Goal: Transaction & Acquisition: Purchase product/service

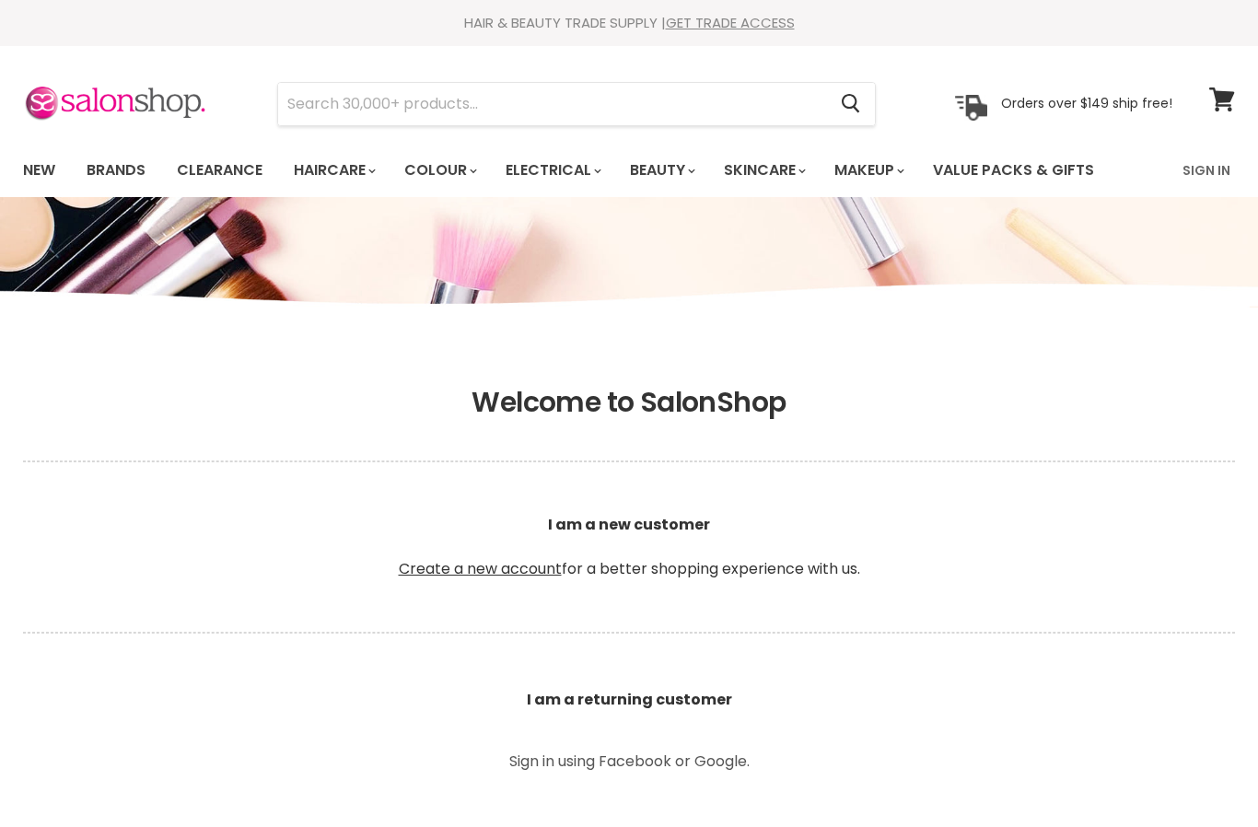
scroll to position [249, 0]
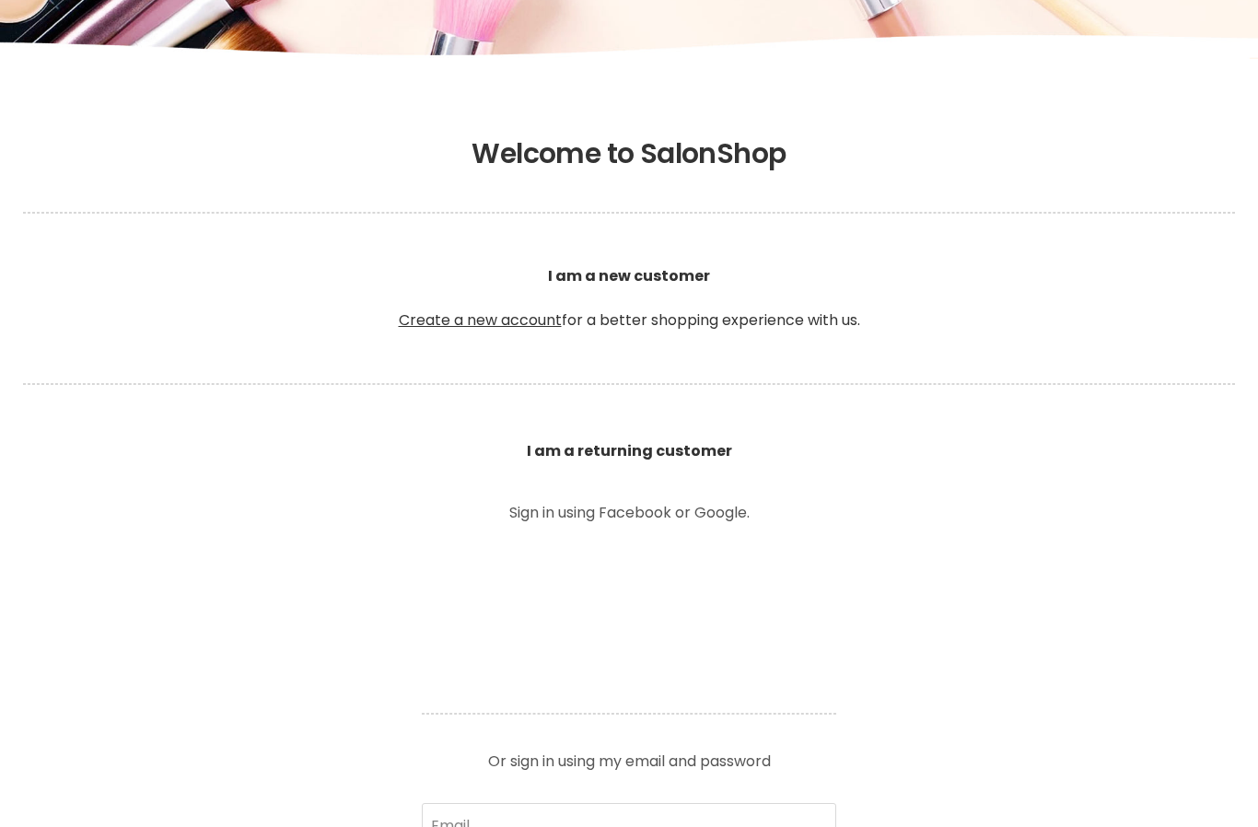
click at [557, 457] on b "I am a returning customer" at bounding box center [629, 450] width 205 height 21
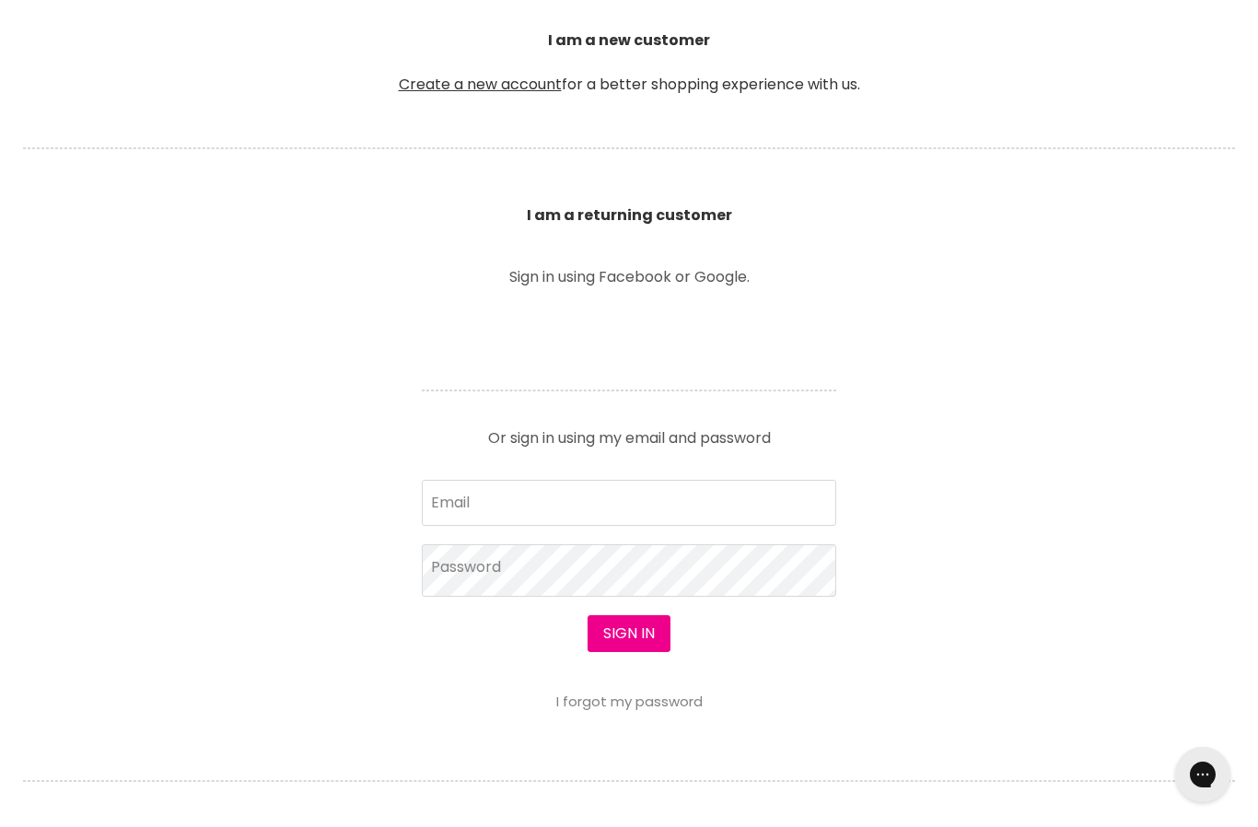
scroll to position [0, 0]
click at [490, 495] on input "Email" at bounding box center [629, 503] width 415 height 46
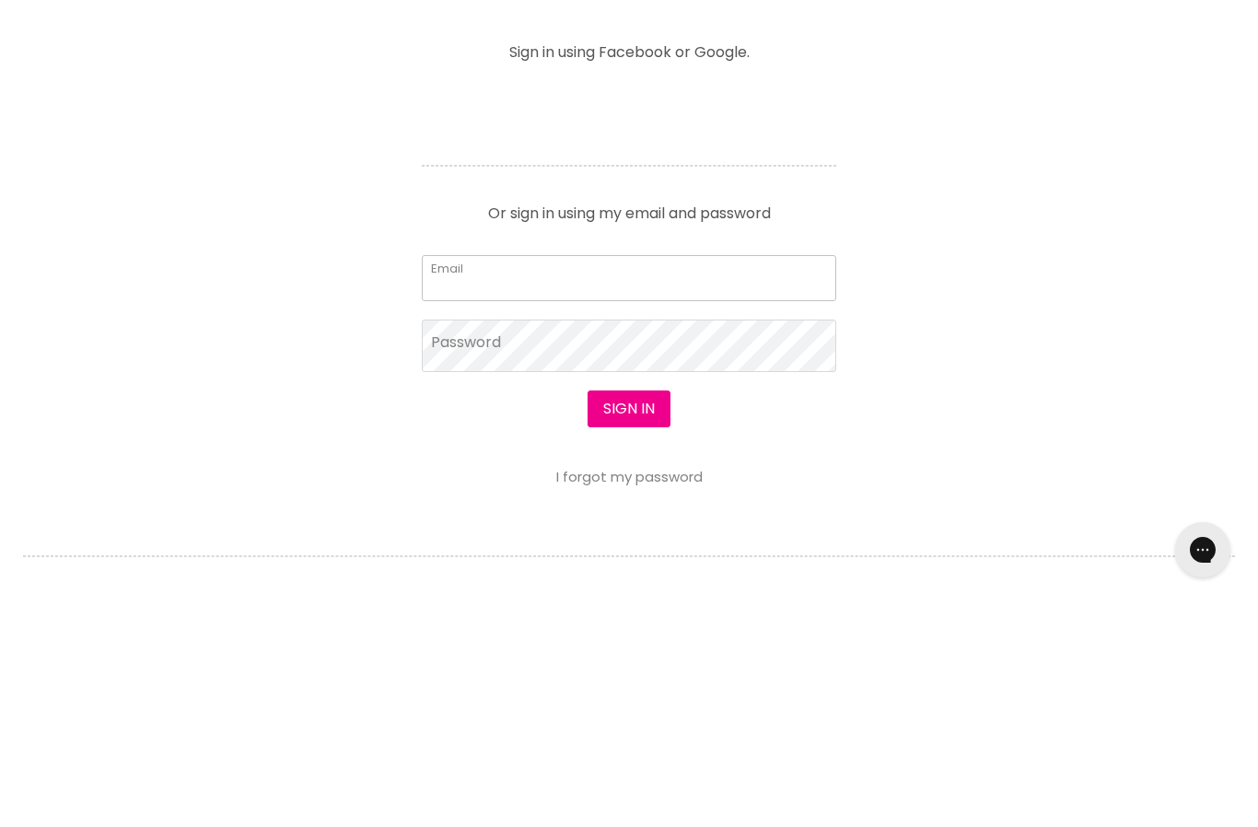
type input "tramnvu@yahoo.com.au"
click at [628, 615] on button "Sign in" at bounding box center [629, 633] width 83 height 37
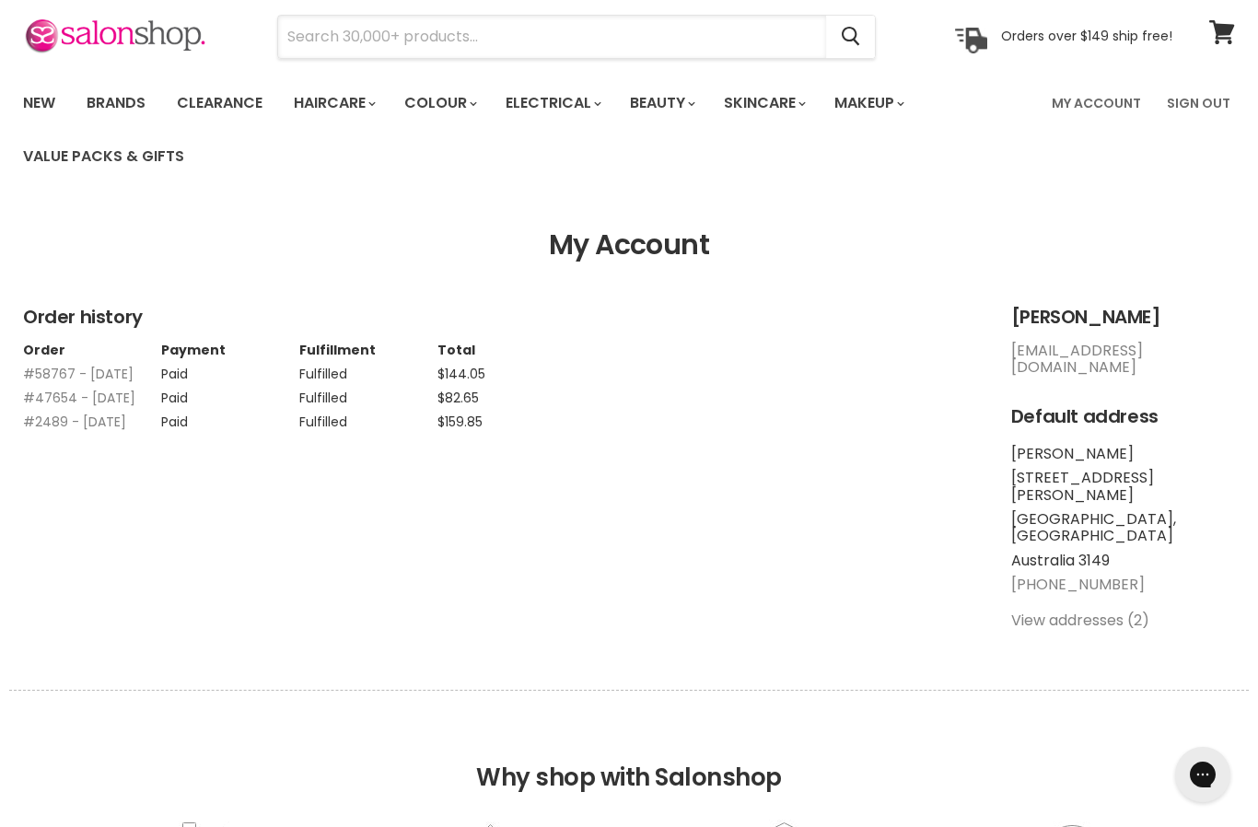
click at [331, 45] on input "Search" at bounding box center [552, 37] width 548 height 42
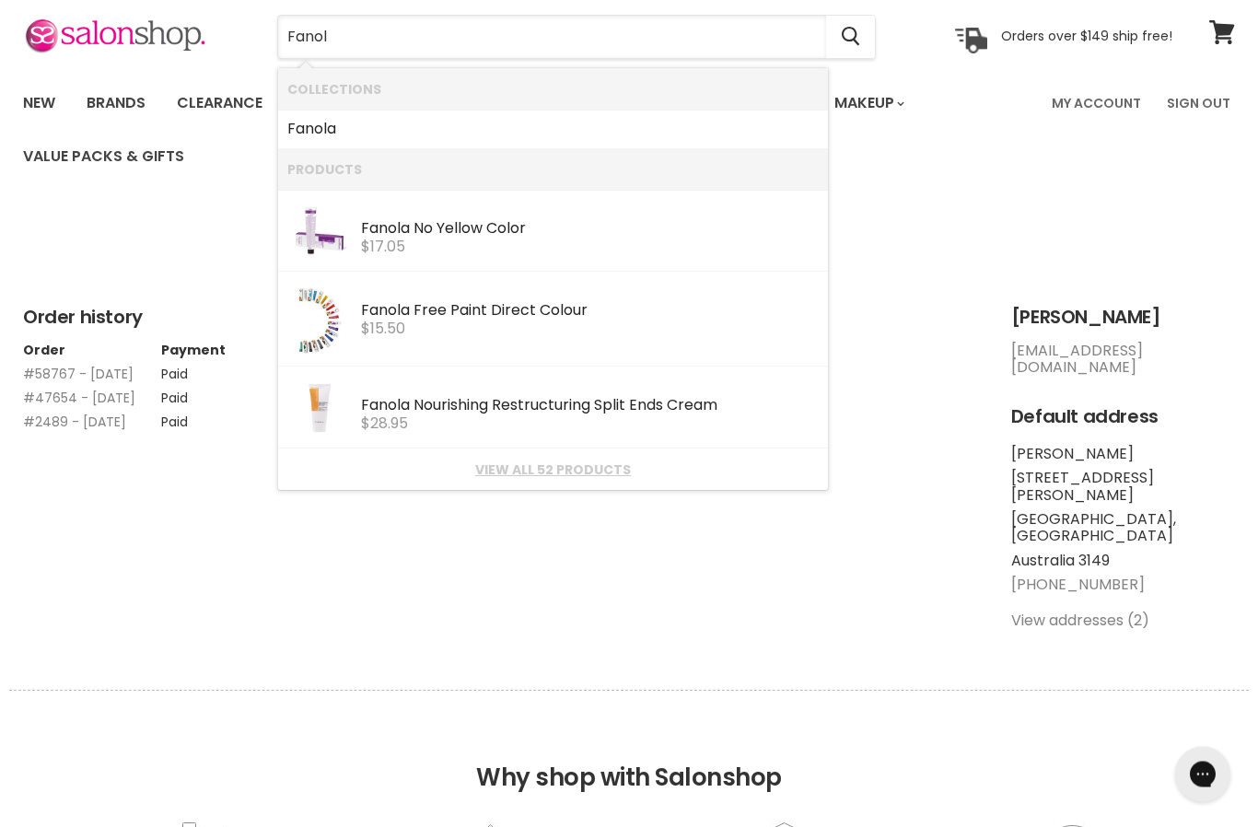
type input "Fanola"
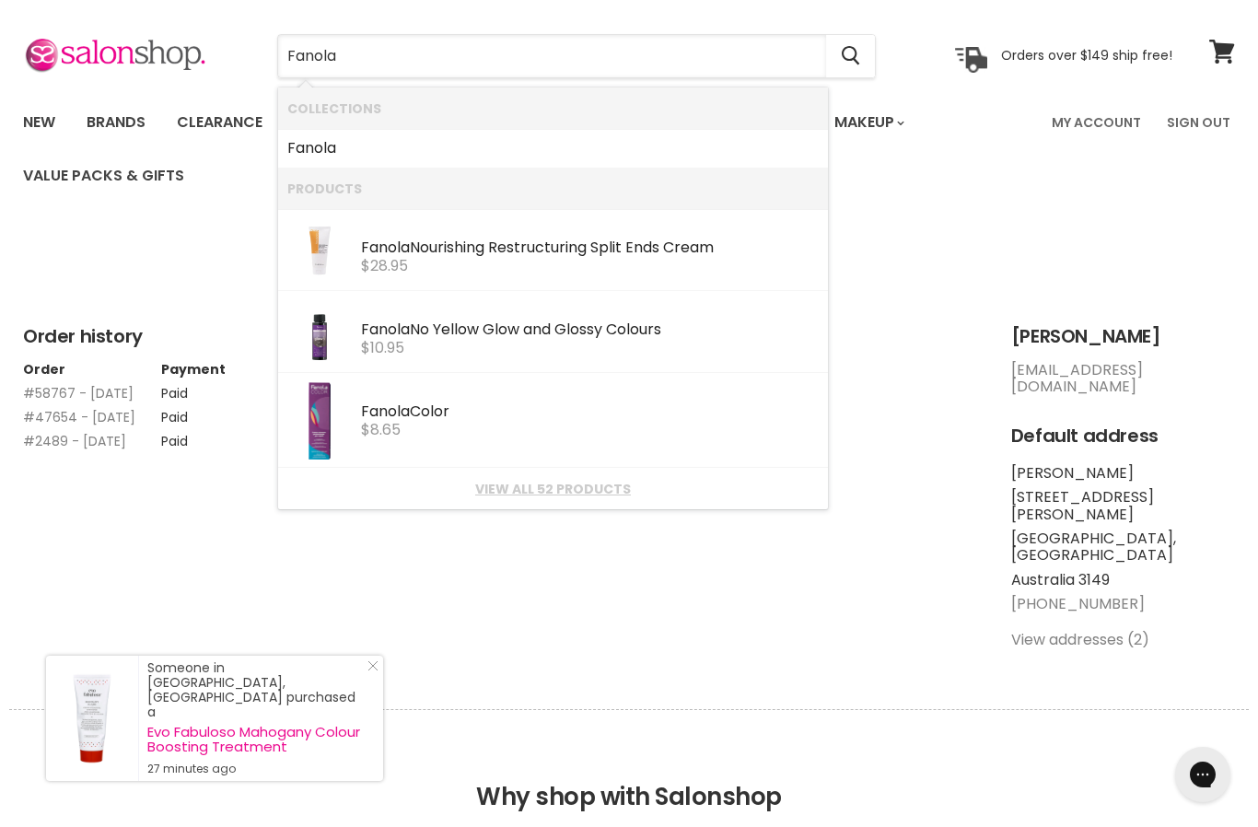
scroll to position [46, 0]
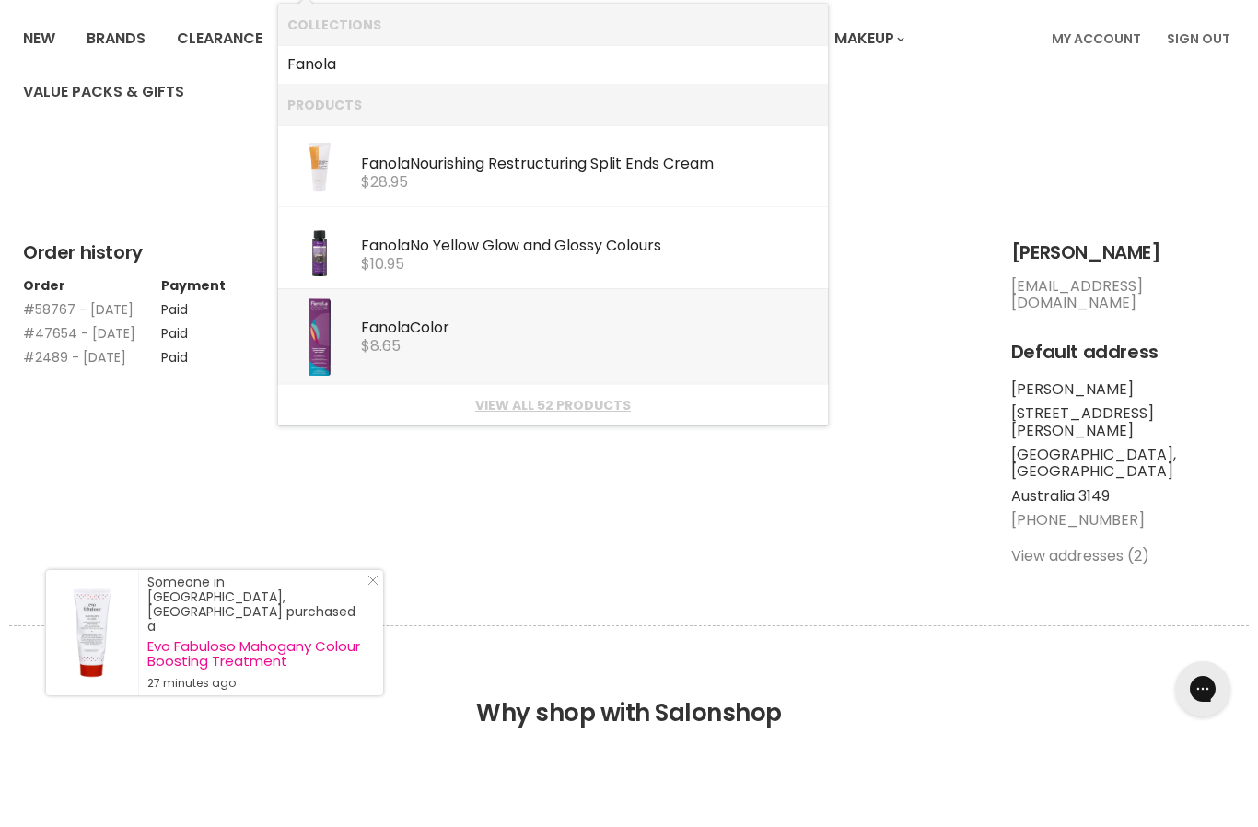
click at [329, 384] on img "Products: Fanola Color" at bounding box center [320, 422] width 22 height 77
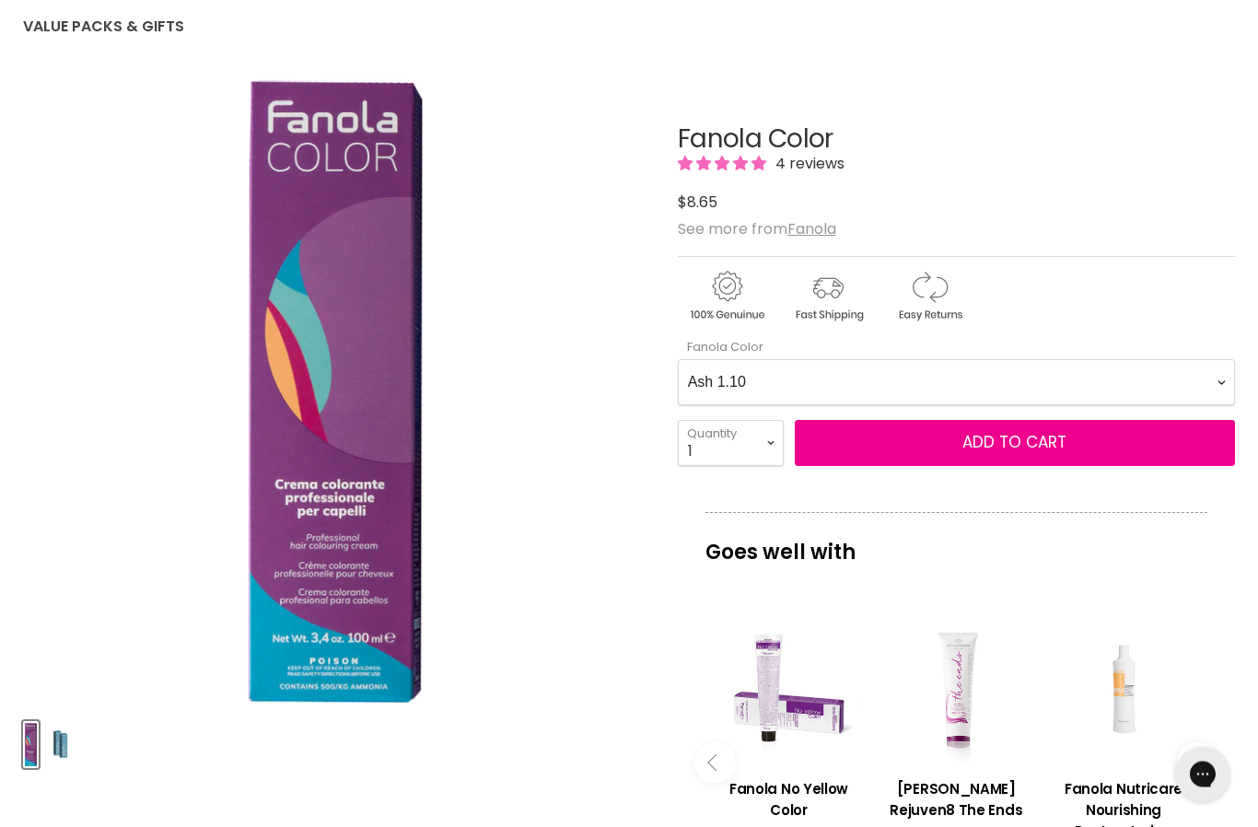
scroll to position [197, 0]
click at [716, 384] on Color-0-0 "Ash 1.10 Ash 5.1 Ash 6.1 Ash 7.1 Ash 8.1 Ash 9.1 Ash 10.1 Intense Ash 5.11 Inte…" at bounding box center [956, 382] width 557 height 46
select Color-0-0 "Chocolate 6.29"
click at [710, 446] on select "1 2 3 4 5 6 7 8 9 10+" at bounding box center [731, 443] width 106 height 46
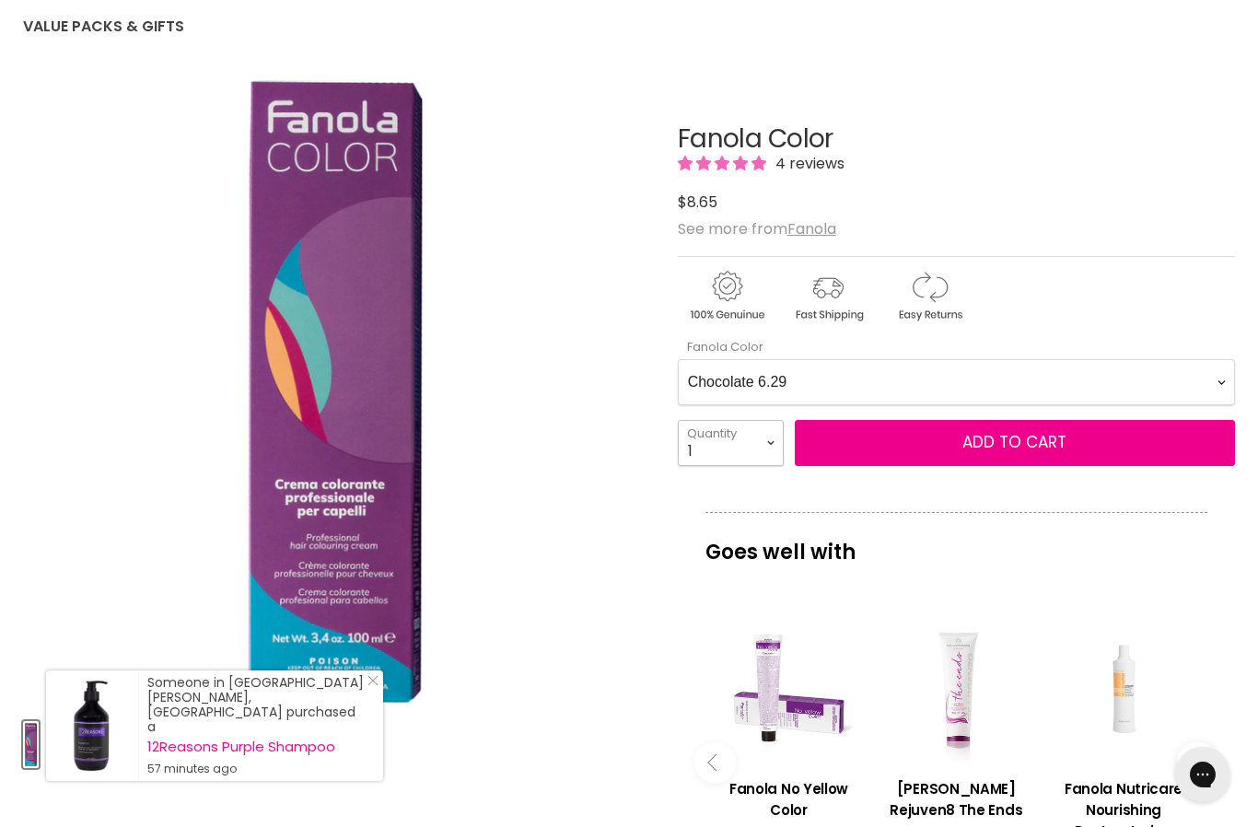
select select "3"
type input "3"
click at [852, 450] on button "Add to cart" at bounding box center [1015, 443] width 440 height 46
click at [842, 449] on button "Add to cart" at bounding box center [1015, 443] width 440 height 46
click at [715, 380] on Color-0-0 "Ash 1.10 Ash 5.1 Ash 6.1 Ash 7.1 Ash 8.1 Ash 9.1 Ash 10.1 Intense Ash 5.11 Inte…" at bounding box center [956, 382] width 557 height 46
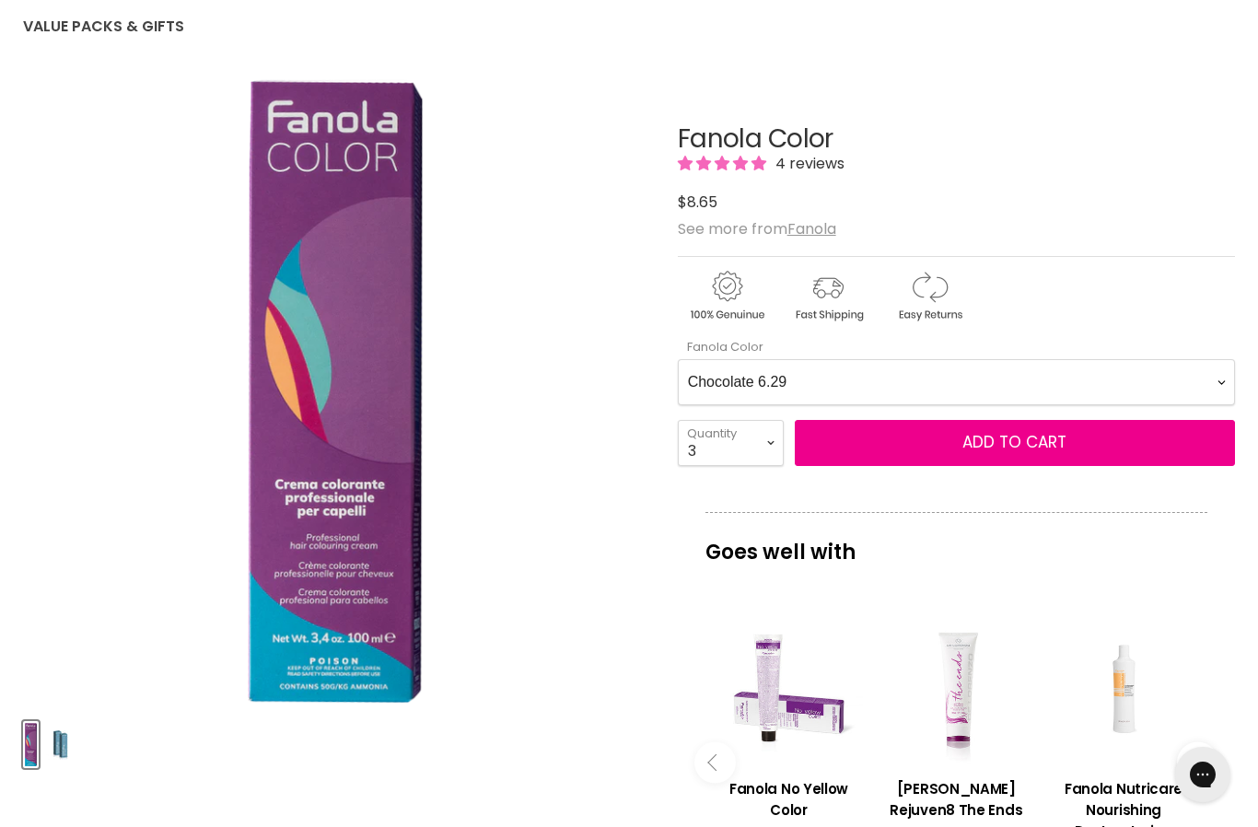
click at [708, 370] on Color-0-0 "Ash 1.10 Ash 5.1 Ash 6.1 Ash 7.1 Ash 8.1 Ash 9.1 Ash 10.1 Intense Ash 5.11 Inte…" at bounding box center [956, 382] width 557 height 46
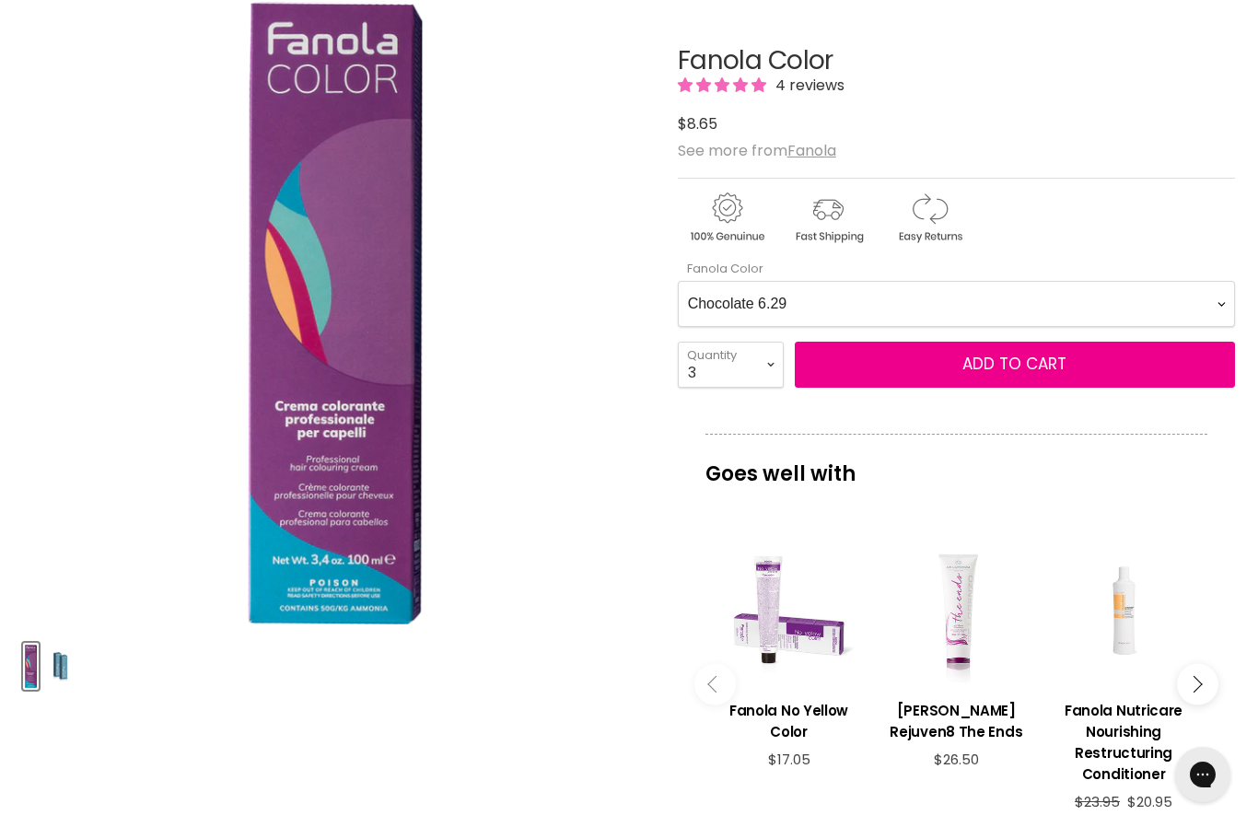
click at [720, 297] on Color-0-0 "Ash 1.10 Ash 5.1 Ash 6.1 Ash 7.1 Ash 8.1 Ash 9.1 Ash 10.1 Intense Ash 5.11 Inte…" at bounding box center [956, 304] width 557 height 46
click at [717, 302] on Color-0-0 "Ash 1.10 Ash 5.1 Ash 6.1 Ash 7.1 Ash 8.1 Ash 9.1 Ash 10.1 Intense Ash 5.11 Inte…" at bounding box center [956, 304] width 557 height 46
select Color-0-0 "Intense Natural 6.00"
click at [715, 373] on select "1 2 3 4 5 6 7 8 9 10+" at bounding box center [731, 365] width 106 height 46
select select "4"
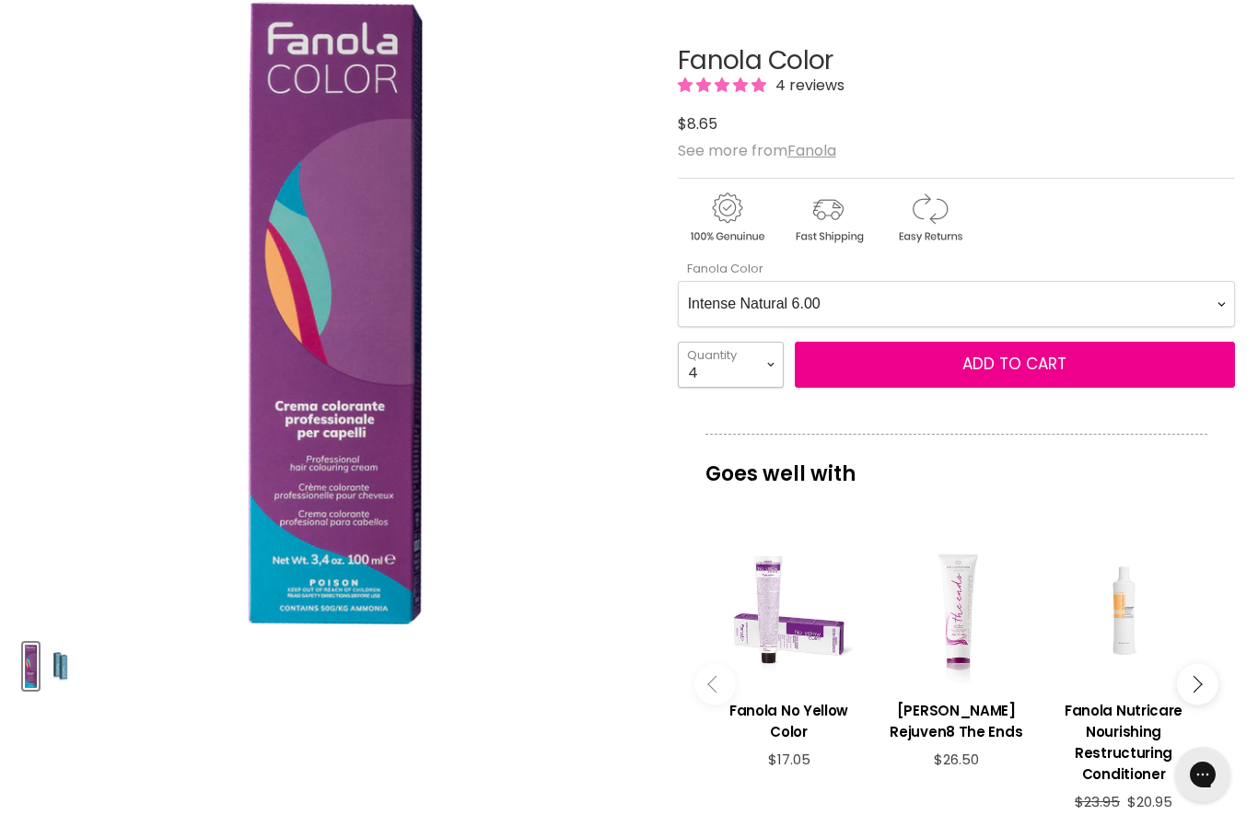
type input "4"
click at [687, 370] on select "1 2 3 4 5 6 7 8 9 10+" at bounding box center [731, 365] width 106 height 46
select select "5"
type input "5"
click at [699, 366] on select "1 2 3 4 5 6 7 8 9 10+" at bounding box center [731, 365] width 106 height 46
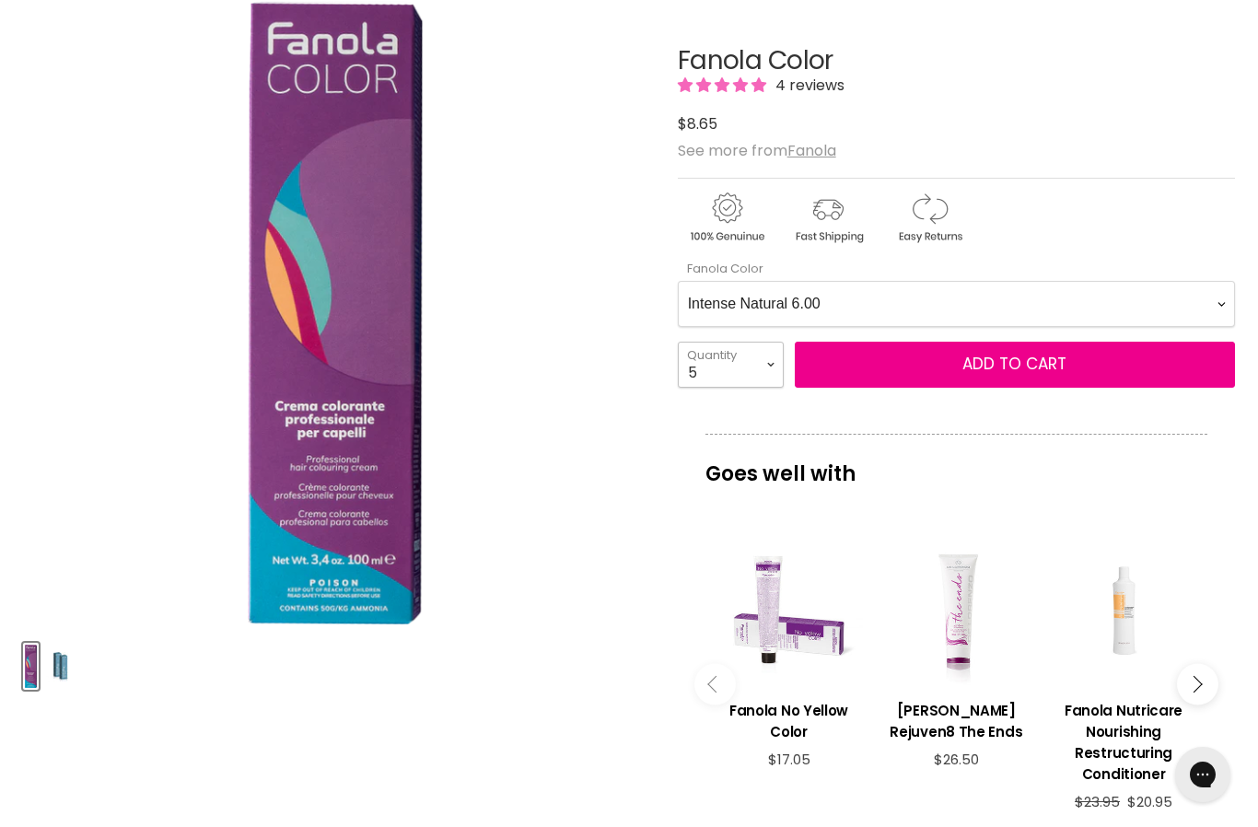
select select "4"
type input "4"
click at [864, 374] on button "Add to cart" at bounding box center [1015, 365] width 440 height 46
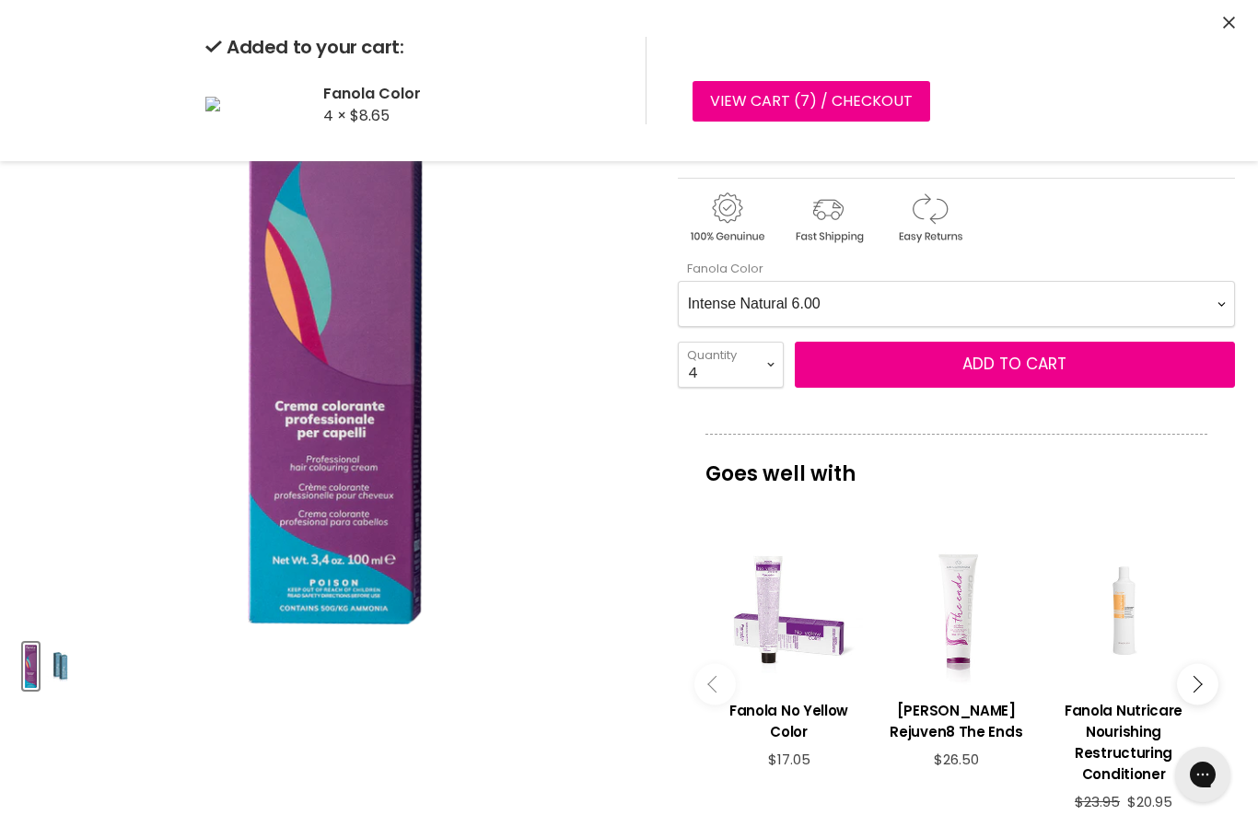
click at [715, 306] on Color-0-0 "Ash 1.10 Ash 5.1 Ash 6.1 Ash 7.1 Ash 8.1 Ash 9.1 Ash 10.1 Intense Ash 5.11 Inte…" at bounding box center [956, 304] width 557 height 46
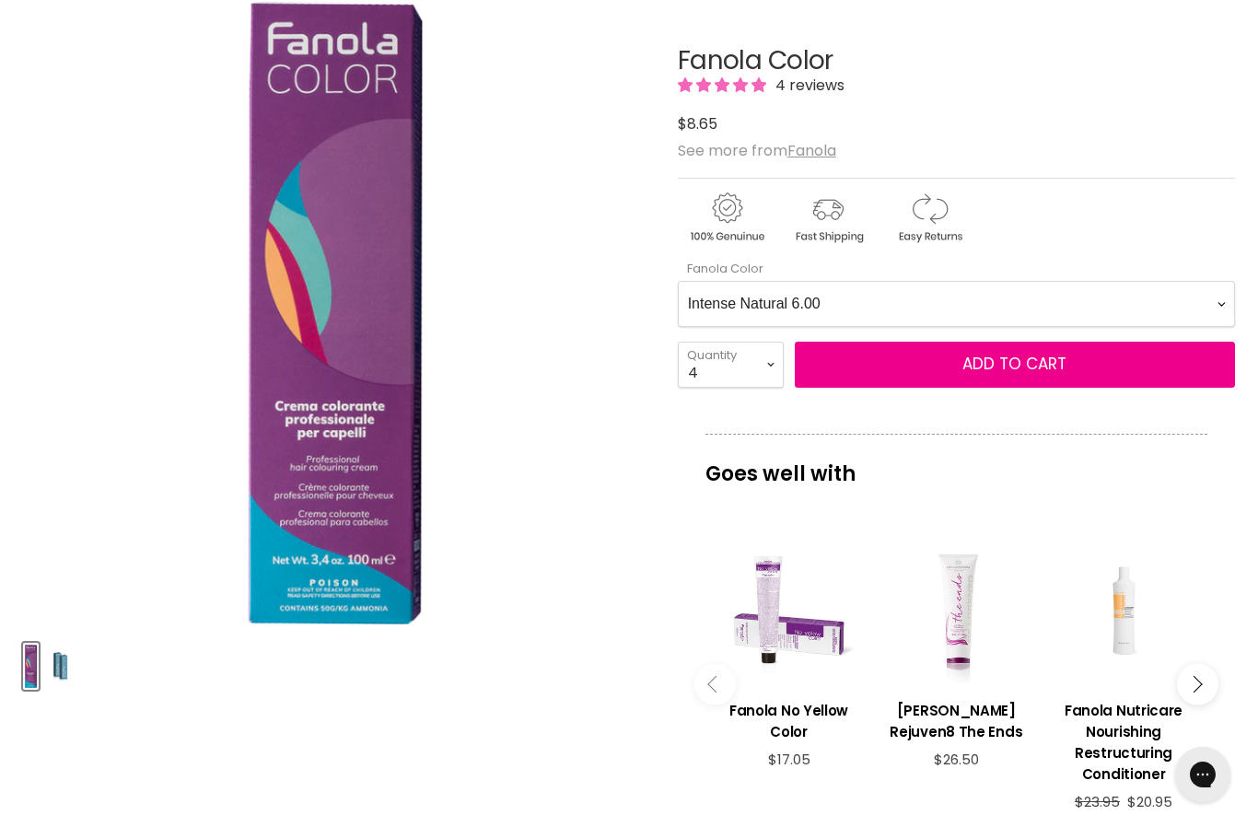
click at [735, 310] on Color-0-0 "Ash 1.10 Ash 5.1 Ash 6.1 Ash 7.1 Ash 8.1 Ash 9.1 Ash 10.1 Intense Ash 5.11 Inte…" at bounding box center [956, 304] width 557 height 46
select Color-0-0 "Intense Natural 5.00"
click at [727, 365] on select "1 2 3 4 5 6 7 8 9 10+" at bounding box center [731, 365] width 106 height 46
select select "3"
type input "3"
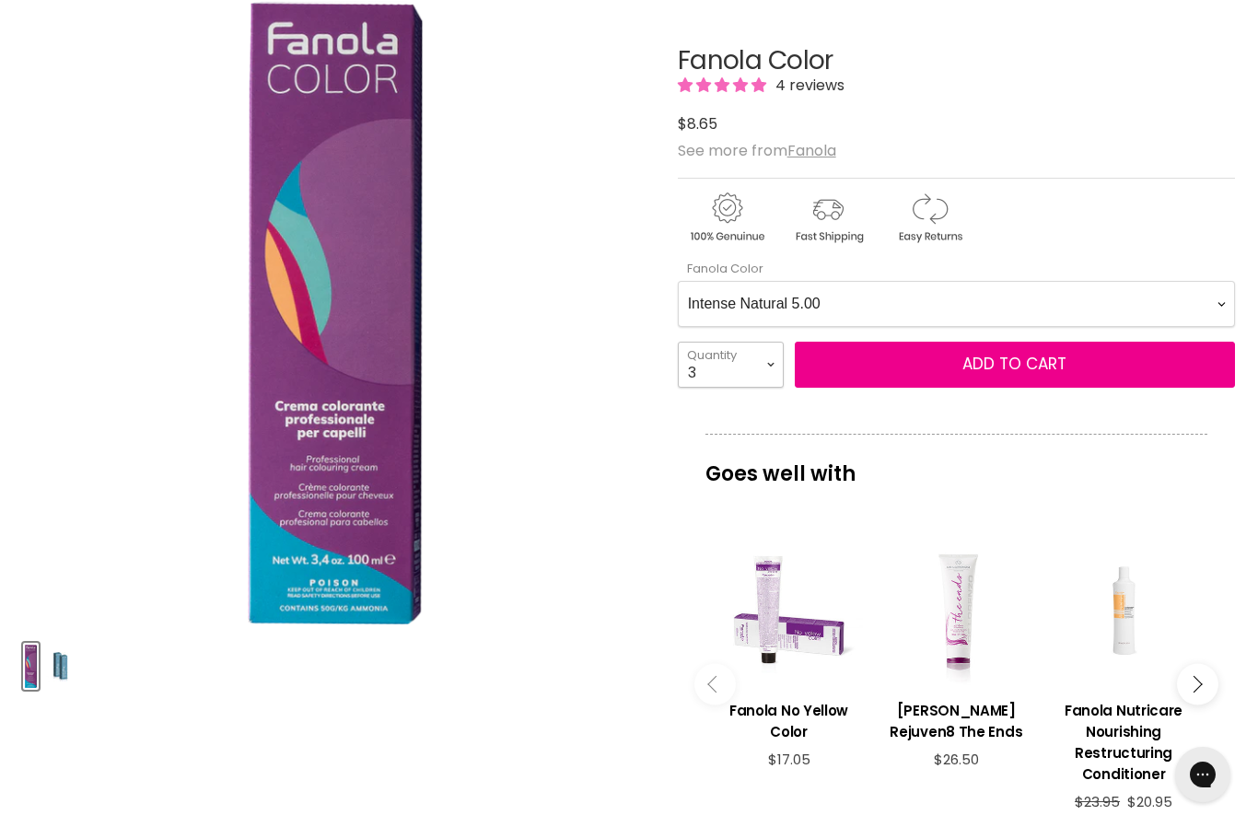
click at [699, 360] on select "1 2 3 4 5 6 7 8 9 10+" at bounding box center [731, 365] width 106 height 46
select select "4"
type input "4"
click at [697, 361] on select "1 2 3 4 5 6 7 8 9 10+" at bounding box center [731, 365] width 106 height 46
select select "3"
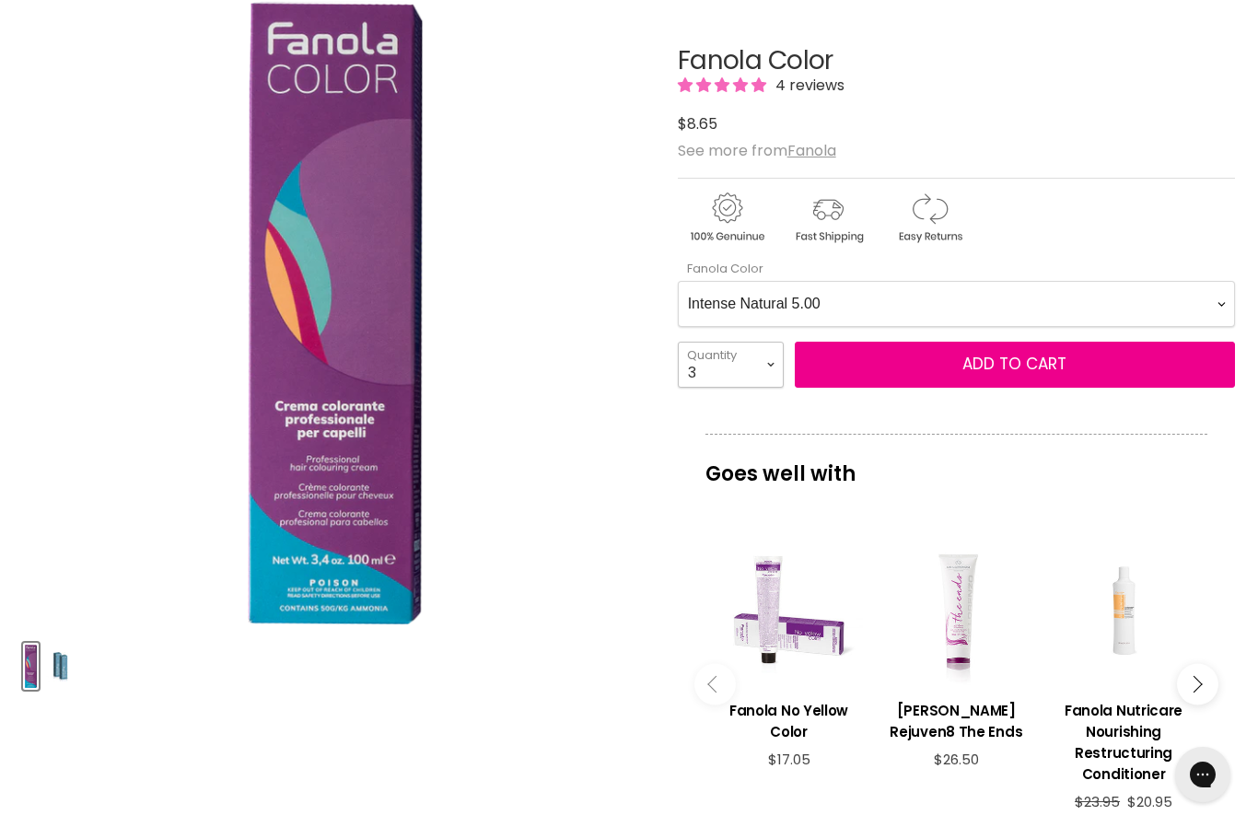
type input "3"
click at [896, 364] on button "Add to cart" at bounding box center [1015, 365] width 440 height 46
click at [749, 629] on div "Main content" at bounding box center [789, 611] width 149 height 149
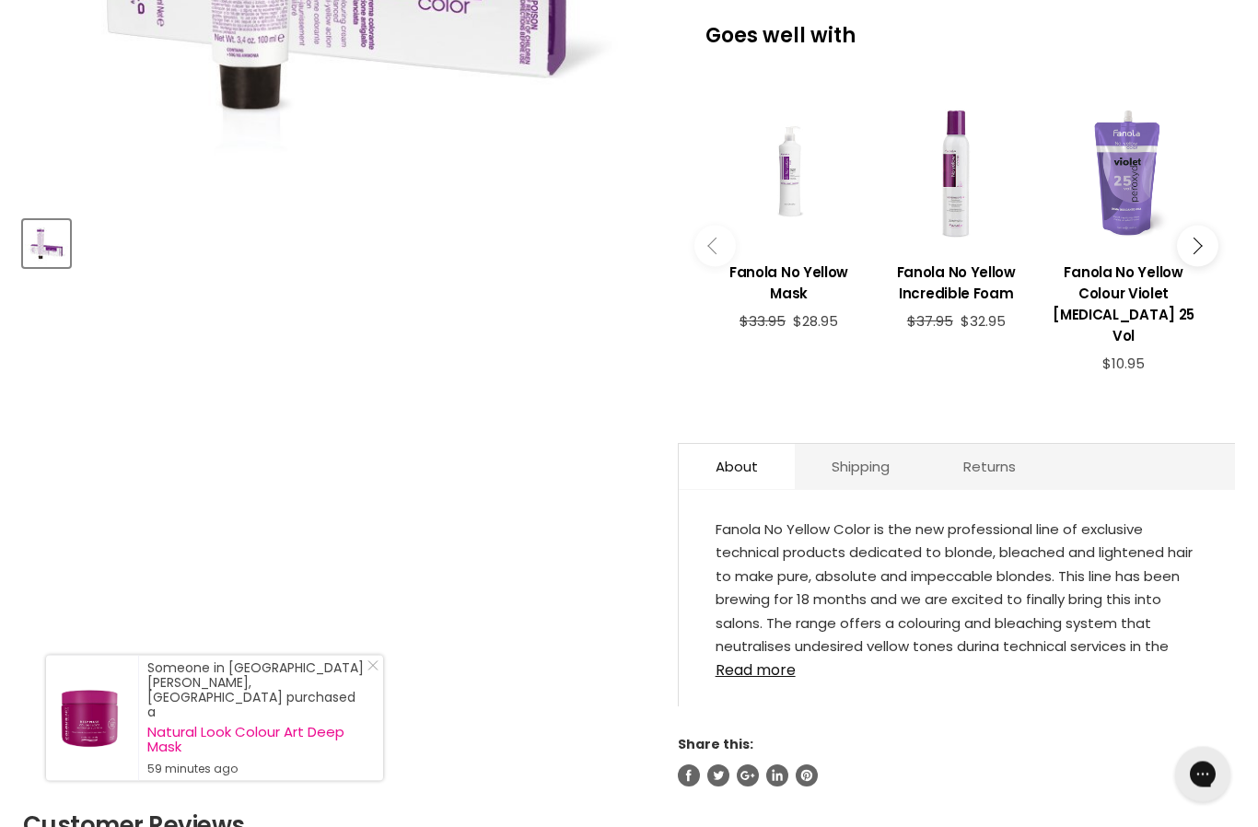
scroll to position [698, 0]
click at [736, 657] on link "Read more" at bounding box center [957, 665] width 483 height 28
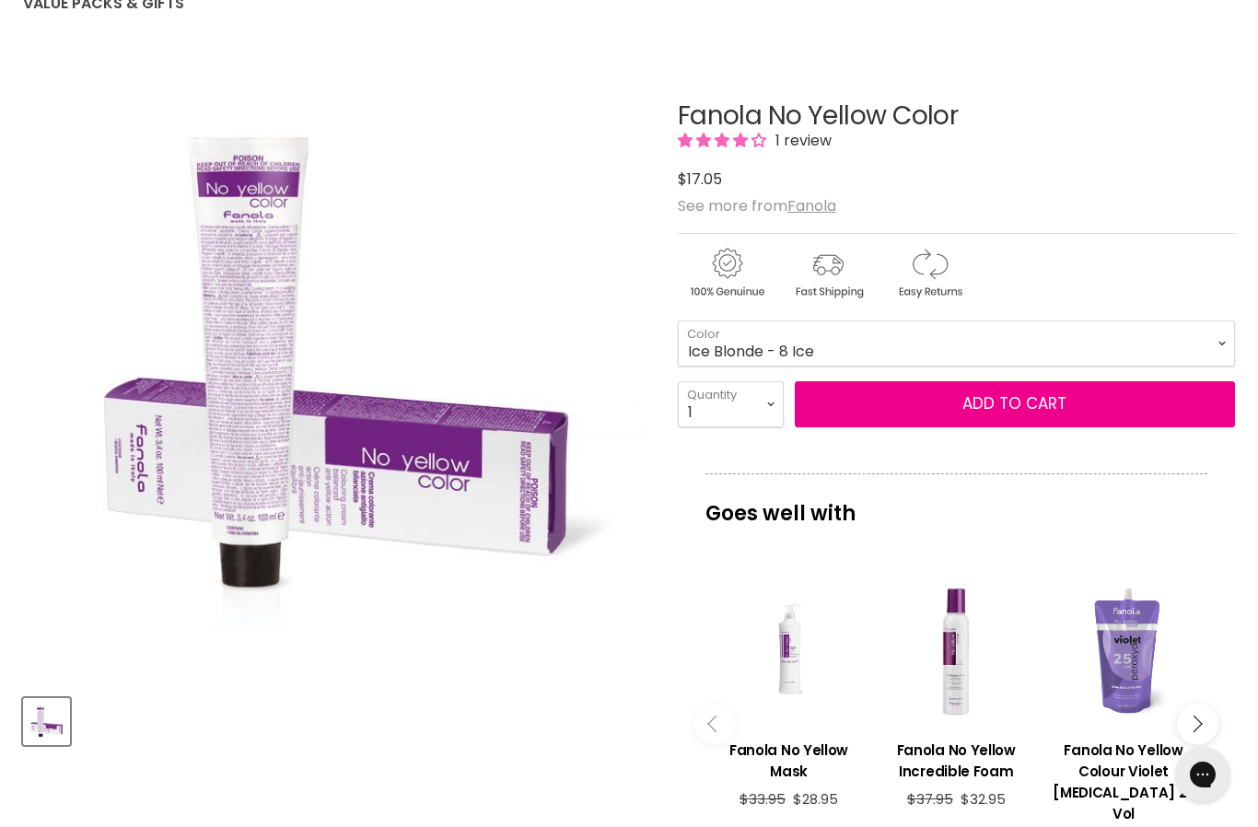
scroll to position [0, 0]
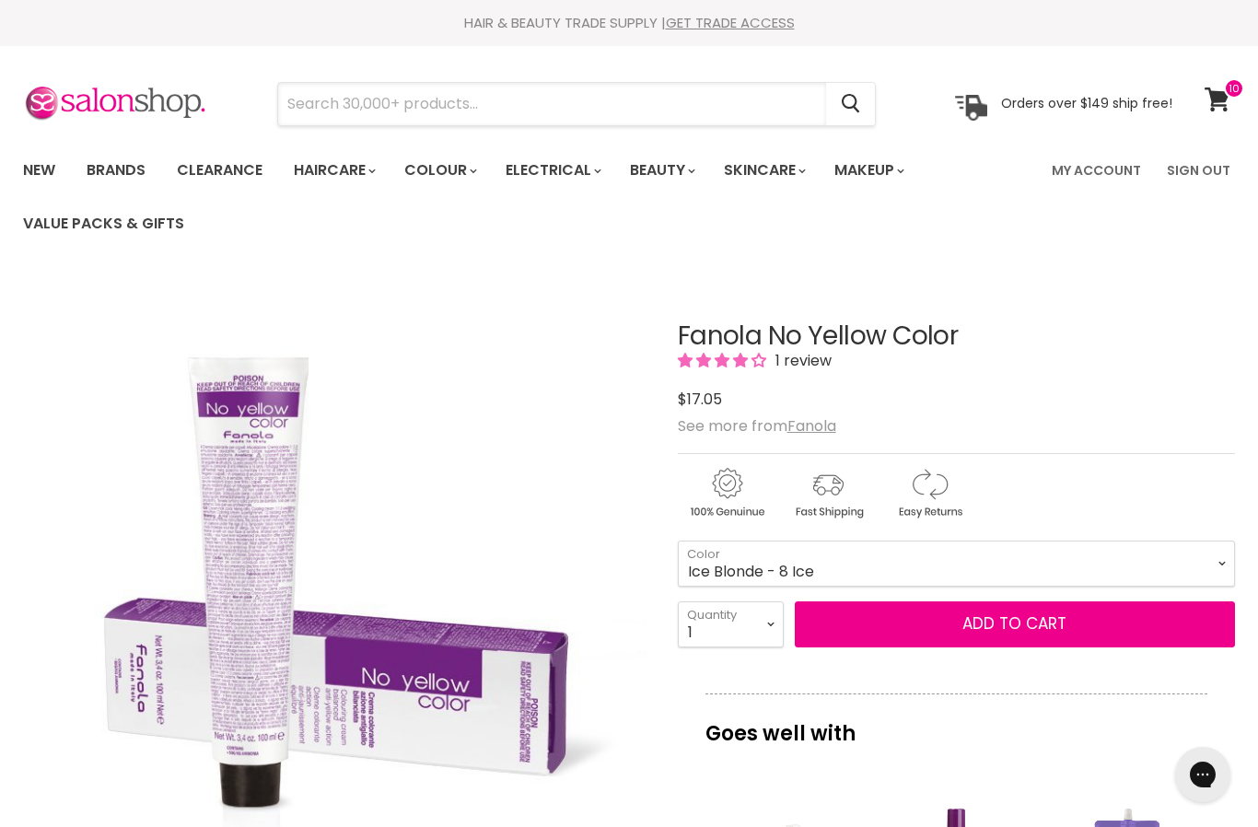
click at [320, 102] on input "Search" at bounding box center [552, 104] width 548 height 42
type input "H"
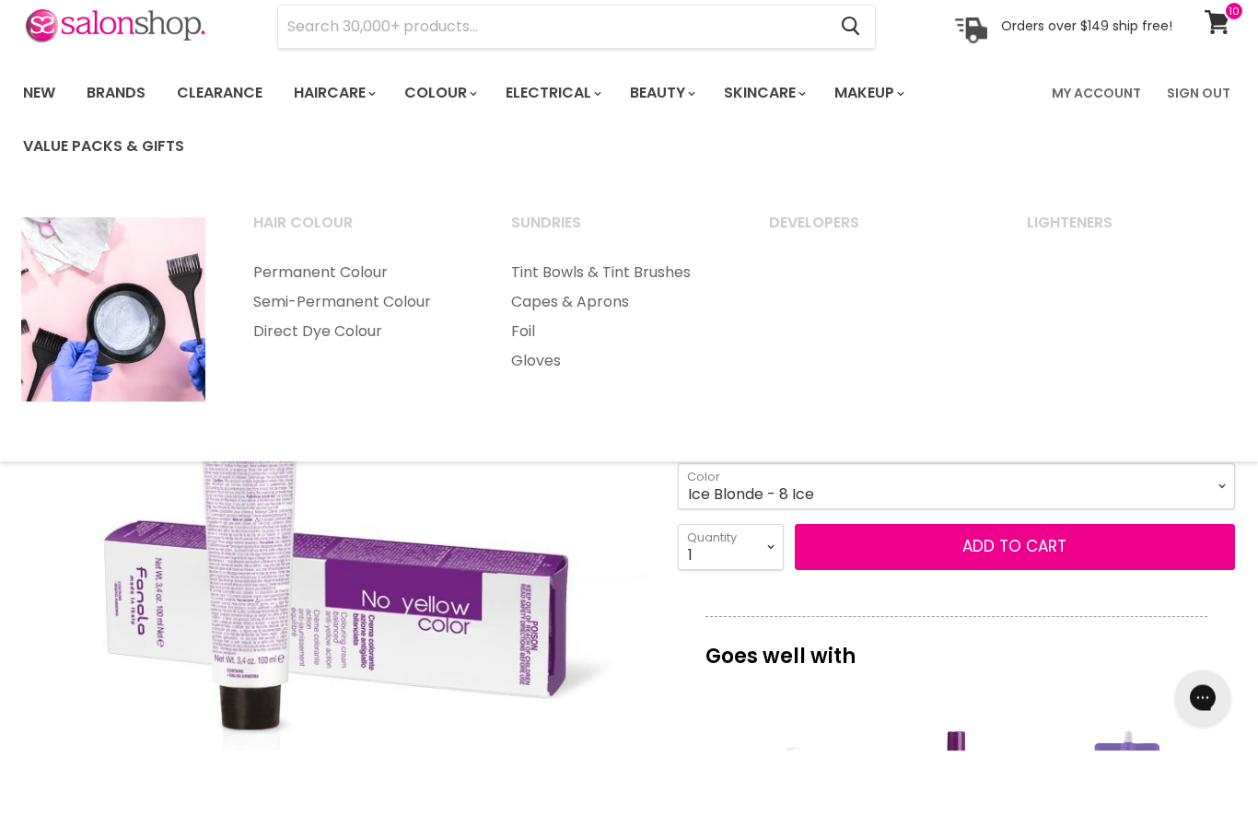
click at [806, 286] on link "Developers" at bounding box center [873, 309] width 254 height 46
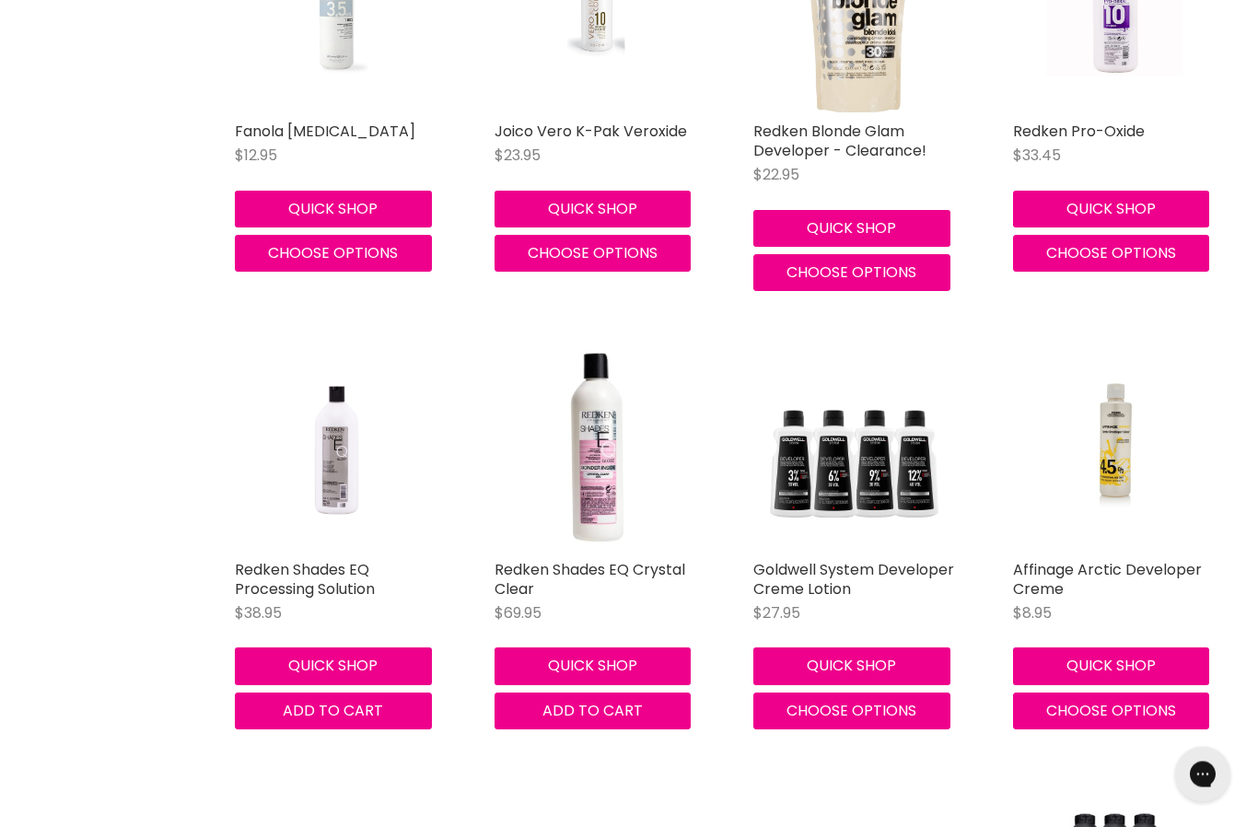
scroll to position [4635, 0]
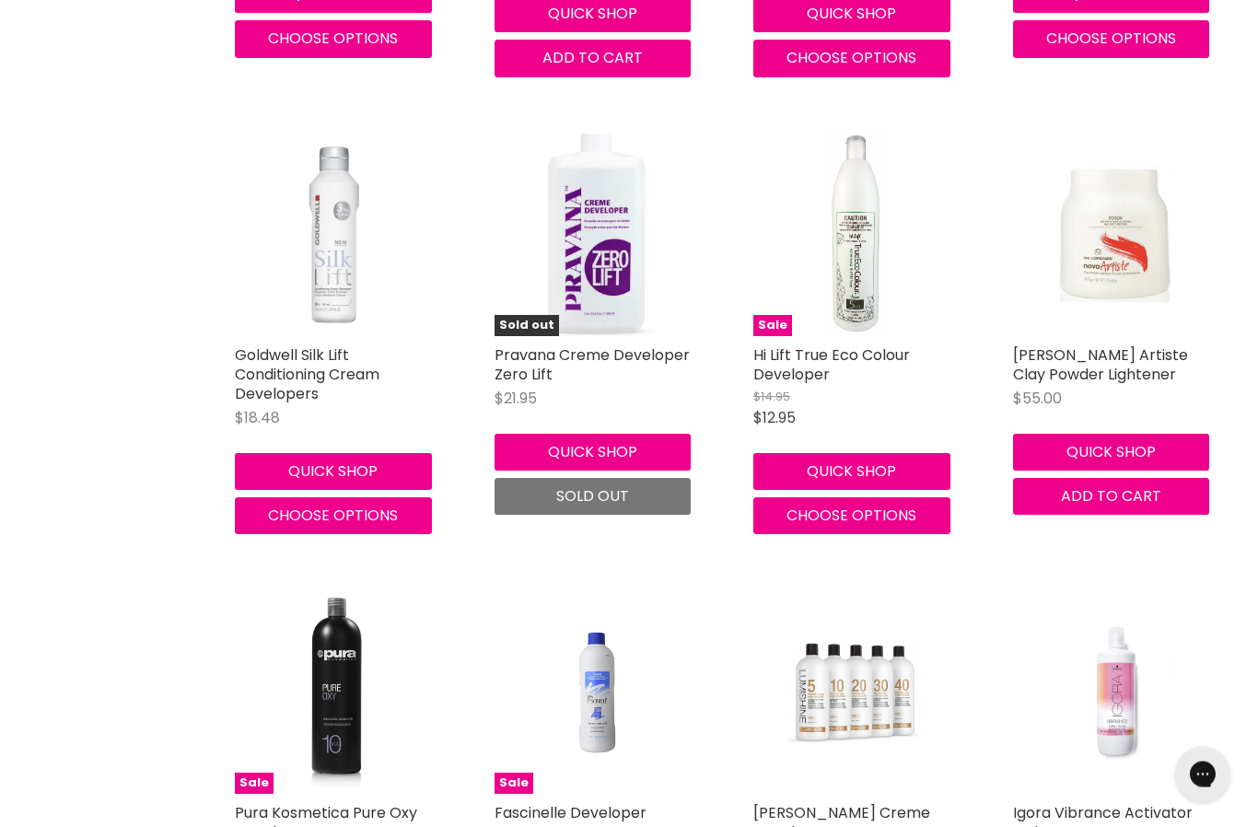
scroll to position [3005, 0]
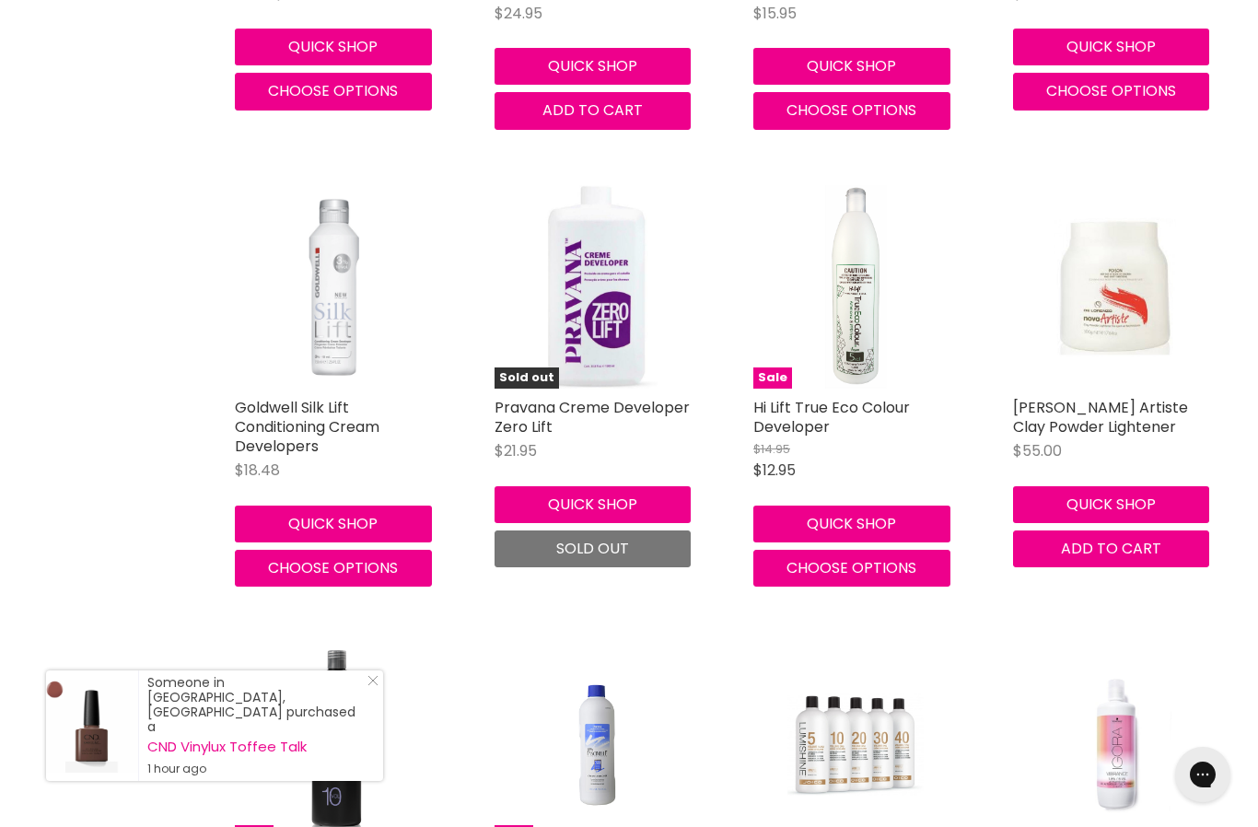
click at [324, 292] on img "Main content" at bounding box center [337, 287] width 202 height 205
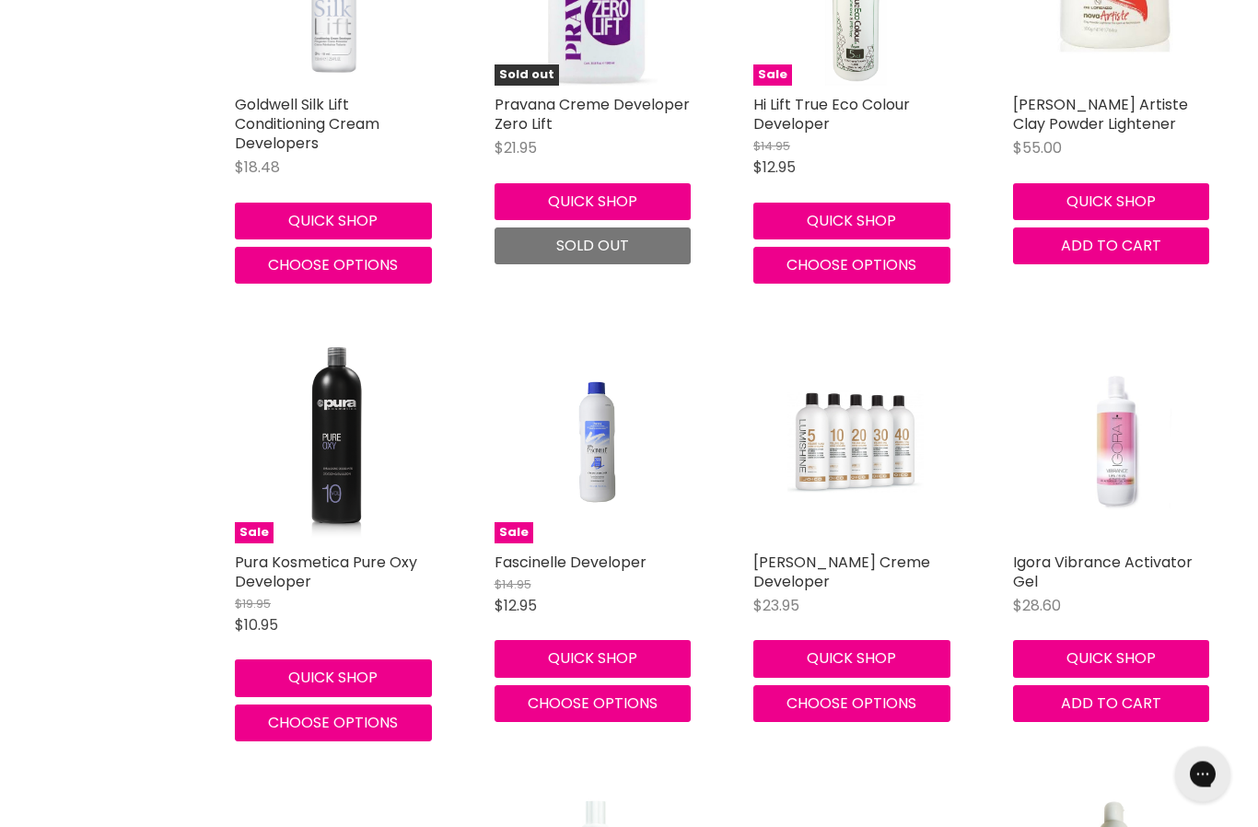
scroll to position [3308, 0]
click at [820, 426] on img "Main content" at bounding box center [856, 441] width 136 height 205
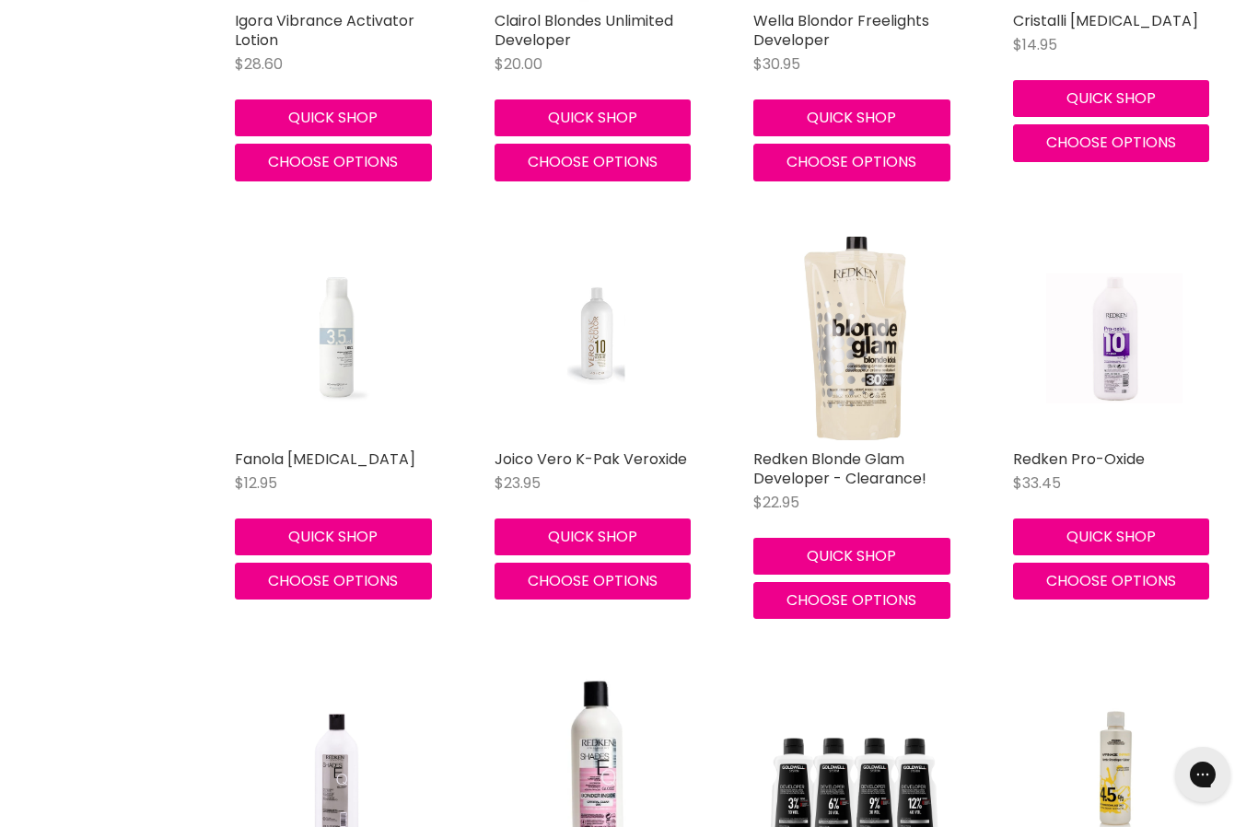
scroll to position [4322, 0]
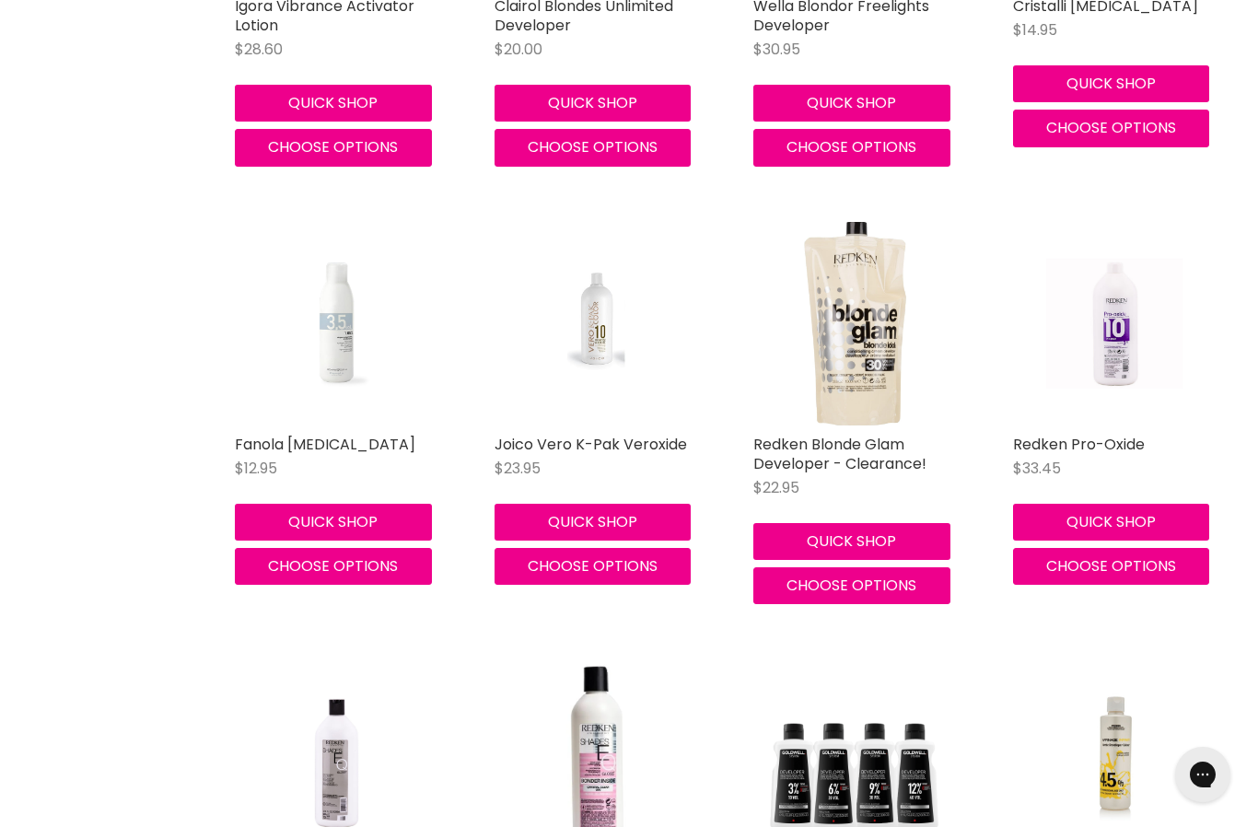
click at [275, 434] on link "Fanola Peroxide" at bounding box center [325, 444] width 181 height 21
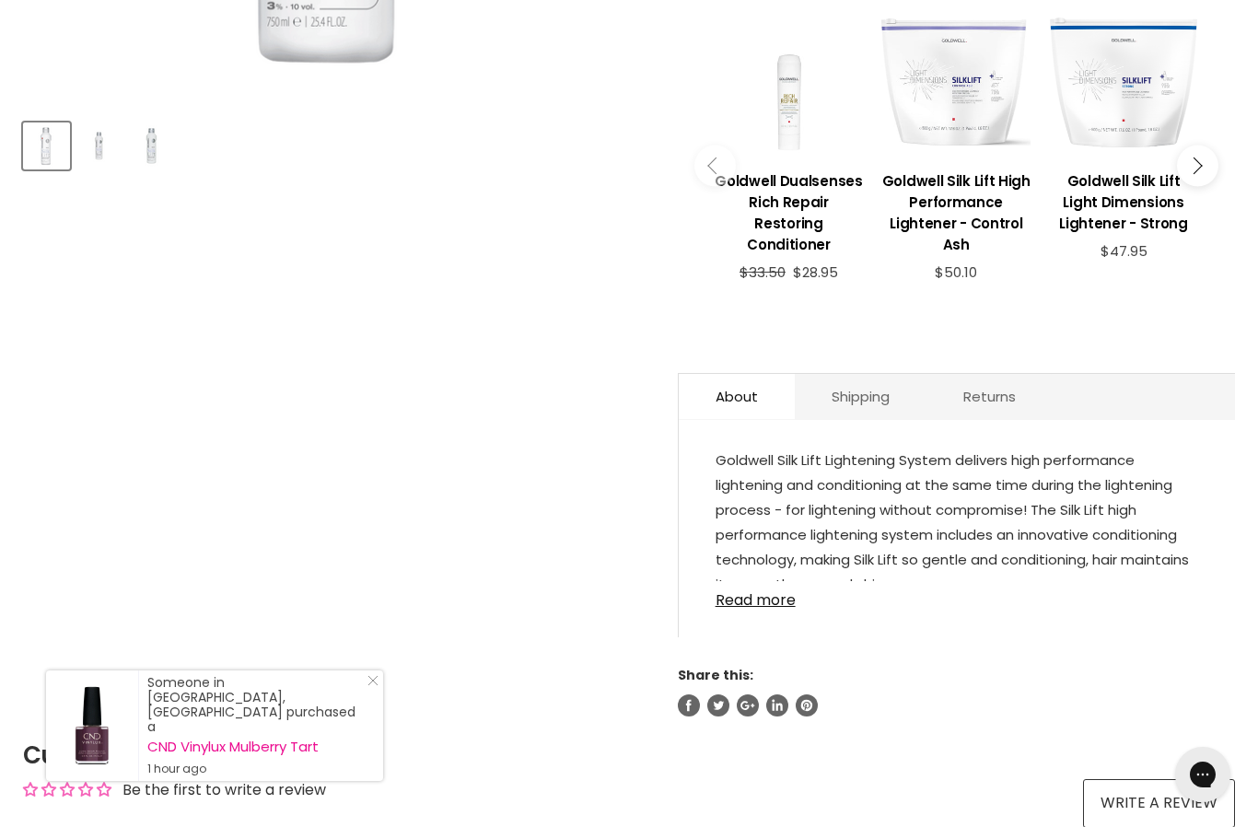
scroll to position [797, 0]
click at [737, 585] on link "Read more" at bounding box center [957, 594] width 483 height 28
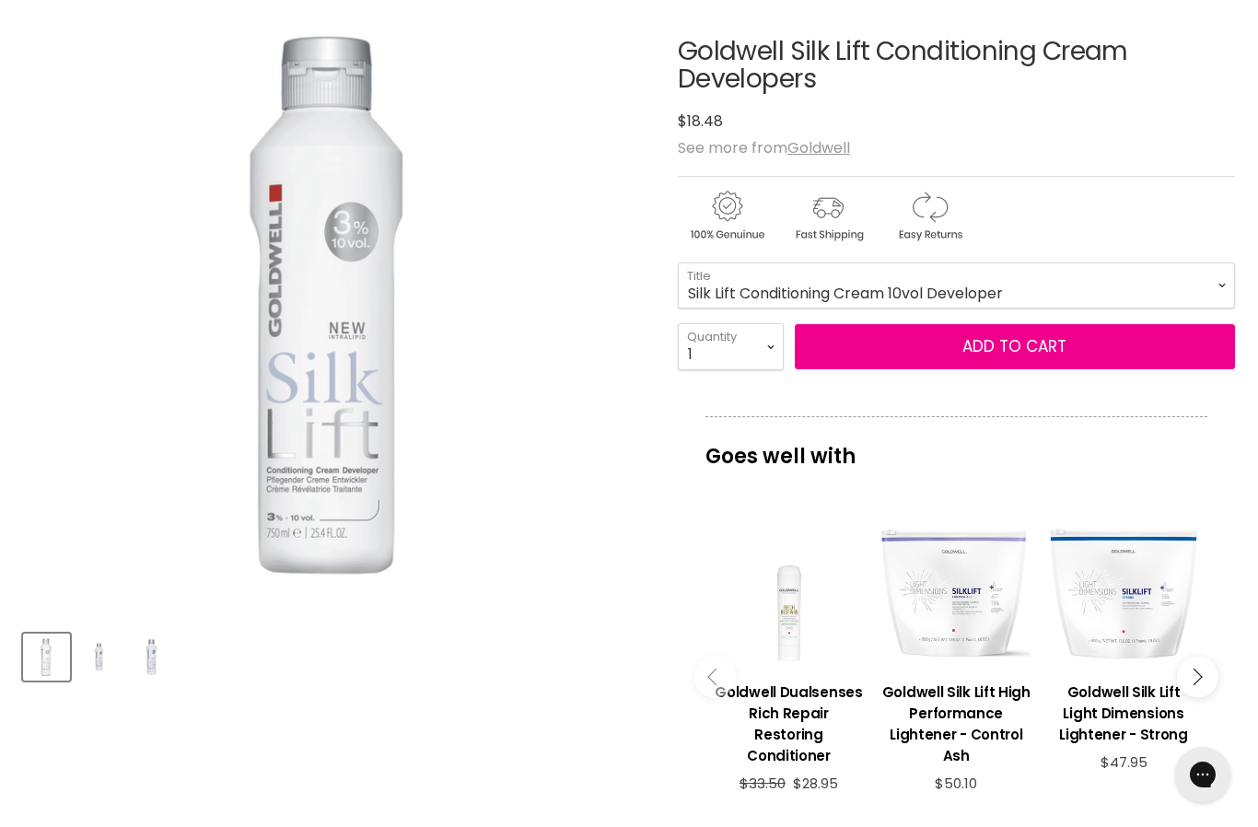
scroll to position [284, 0]
click at [745, 286] on select "Silk Lift Conditioning Cream 10vol Developer Silk Lift Conditioning Cream 20vol…" at bounding box center [956, 286] width 557 height 46
select select "Silk Lift Conditioning Cream 20vol Developer"
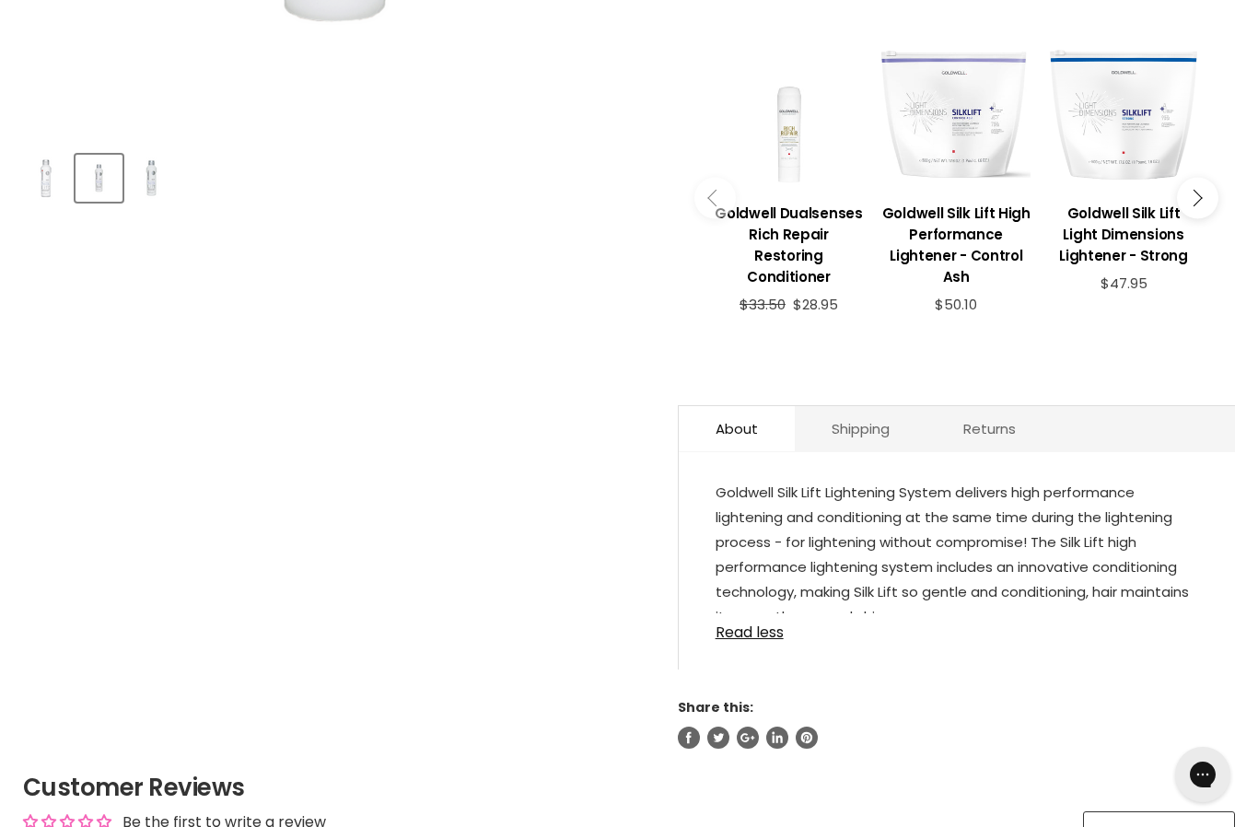
scroll to position [820, 0]
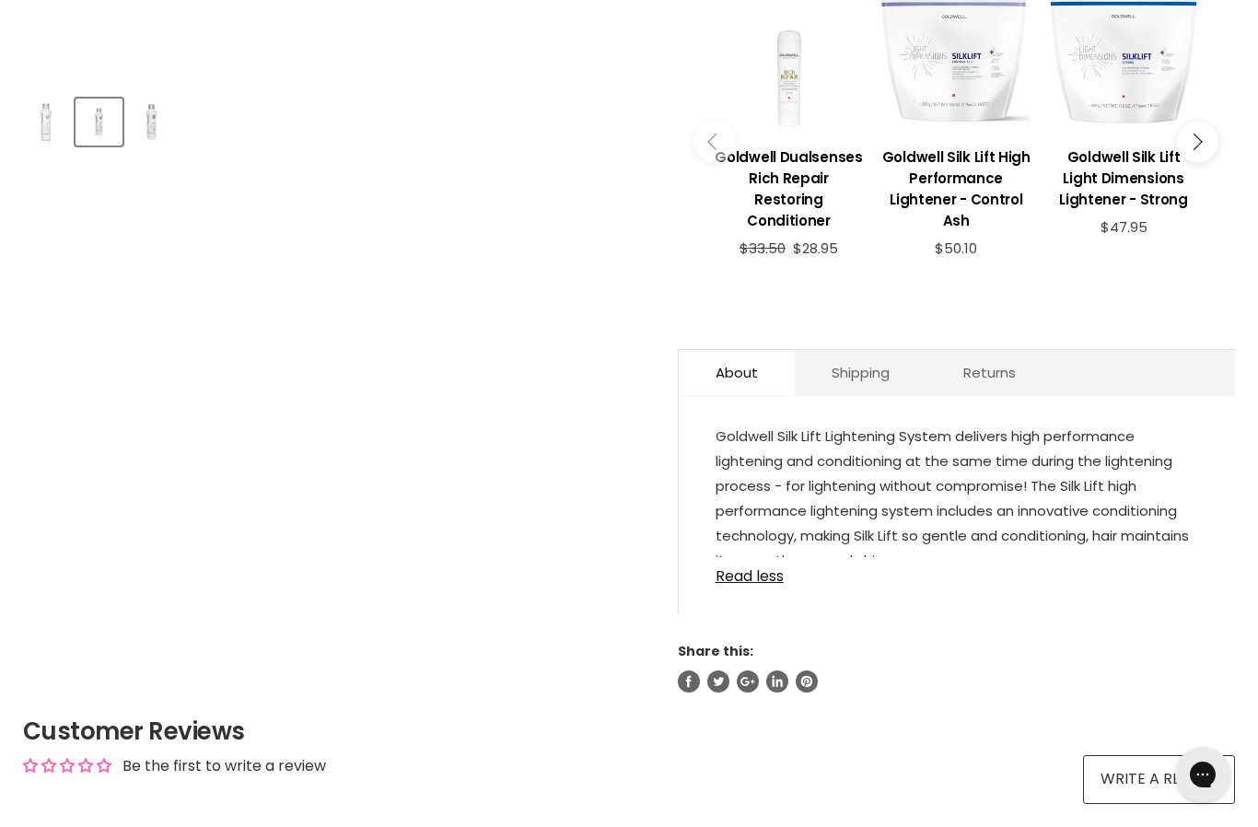
click at [743, 560] on link "Read less" at bounding box center [957, 571] width 483 height 28
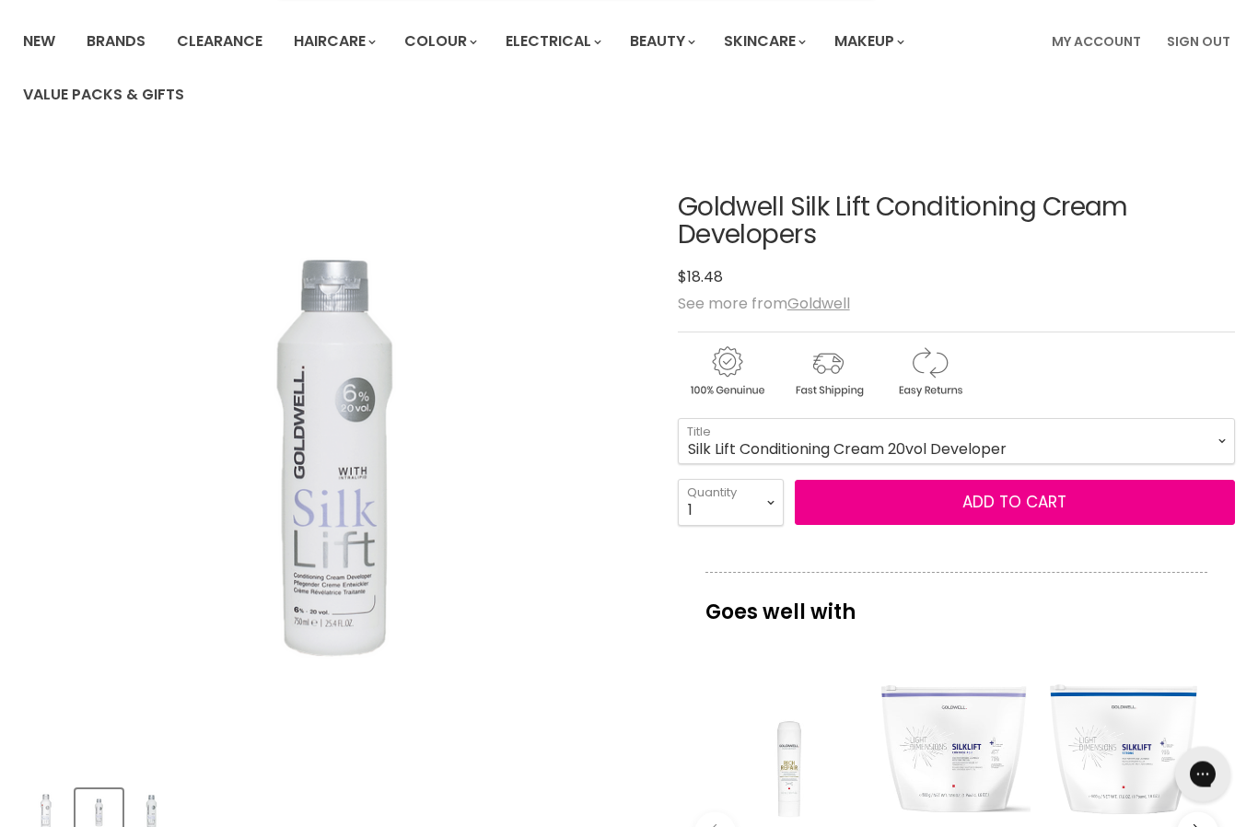
scroll to position [125, 0]
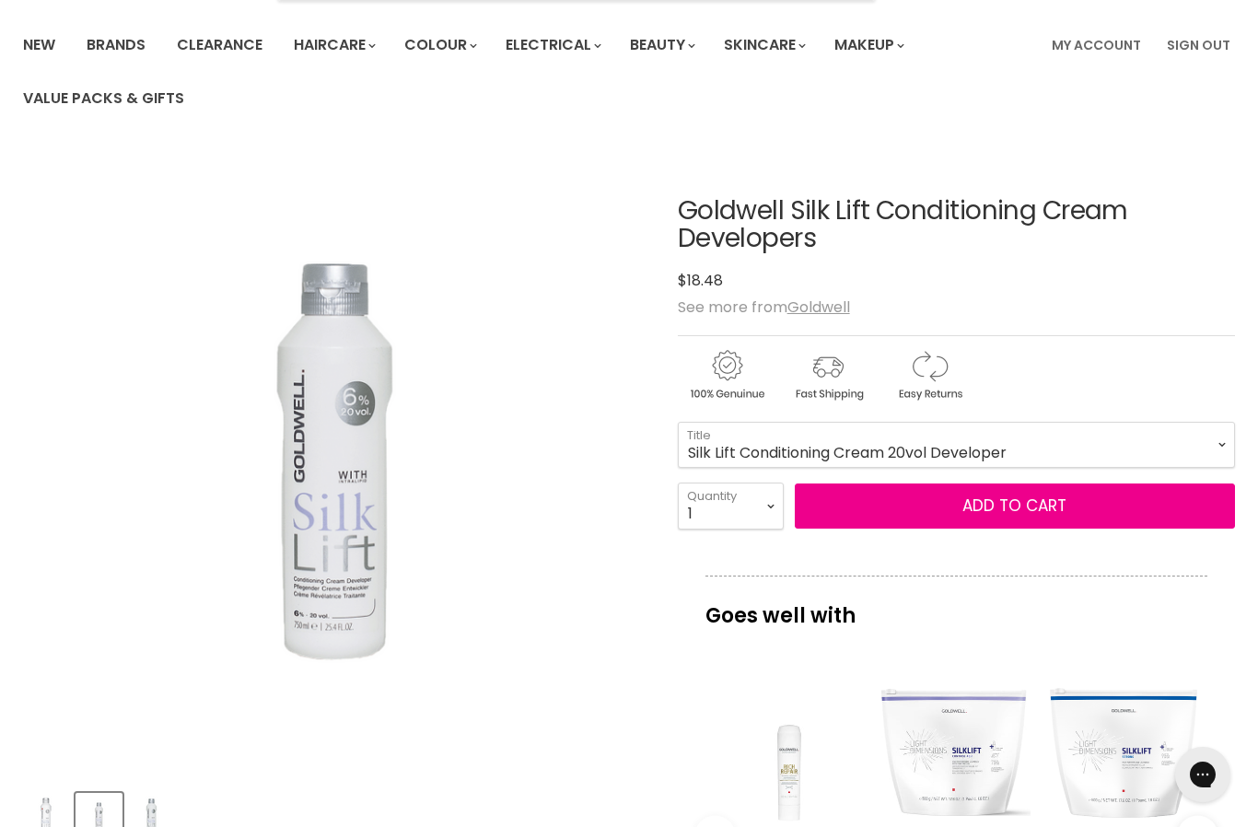
click at [871, 503] on button "Add to cart" at bounding box center [1015, 507] width 440 height 46
click at [893, 510] on button "Add to cart" at bounding box center [1015, 507] width 440 height 46
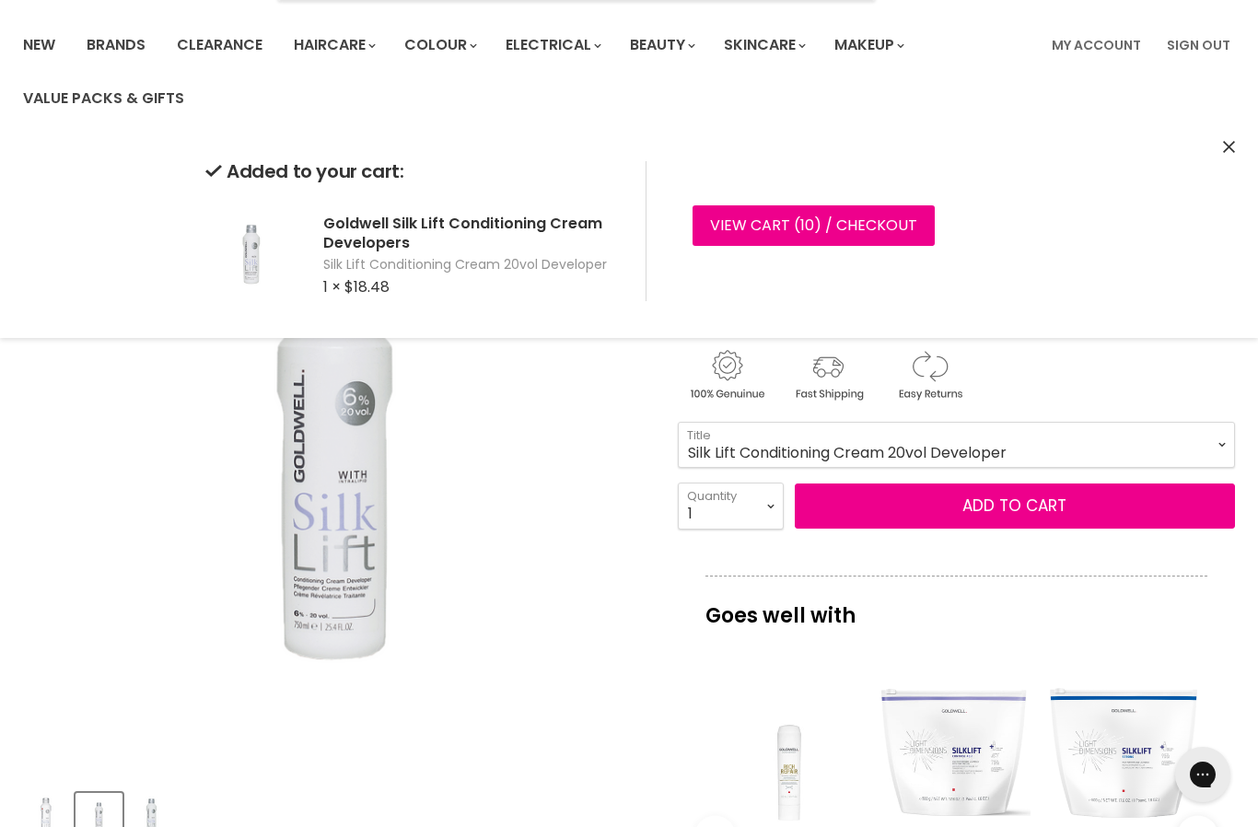
click at [851, 501] on button "Add to cart" at bounding box center [1015, 507] width 440 height 46
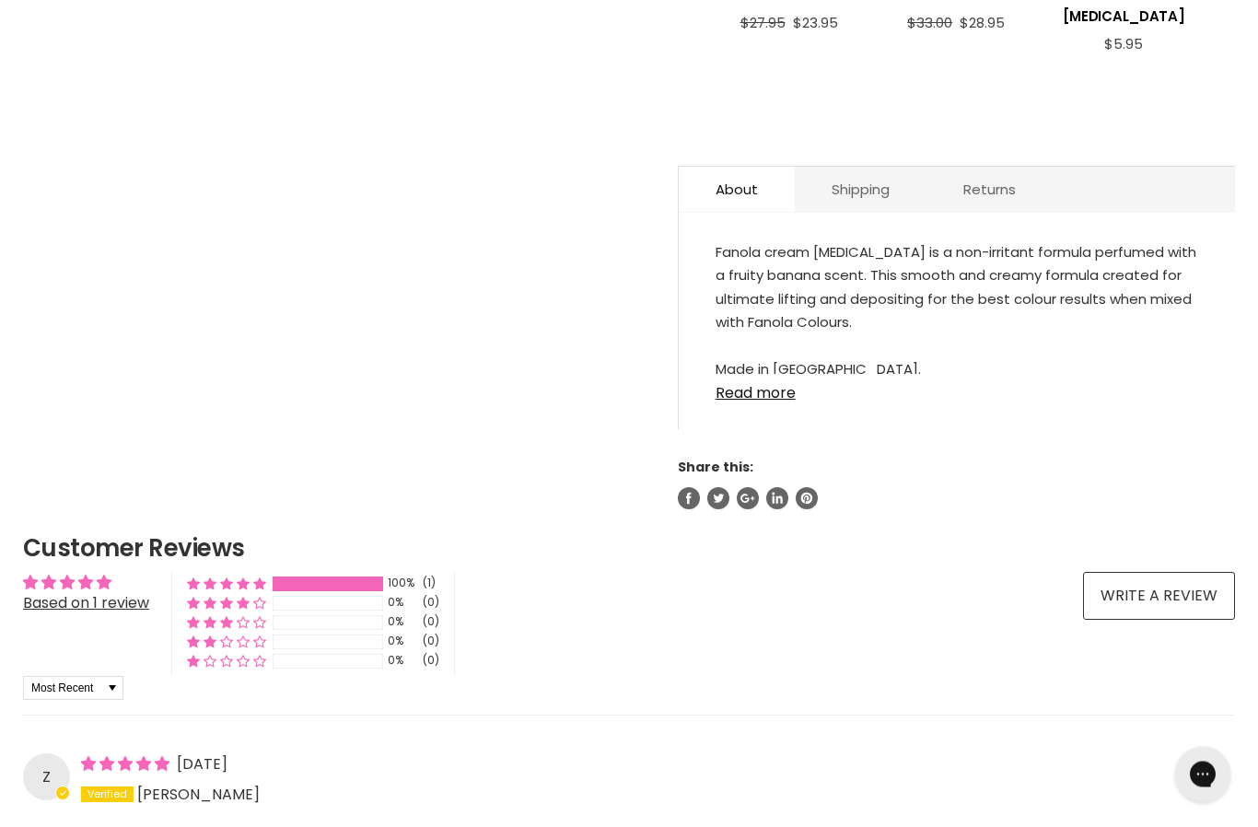
scroll to position [976, 0]
click at [752, 376] on link "Read more" at bounding box center [957, 388] width 483 height 28
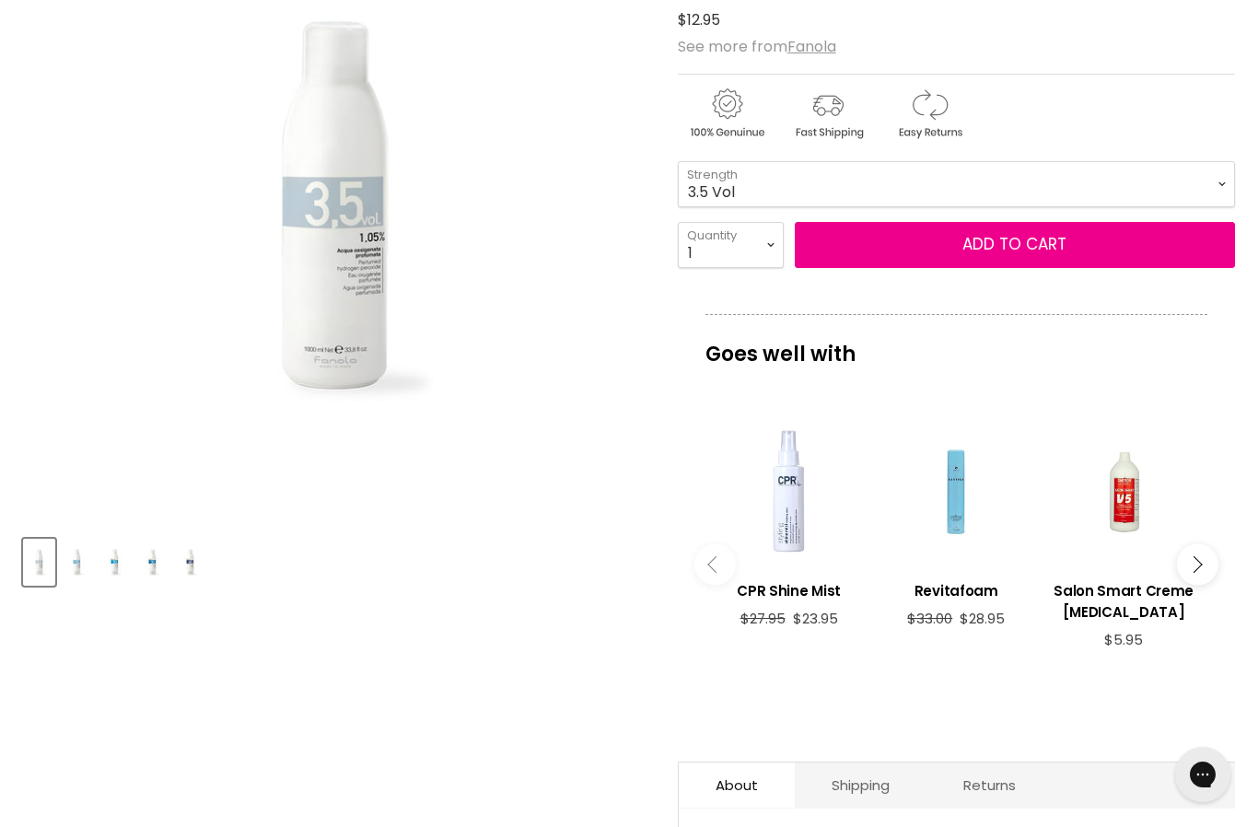
scroll to position [372, 0]
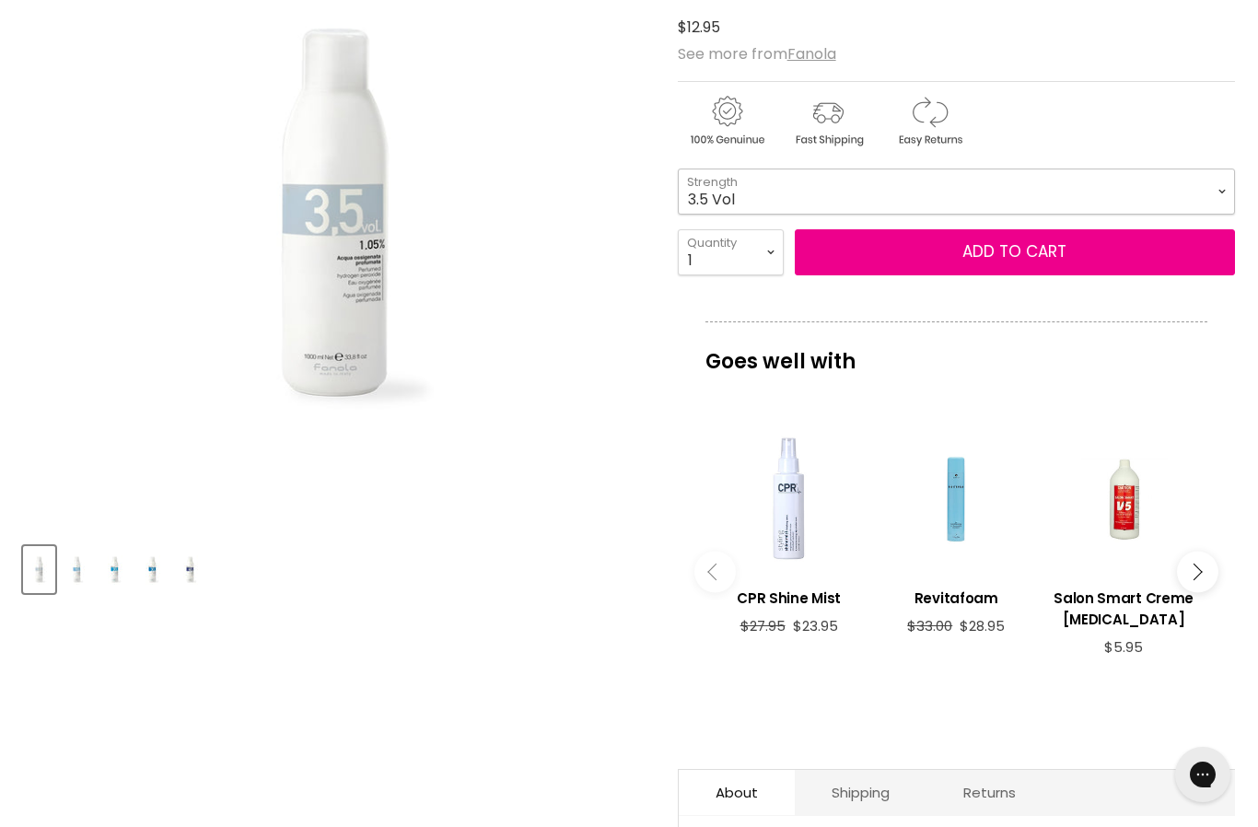
click at [720, 180] on select "3.5 Vol 10 Vol 20 Vol 30 Vol 40 Vol" at bounding box center [956, 192] width 557 height 46
select select "20 Vol"
click at [875, 256] on button "Add to cart" at bounding box center [1015, 252] width 440 height 46
click at [858, 255] on button "Add to cart" at bounding box center [1015, 252] width 440 height 46
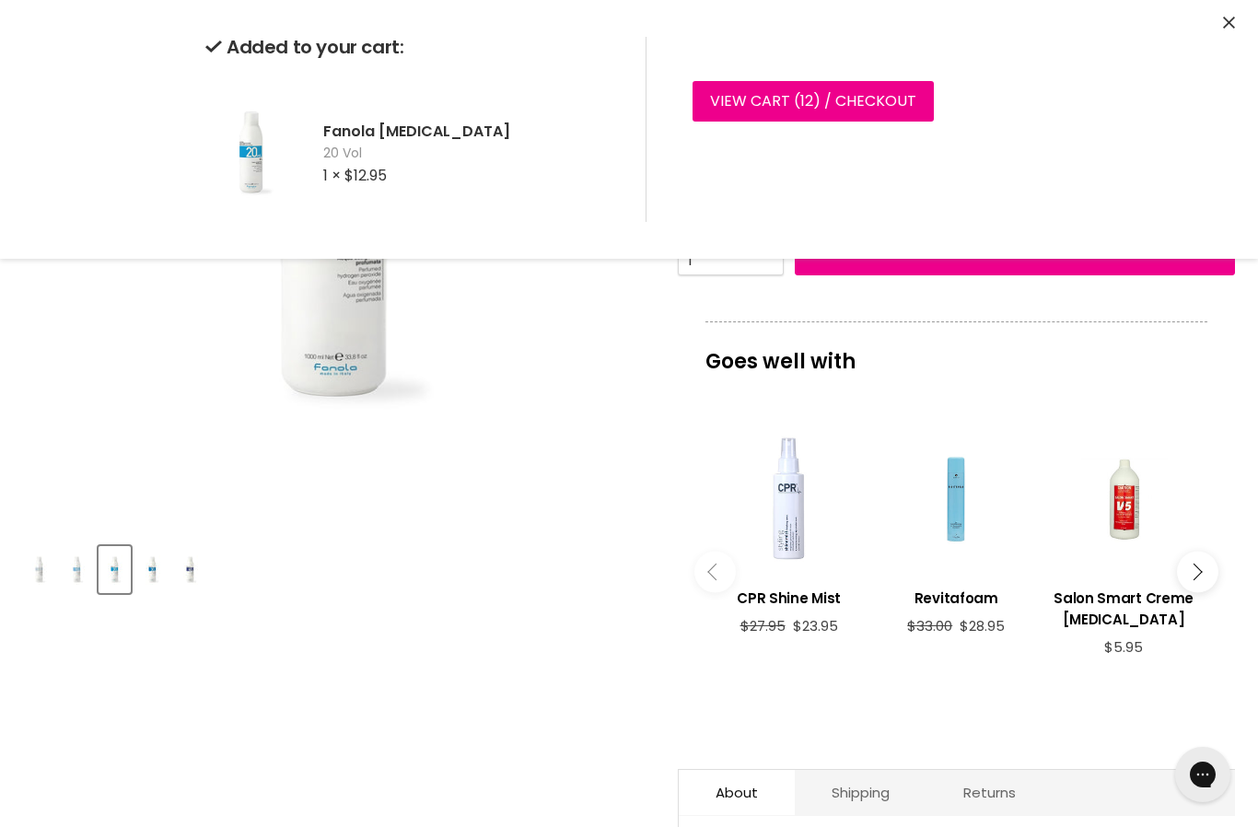
click at [61, 417] on img "Fanola Peroxide image. Click or Scroll to Zoom." at bounding box center [231, 215] width 416 height 625
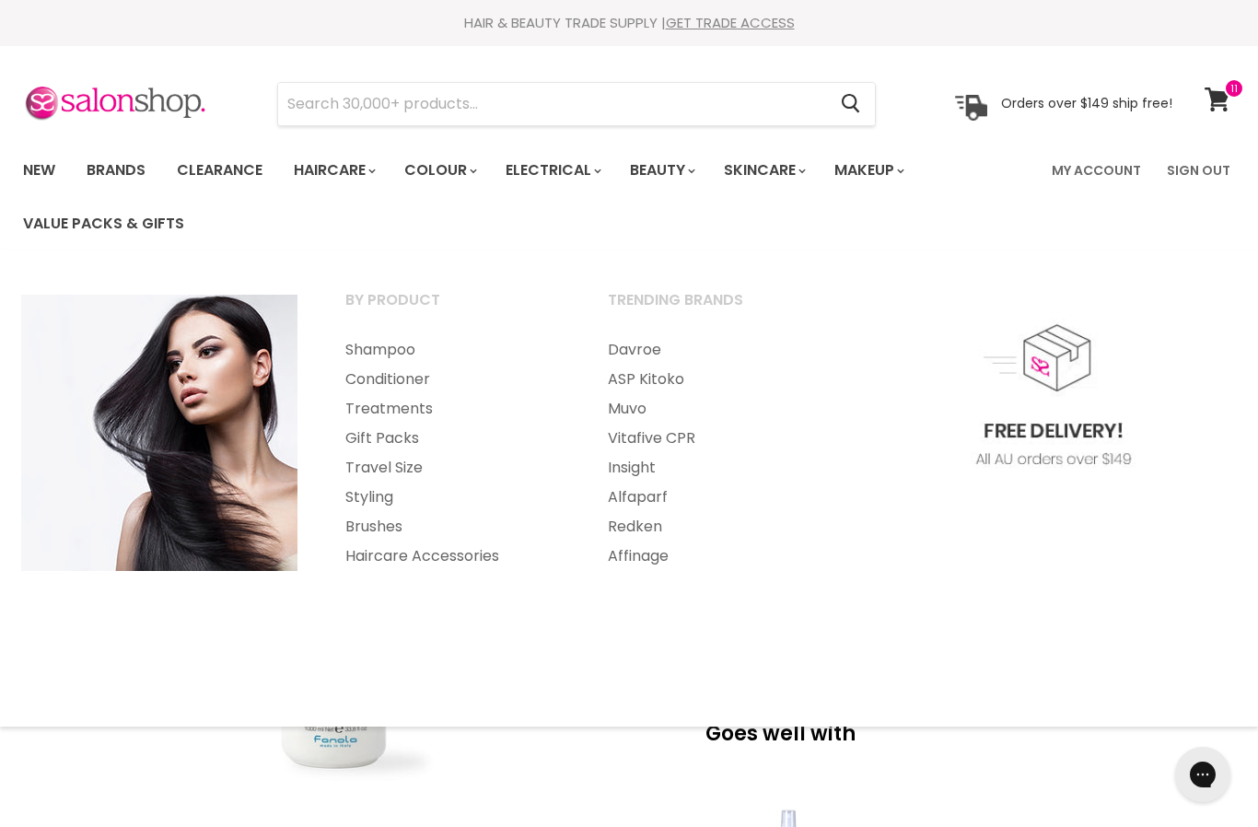
click at [357, 432] on link "Gift Packs" at bounding box center [451, 438] width 259 height 29
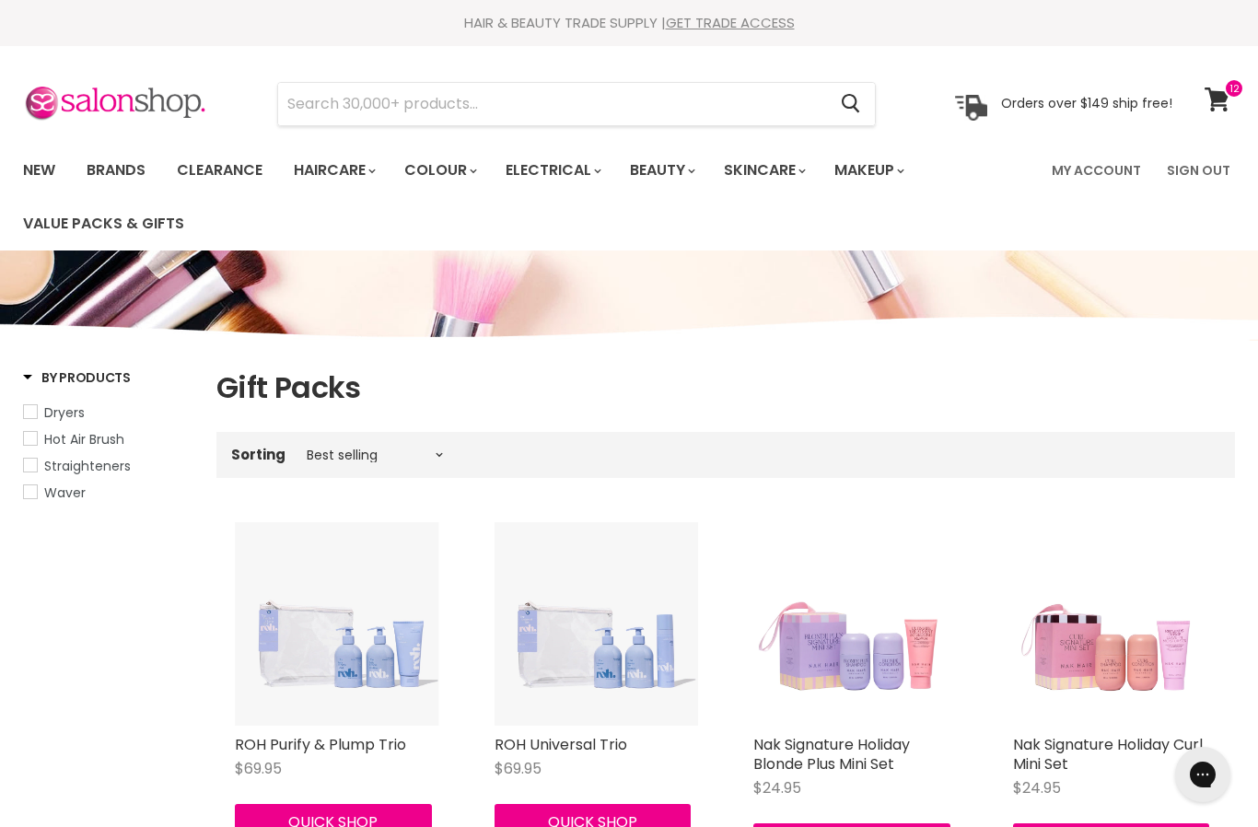
click at [1219, 97] on icon at bounding box center [1217, 100] width 25 height 24
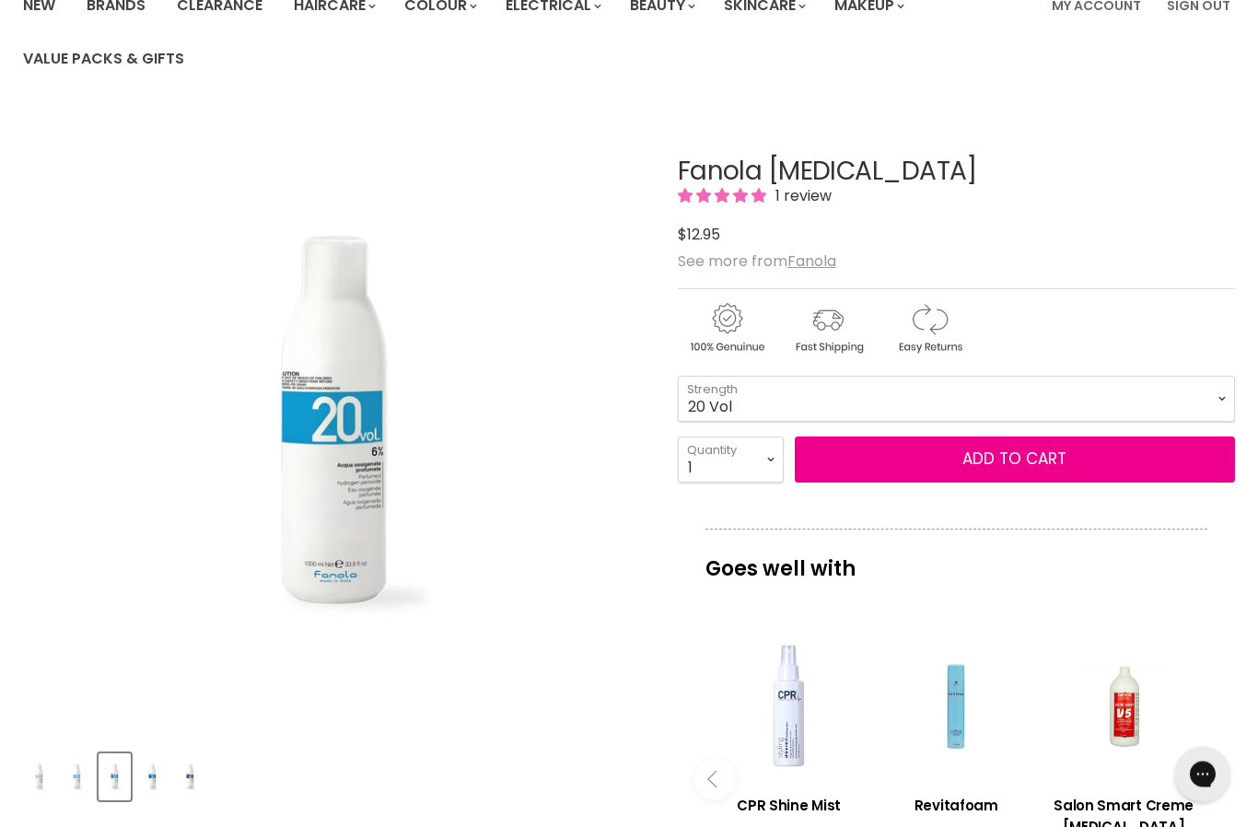
scroll to position [107, 0]
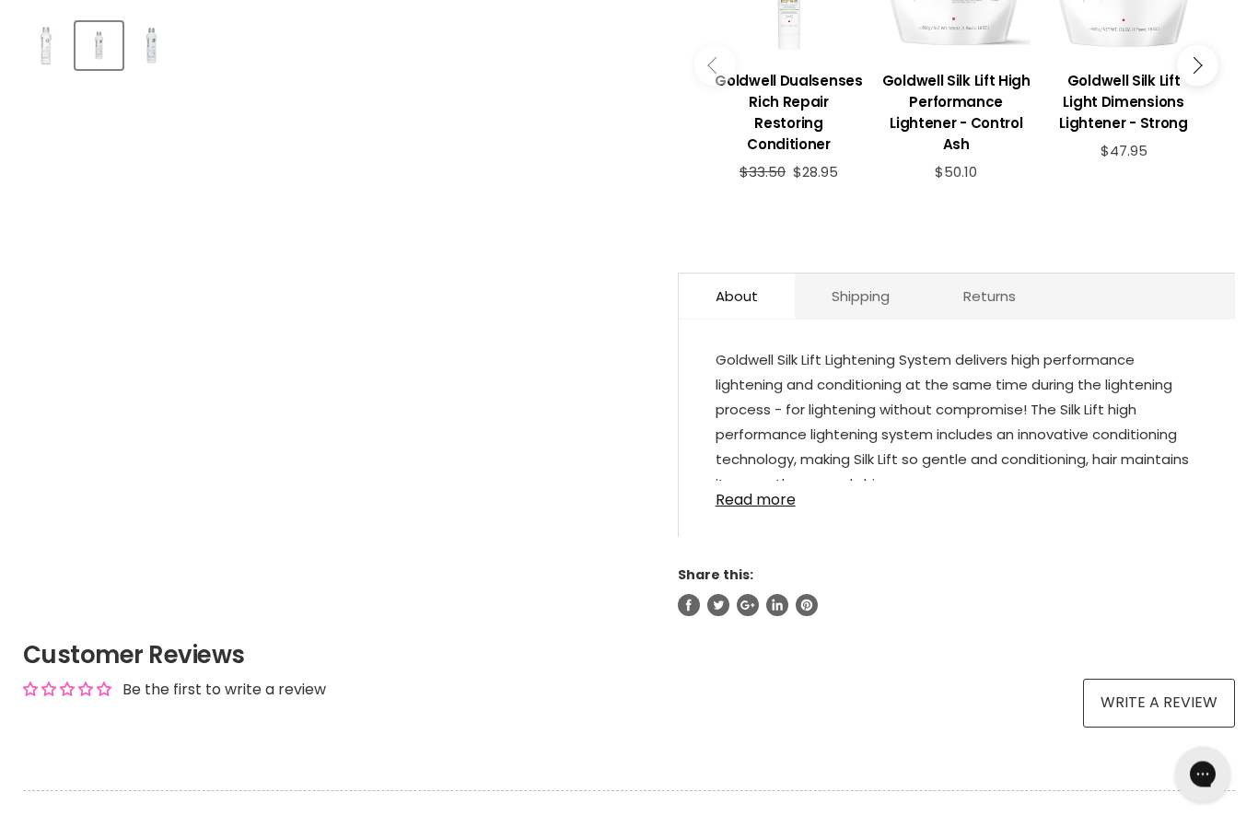
scroll to position [896, 0]
click at [740, 489] on link "Read more" at bounding box center [957, 495] width 483 height 28
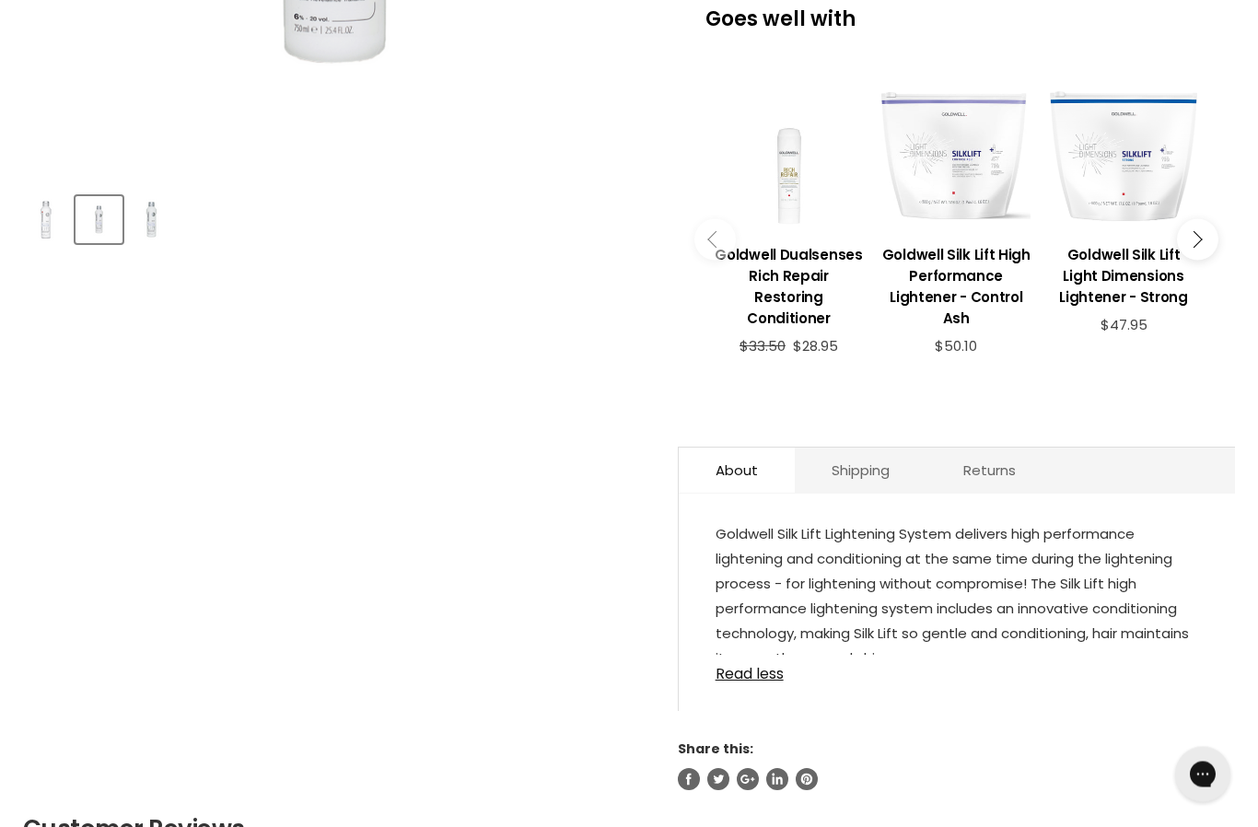
scroll to position [722, 0]
click at [735, 669] on link "Read less" at bounding box center [957, 669] width 483 height 28
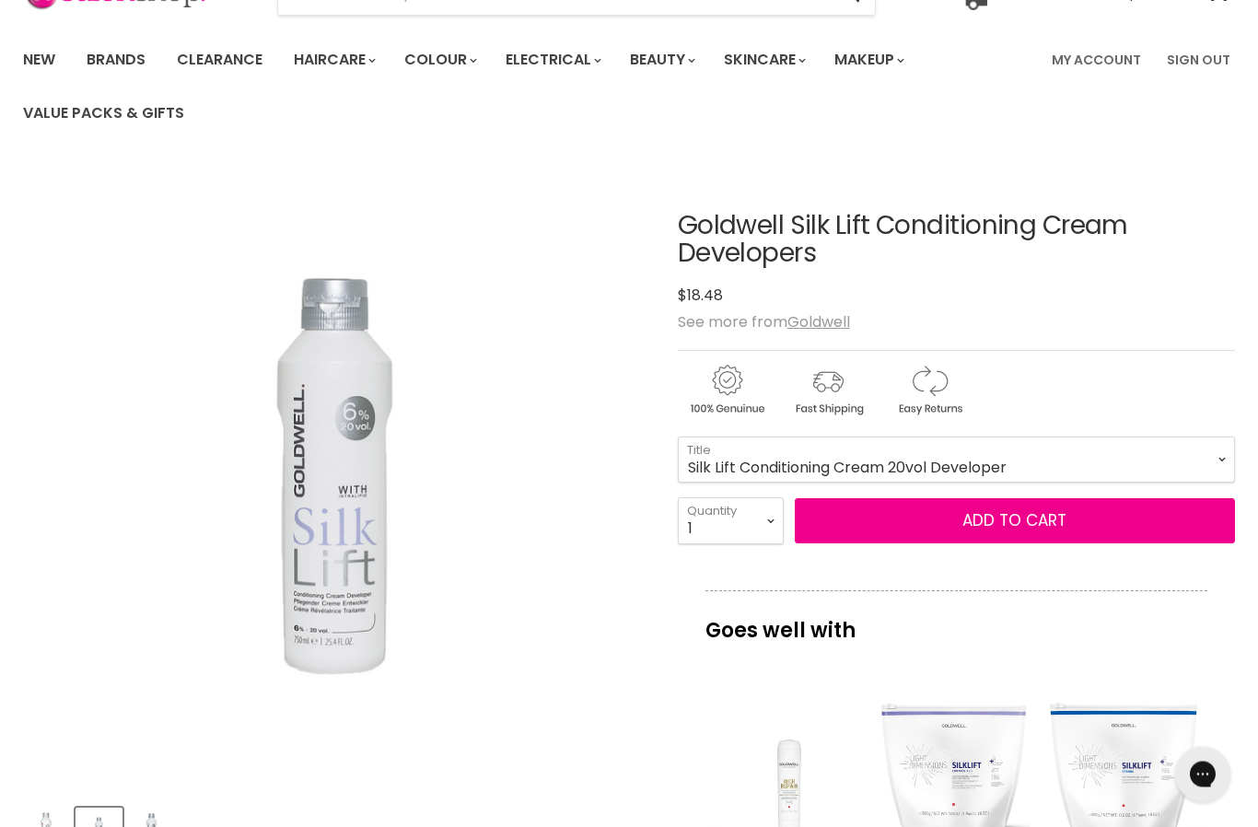
scroll to position [111, 0]
click at [822, 317] on u "Goldwell" at bounding box center [819, 321] width 63 height 21
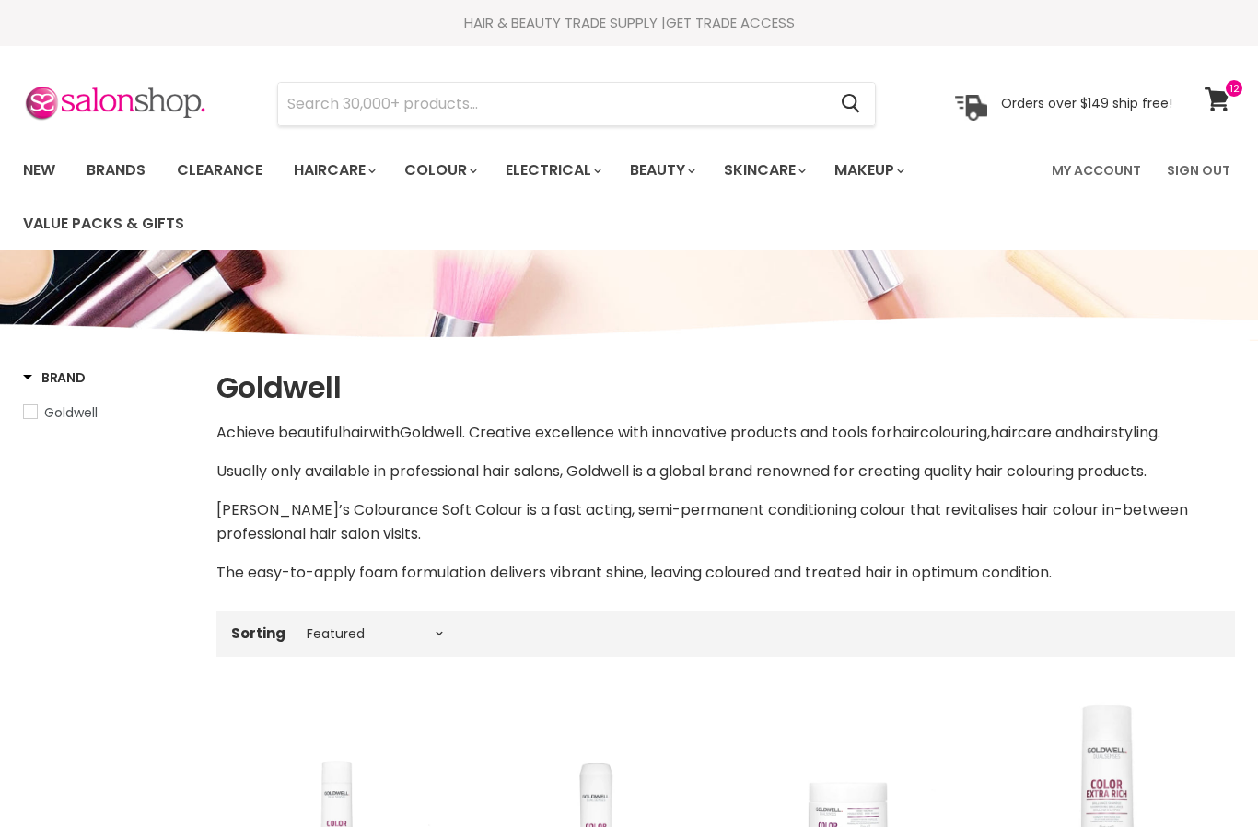
select select "manual"
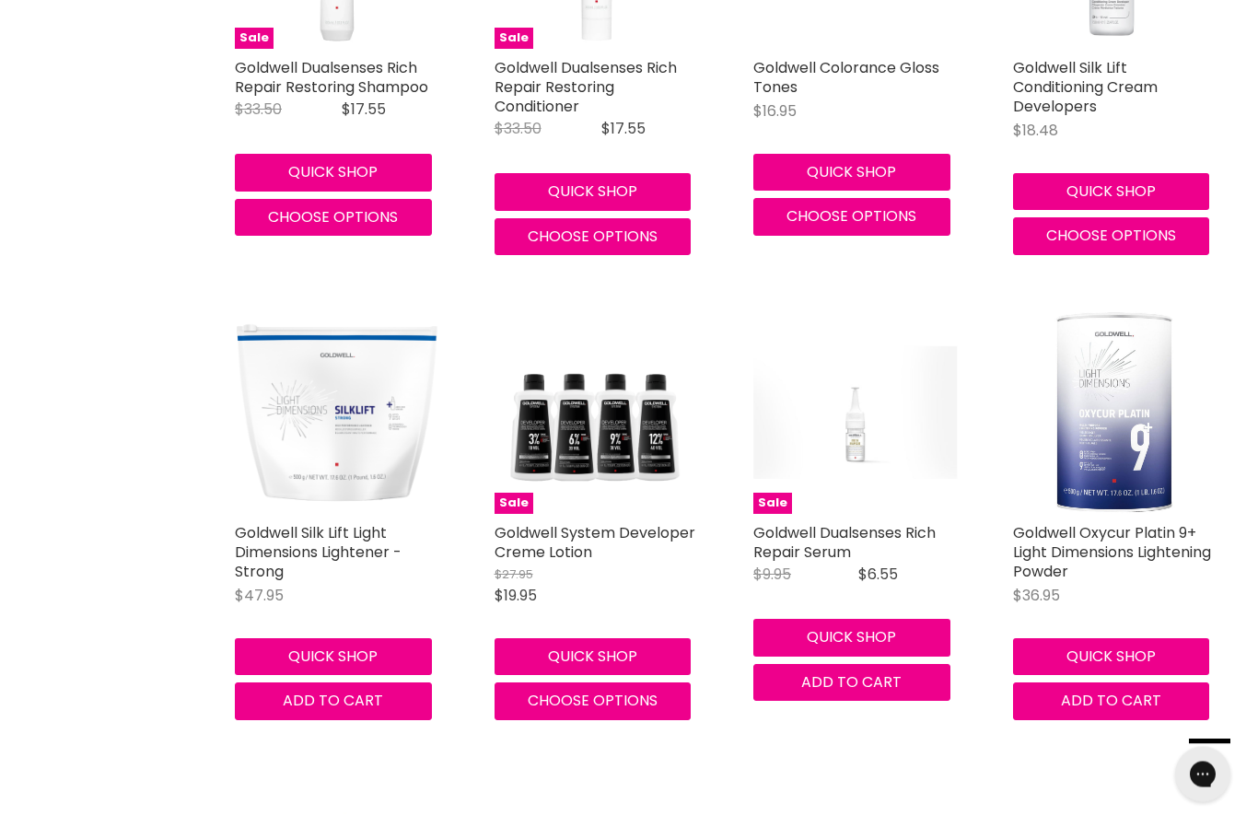
scroll to position [2232, 0]
click at [815, 431] on img "Main content" at bounding box center [856, 412] width 205 height 133
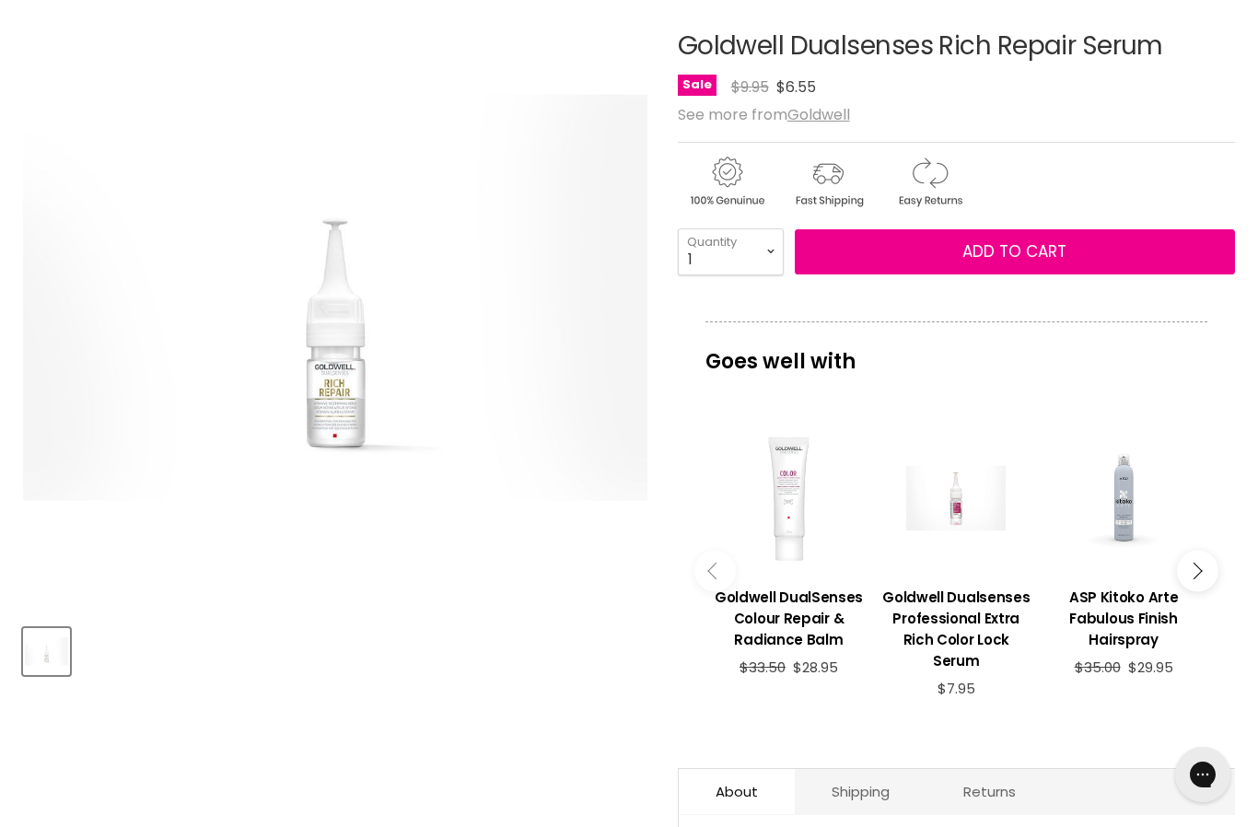
scroll to position [289, 0]
click at [874, 253] on button "Add to cart" at bounding box center [1015, 253] width 440 height 46
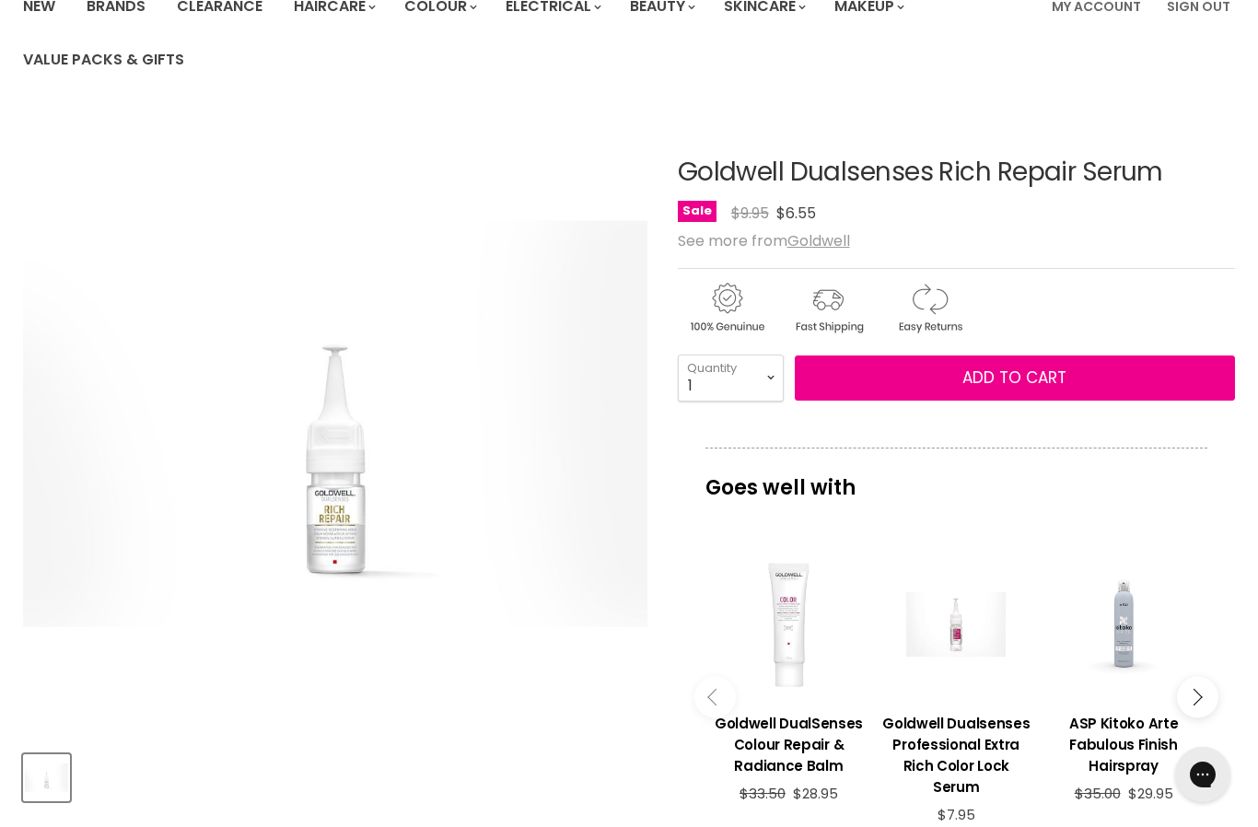
scroll to position [184, 0]
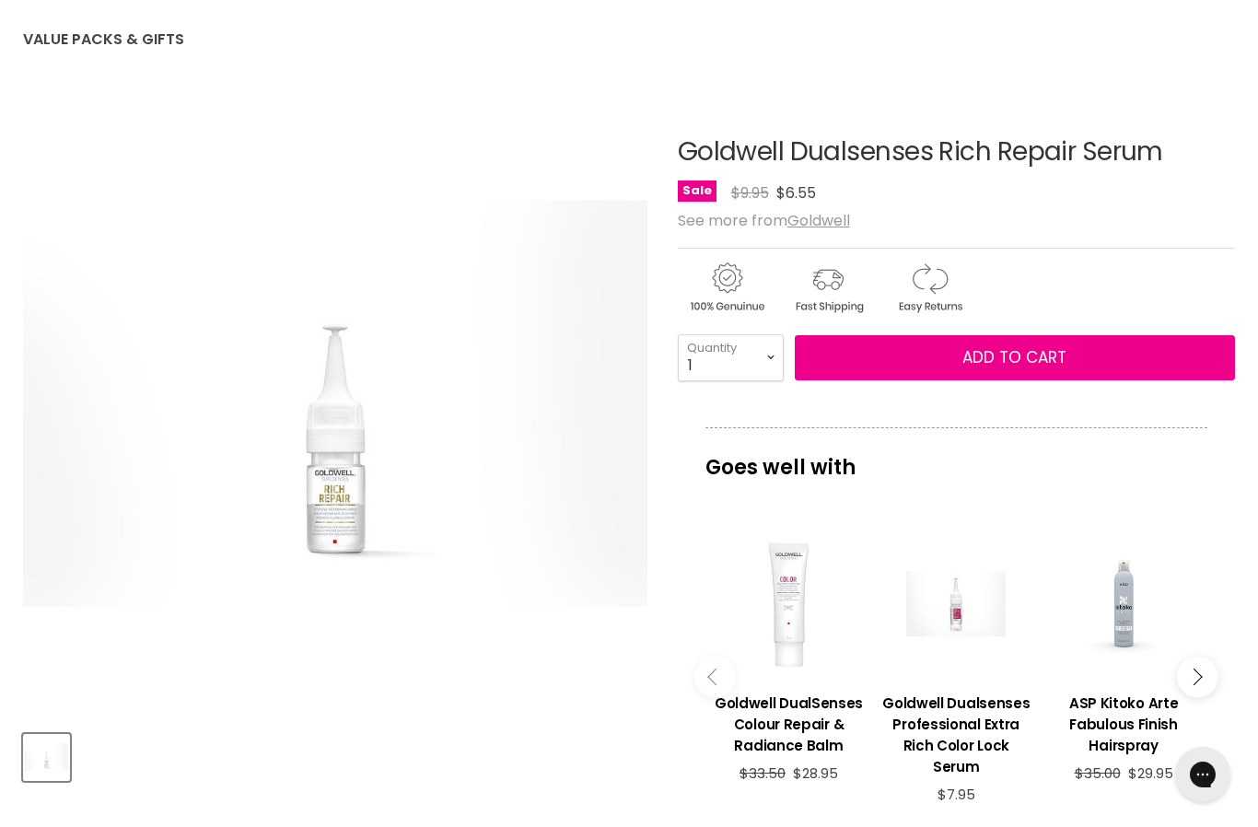
click at [946, 606] on div "Main content" at bounding box center [956, 604] width 149 height 149
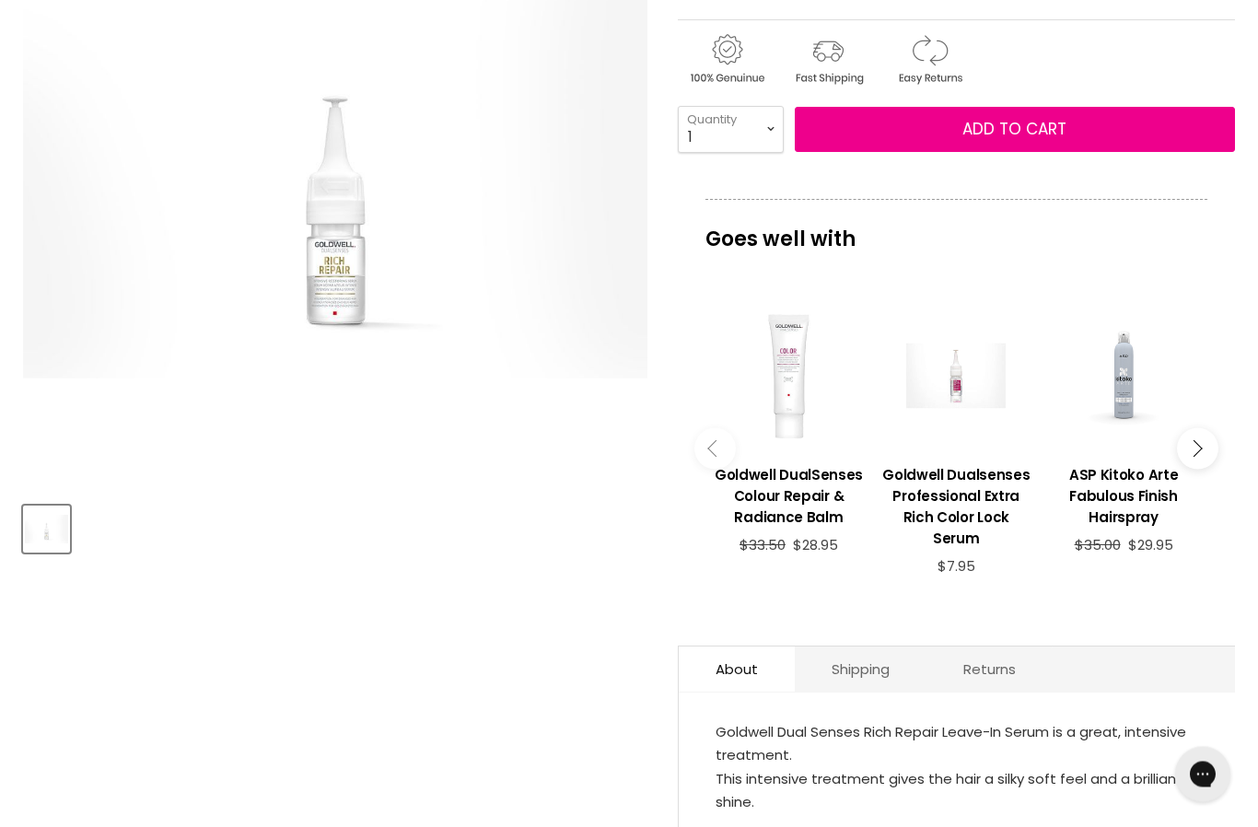
scroll to position [427, 0]
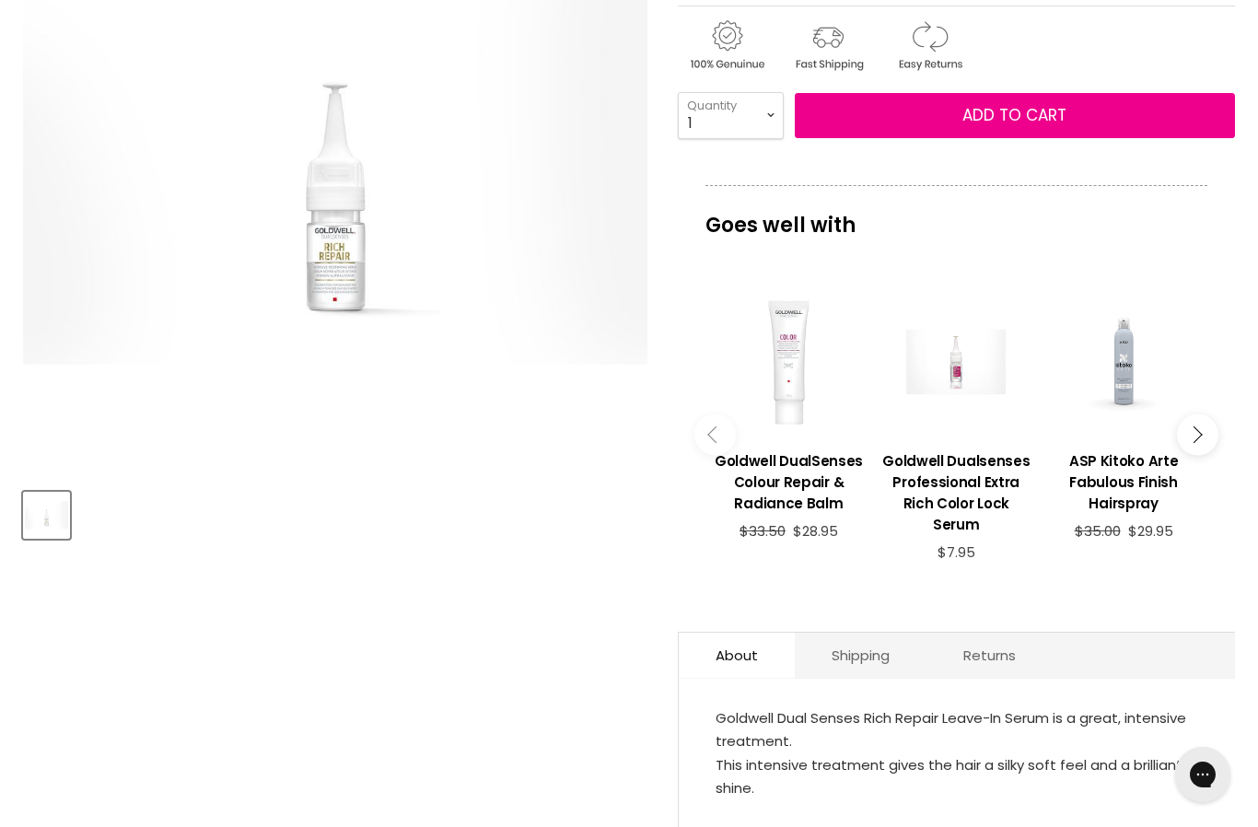
click at [930, 486] on h3 "Goldwell Dualsenses Professional Extra Rich Color Lock Serum" at bounding box center [956, 493] width 149 height 85
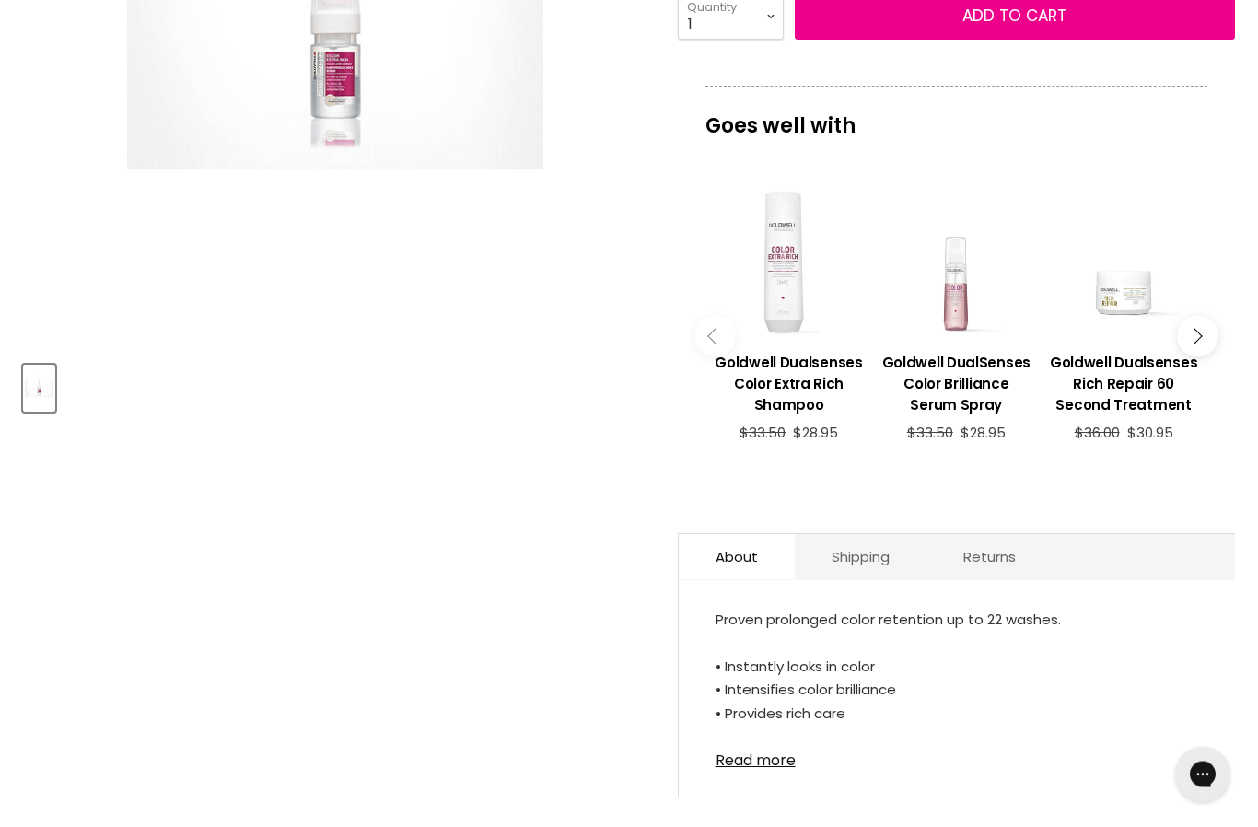
scroll to position [554, 0]
click at [735, 763] on link "Read more" at bounding box center [957, 755] width 483 height 28
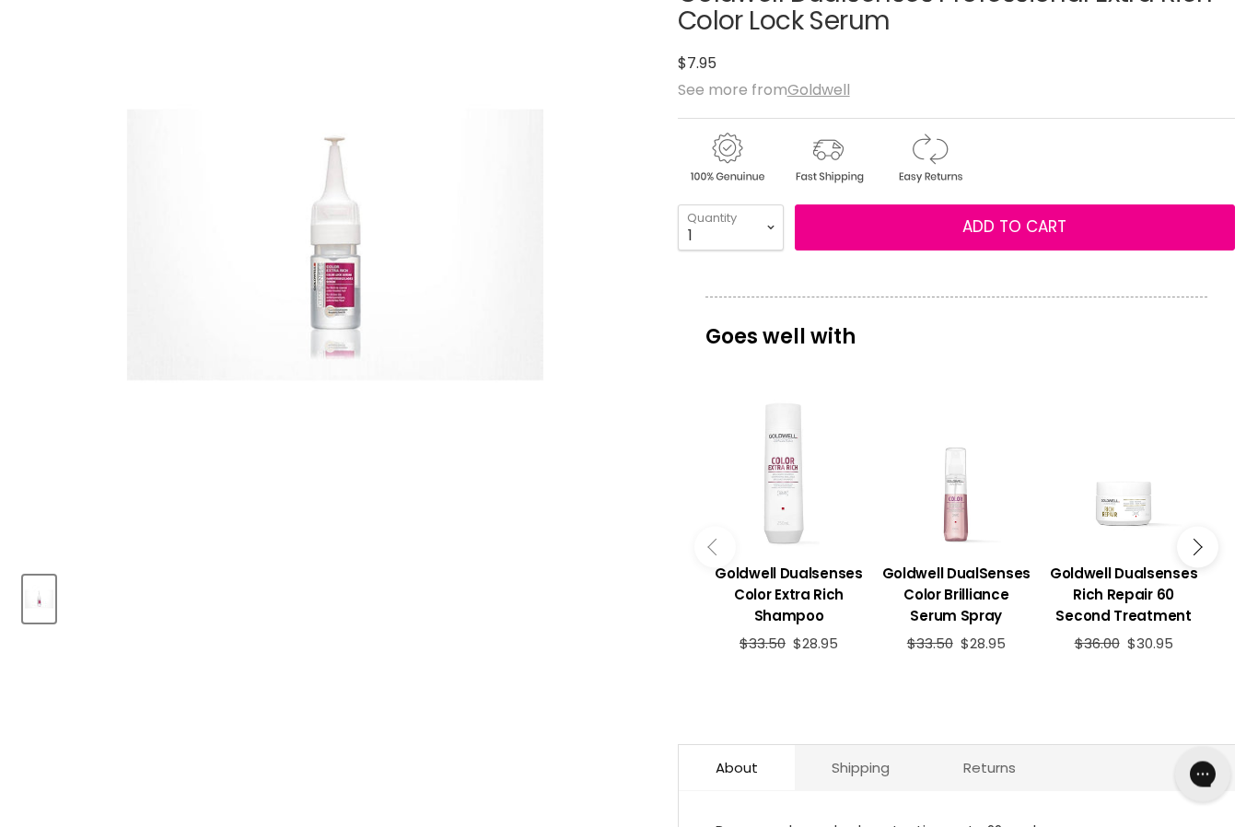
scroll to position [398, 0]
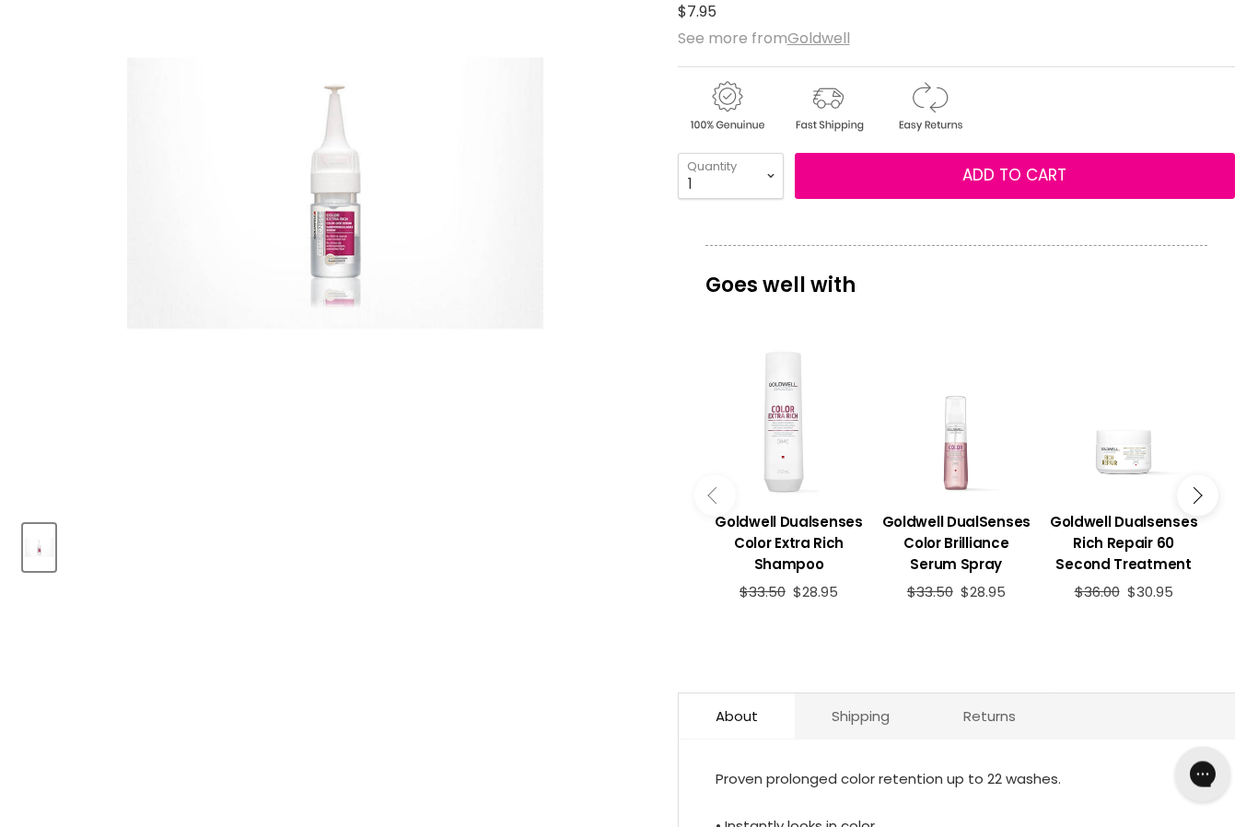
click at [884, 177] on button "Add to cart" at bounding box center [1015, 177] width 440 height 46
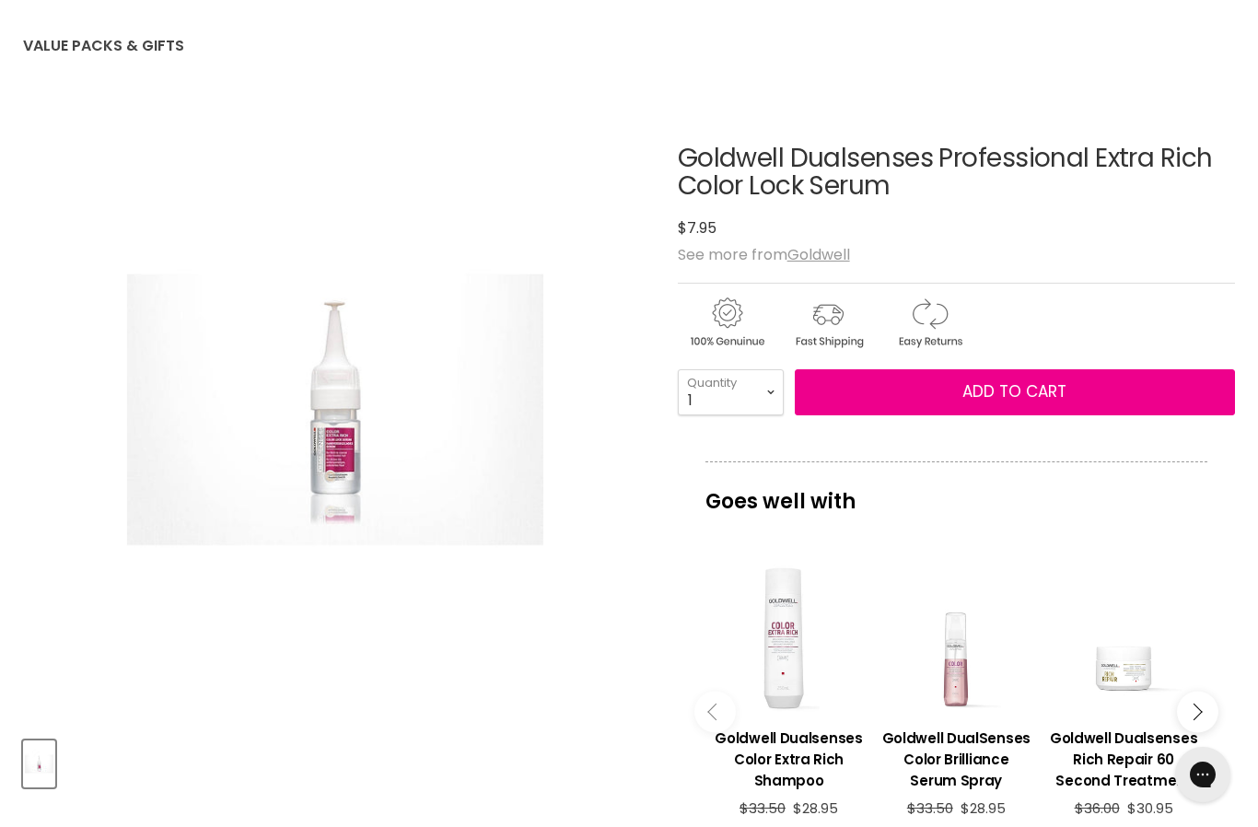
scroll to position [0, 0]
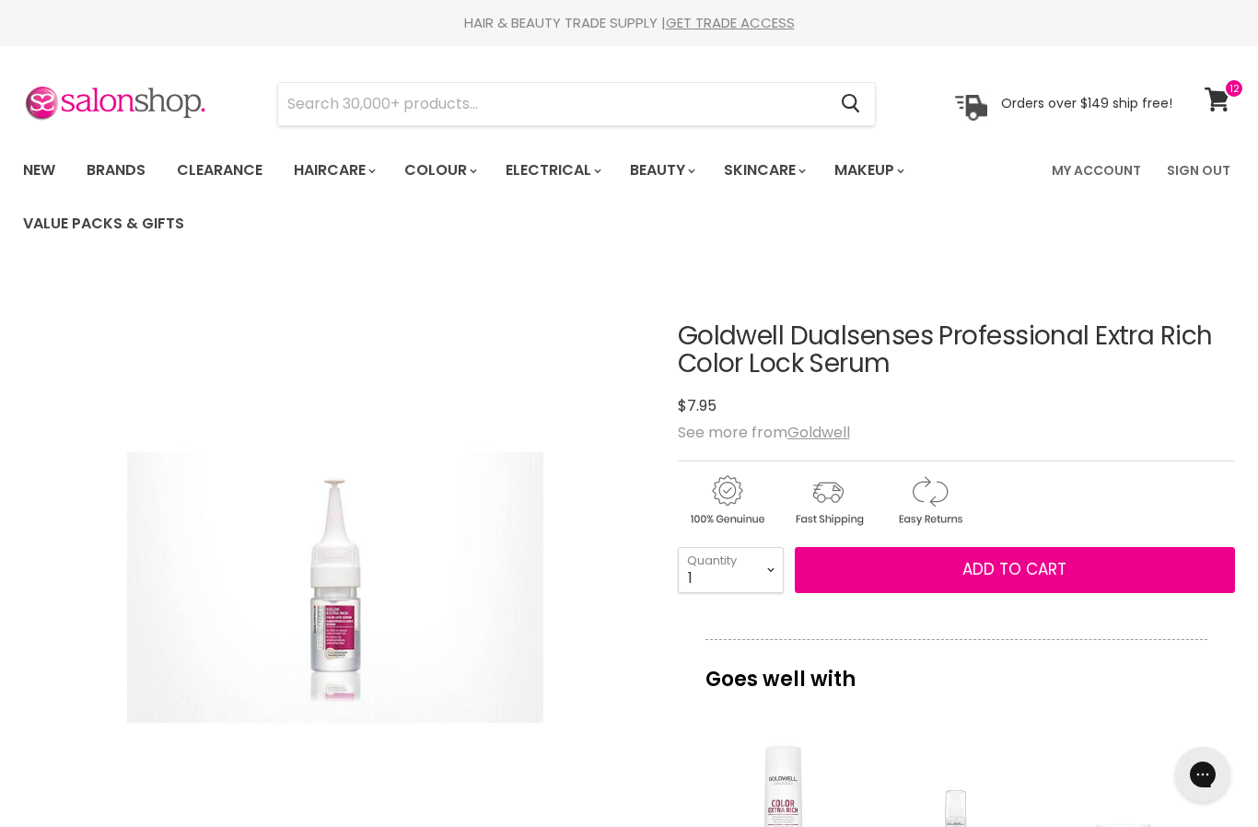
click at [869, 566] on button "Add to cart" at bounding box center [1015, 570] width 440 height 46
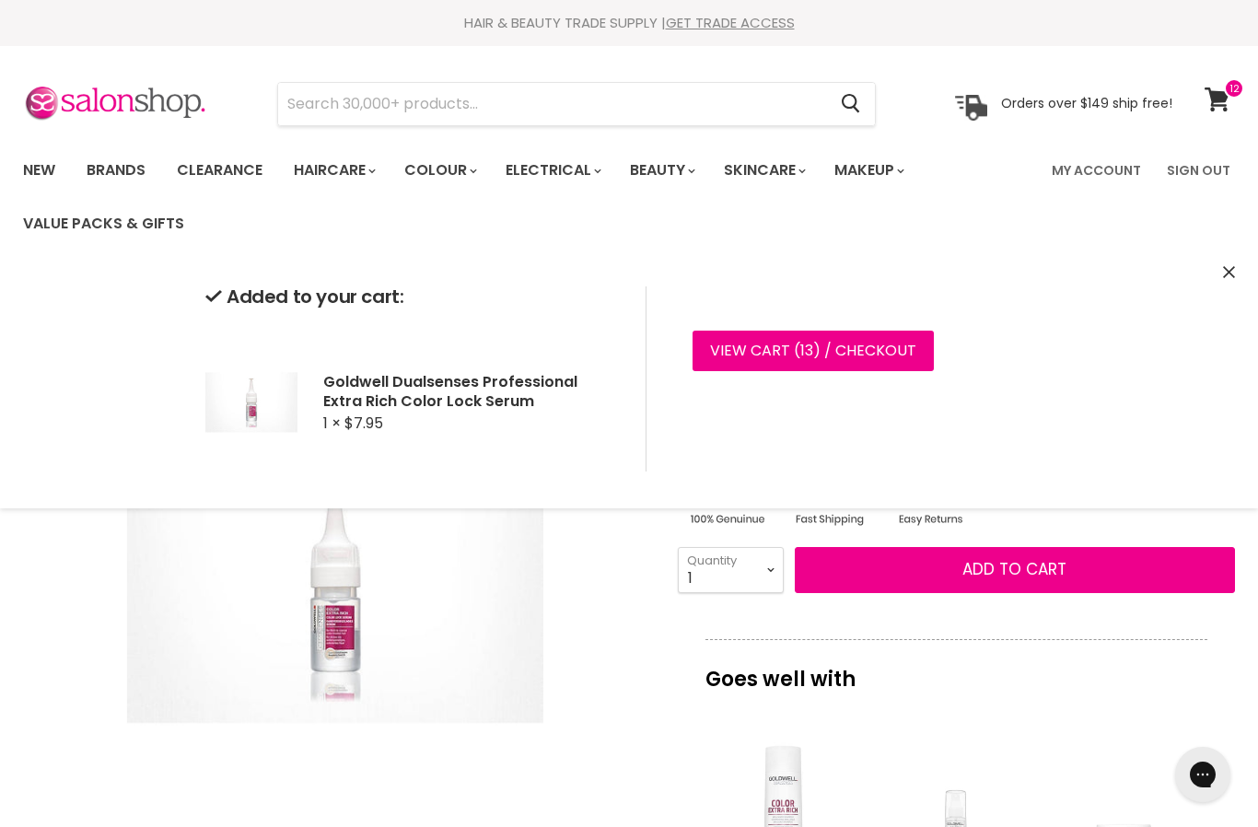
click at [584, 606] on div "Click or scroll to zoom Tap or pinch to zoom" at bounding box center [335, 588] width 625 height 625
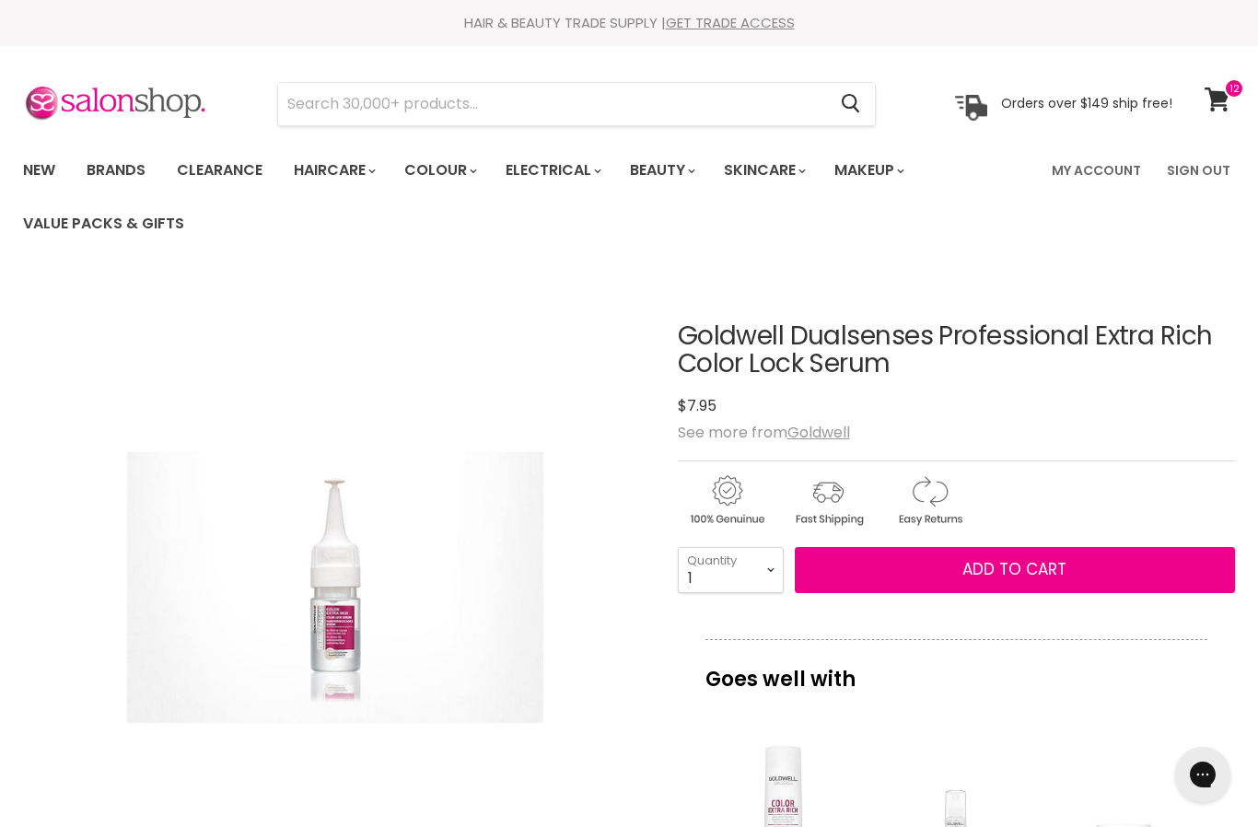
scroll to position [275, 0]
click at [216, 168] on link "Clearance" at bounding box center [219, 170] width 113 height 39
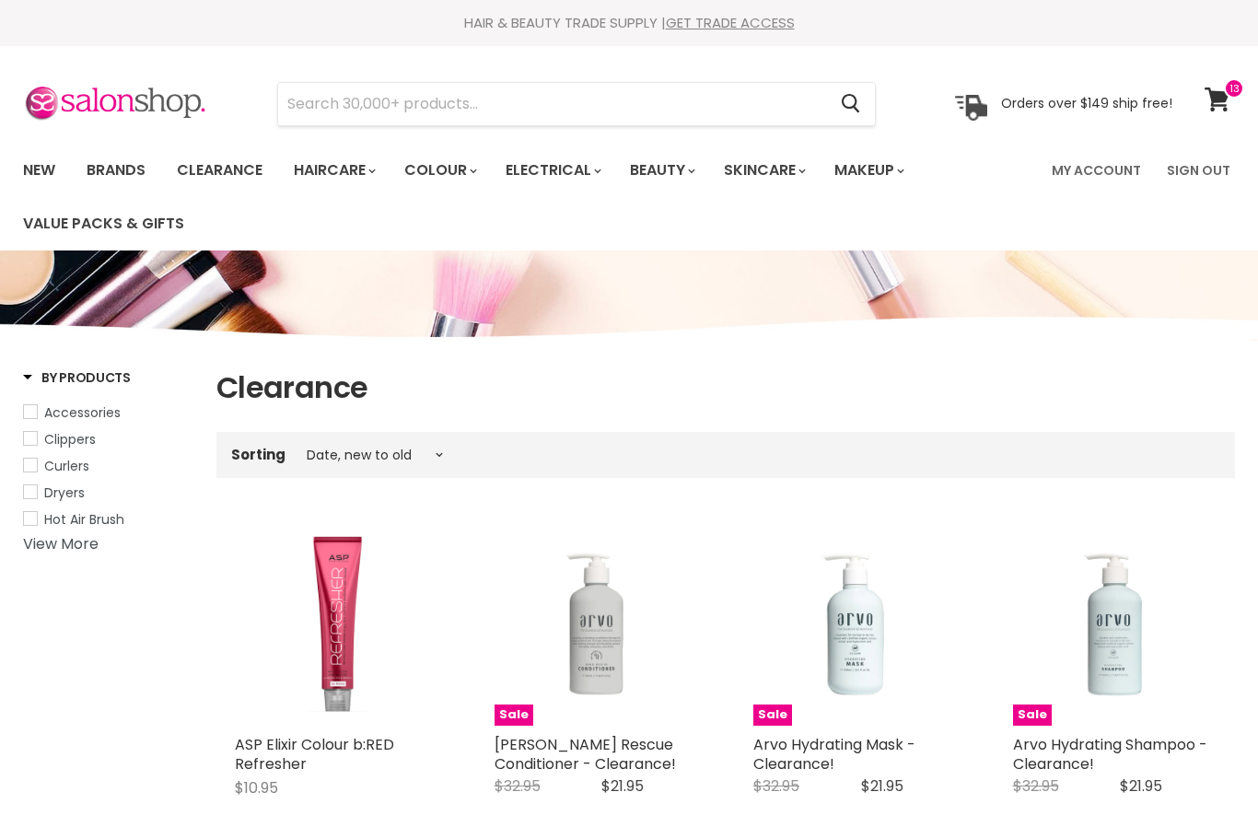
select select "created-descending"
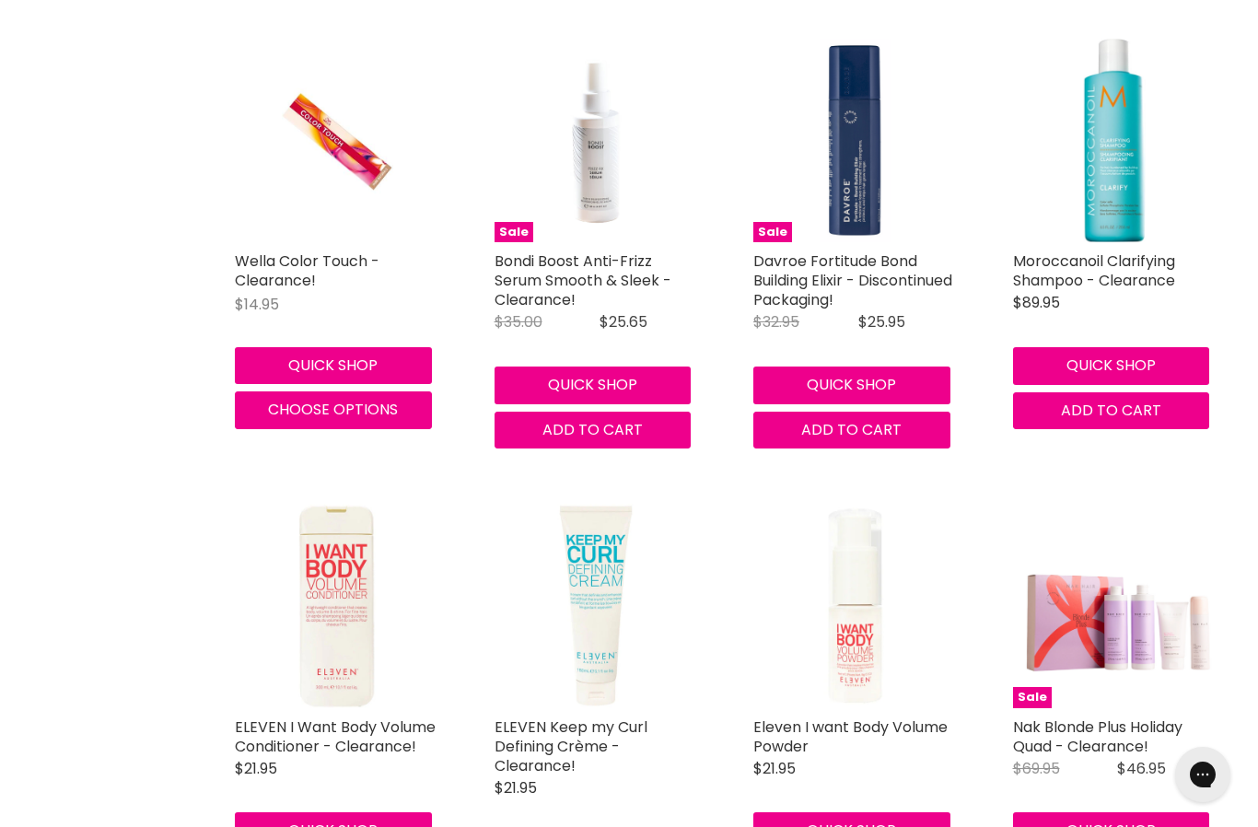
scroll to position [2734, 0]
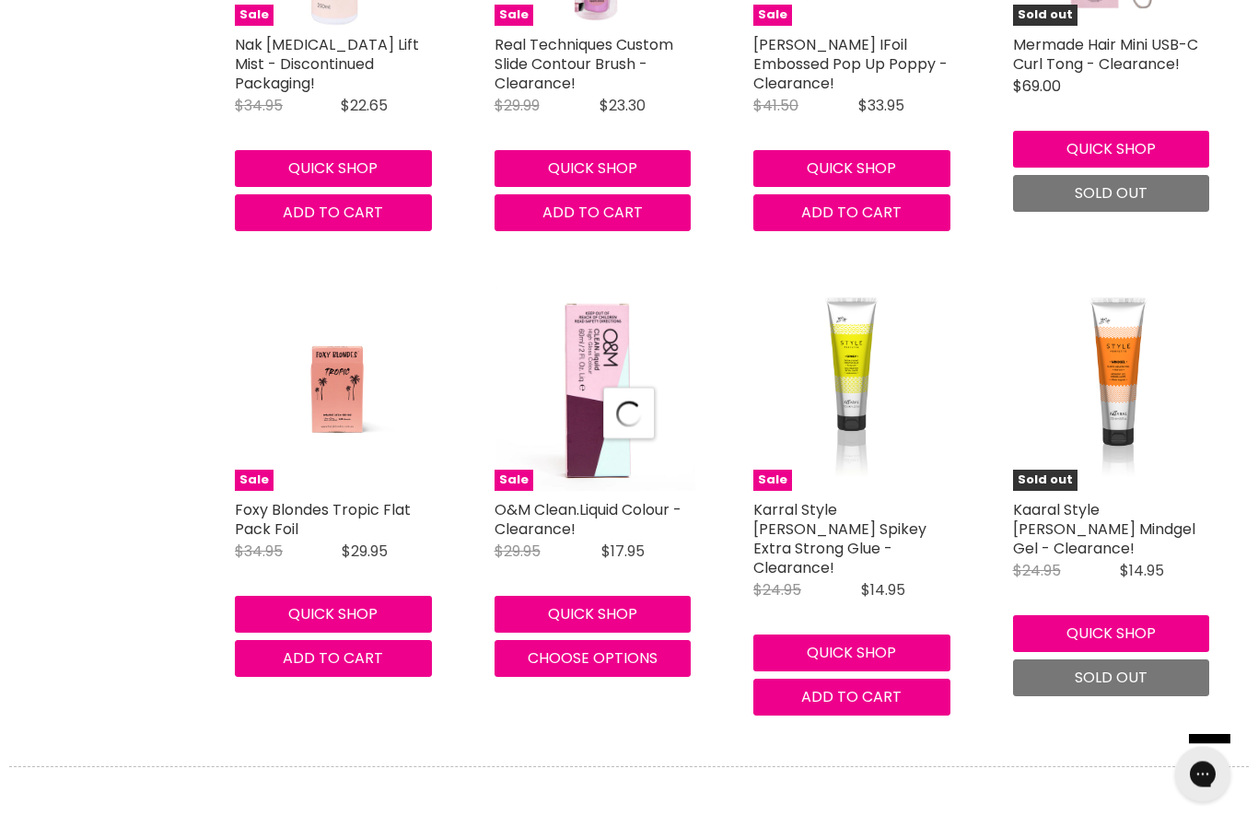
select select "created-descending"
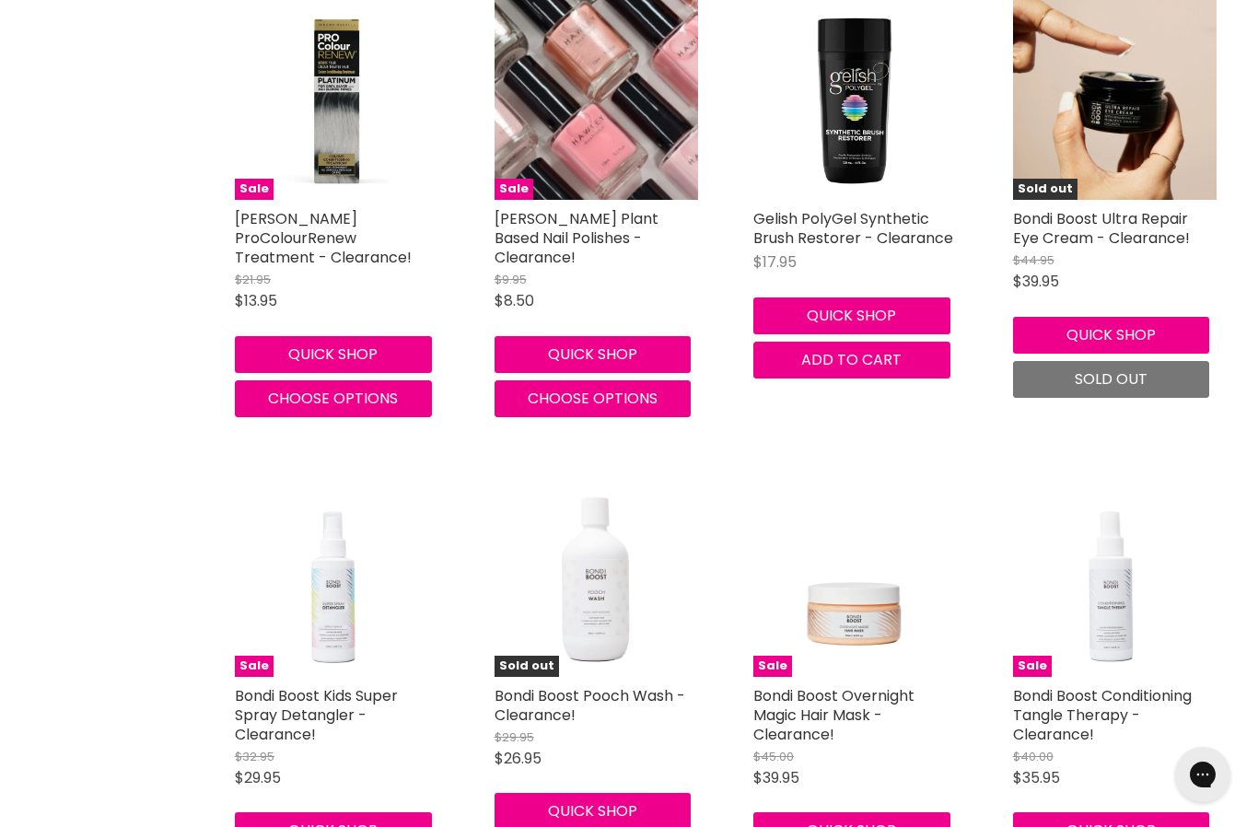
scroll to position [9462, 0]
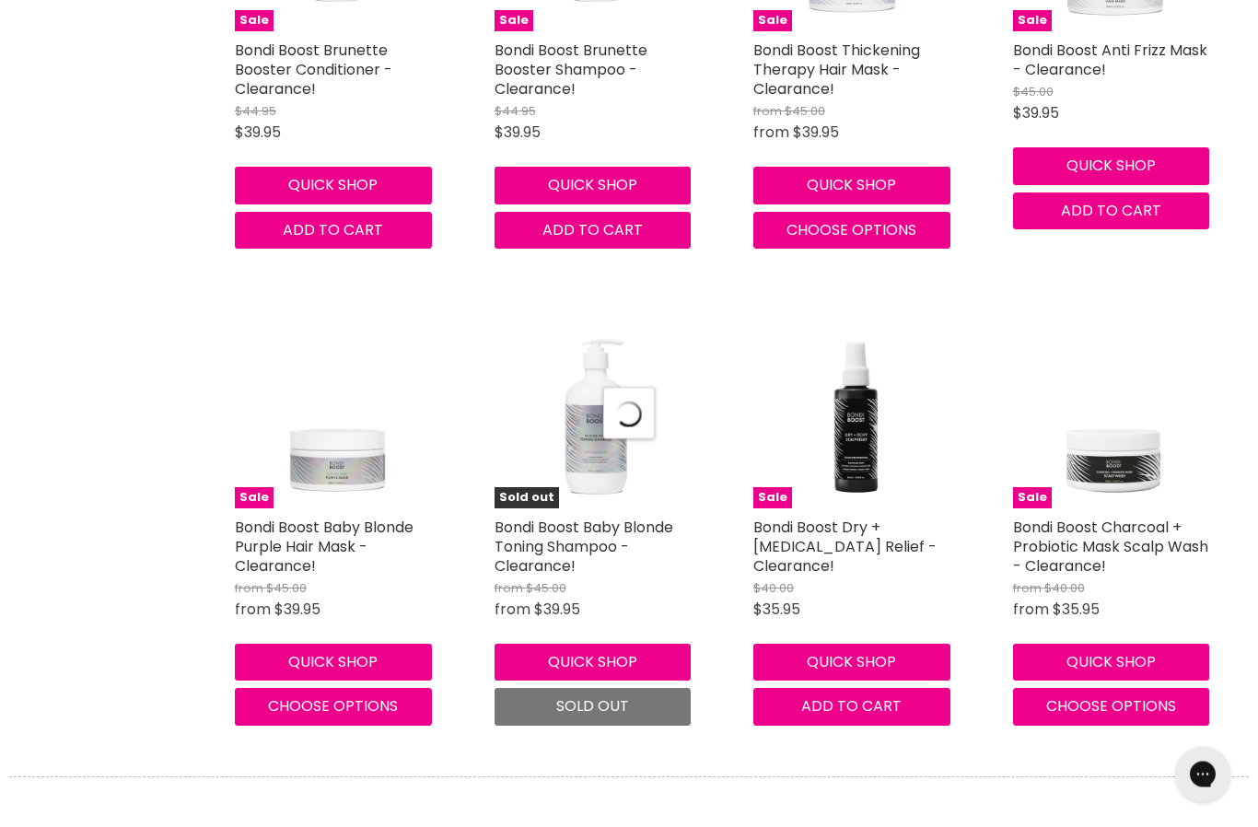
scroll to position [11008, 0]
select select "created-descending"
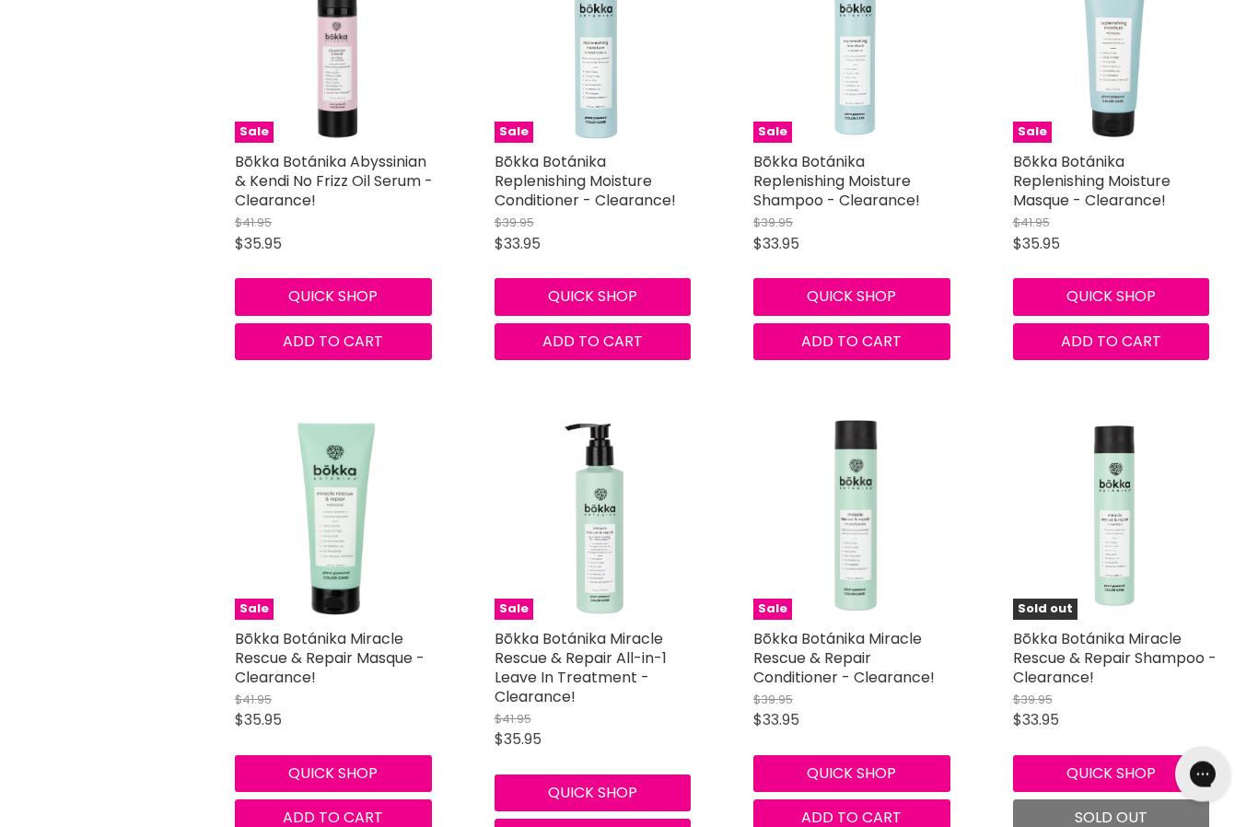
scroll to position [14761, 0]
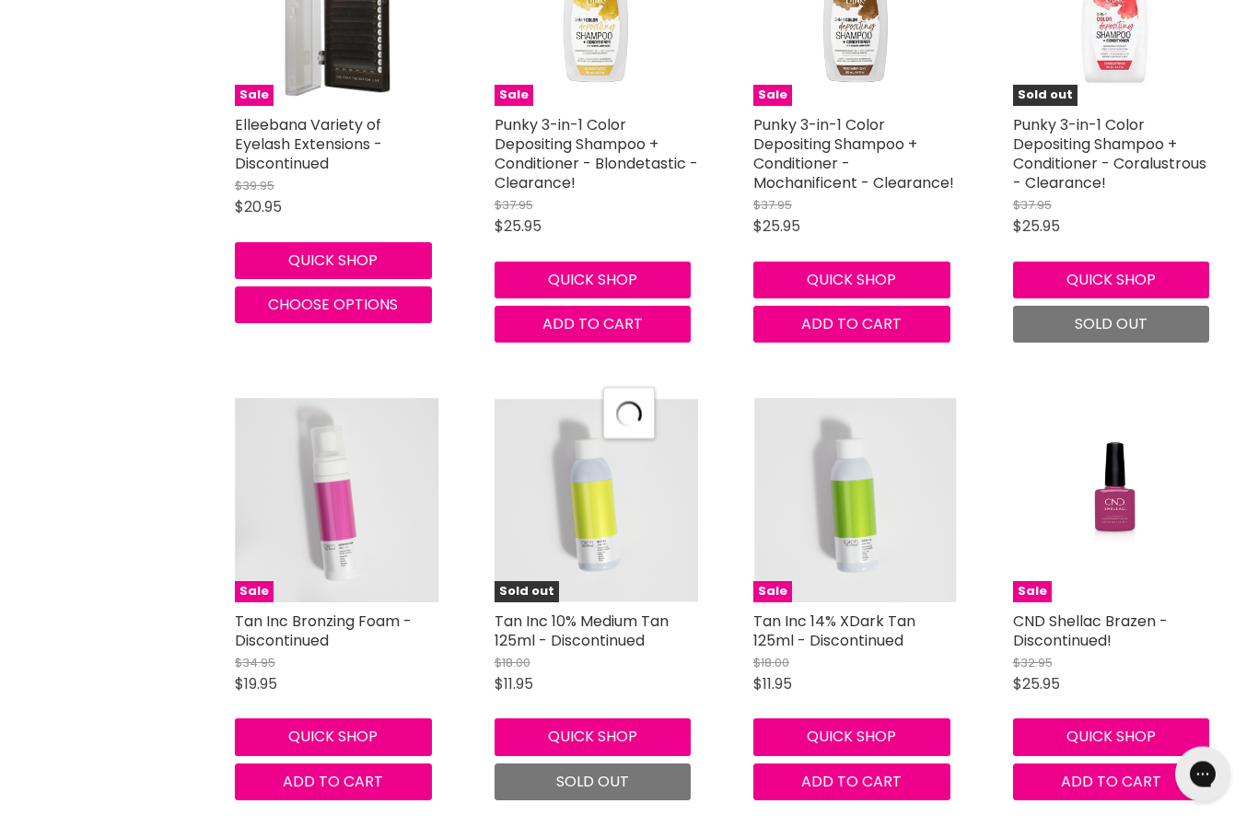
select select "created-descending"
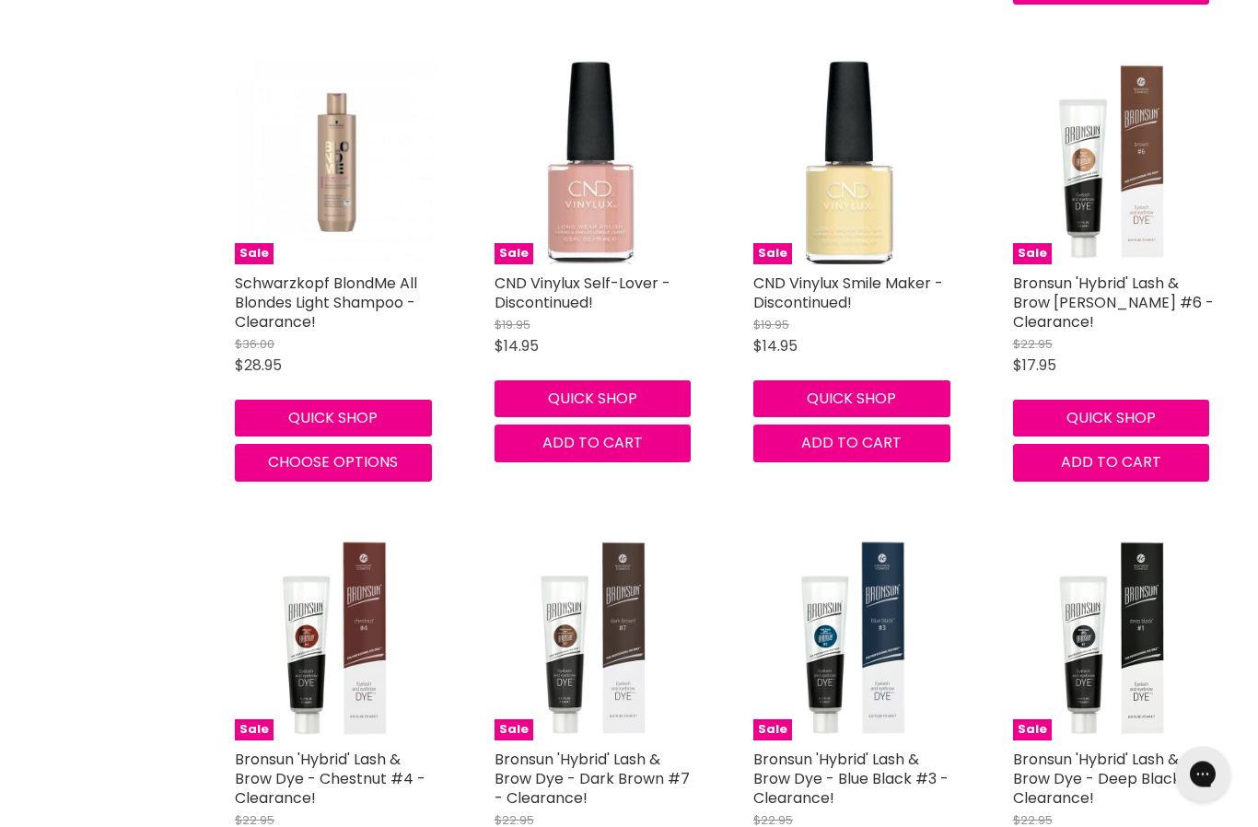
scroll to position [22280, 0]
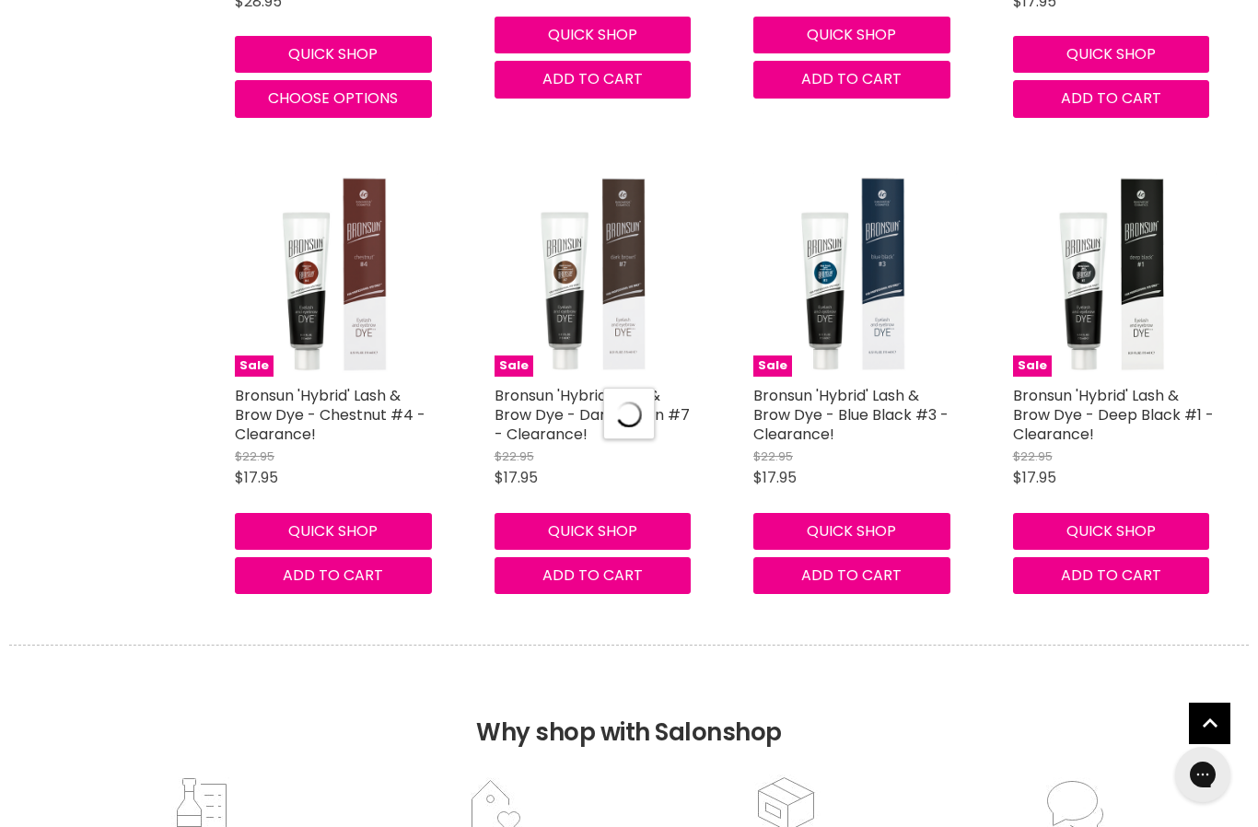
select select "created-descending"
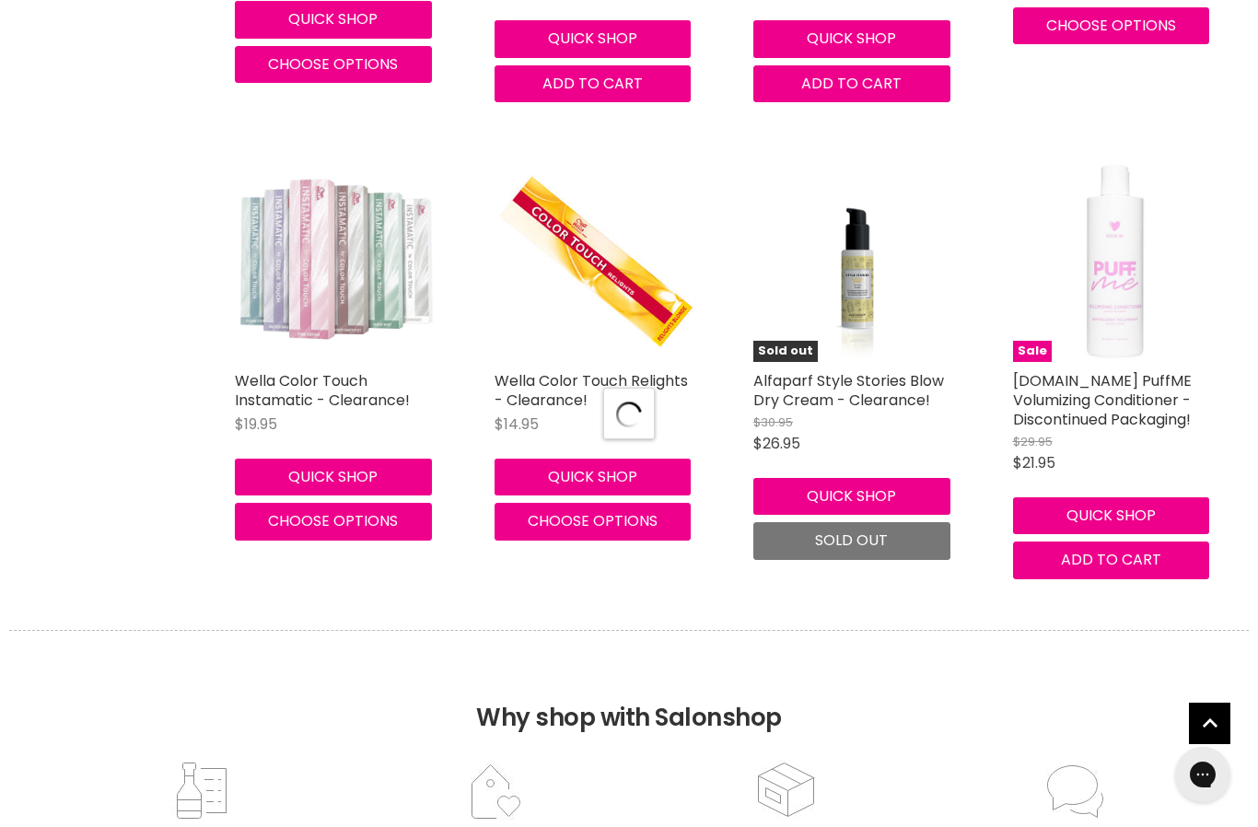
scroll to position [28473, 0]
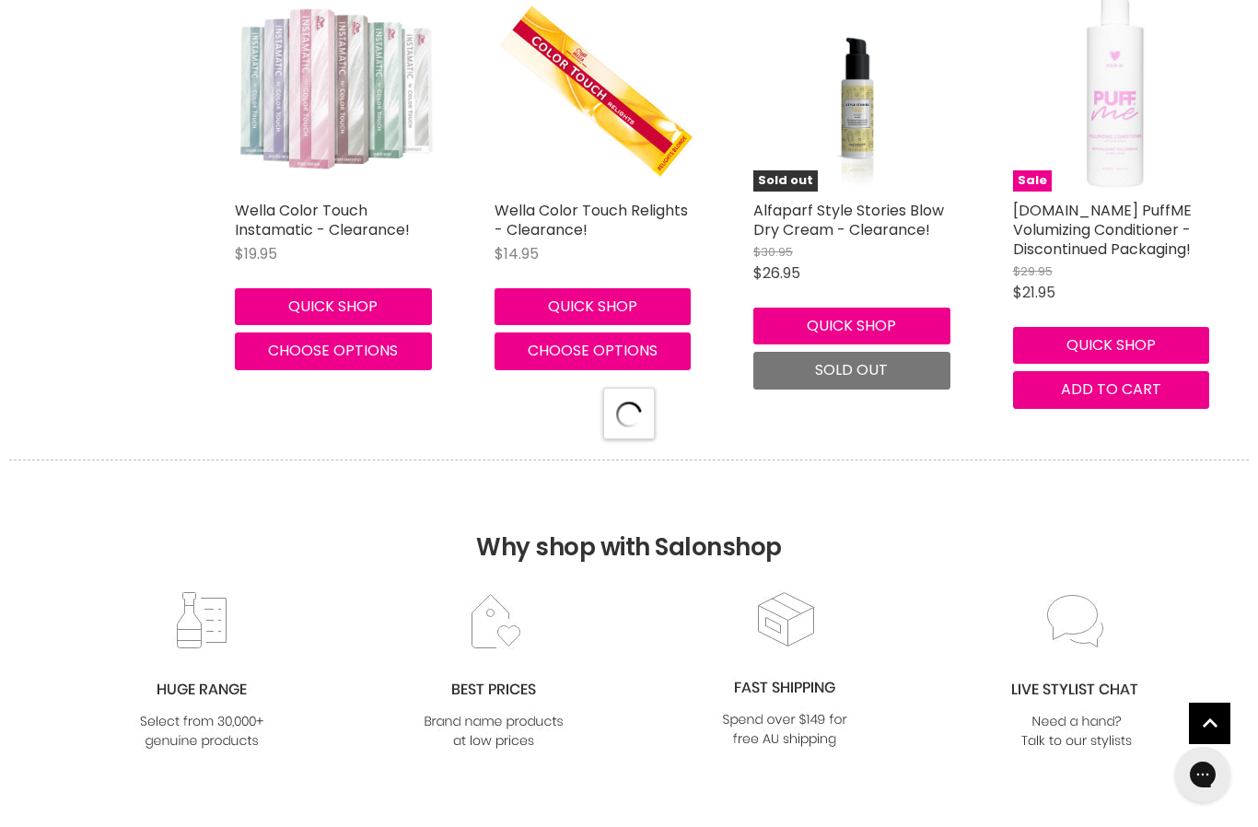
select select "created-descending"
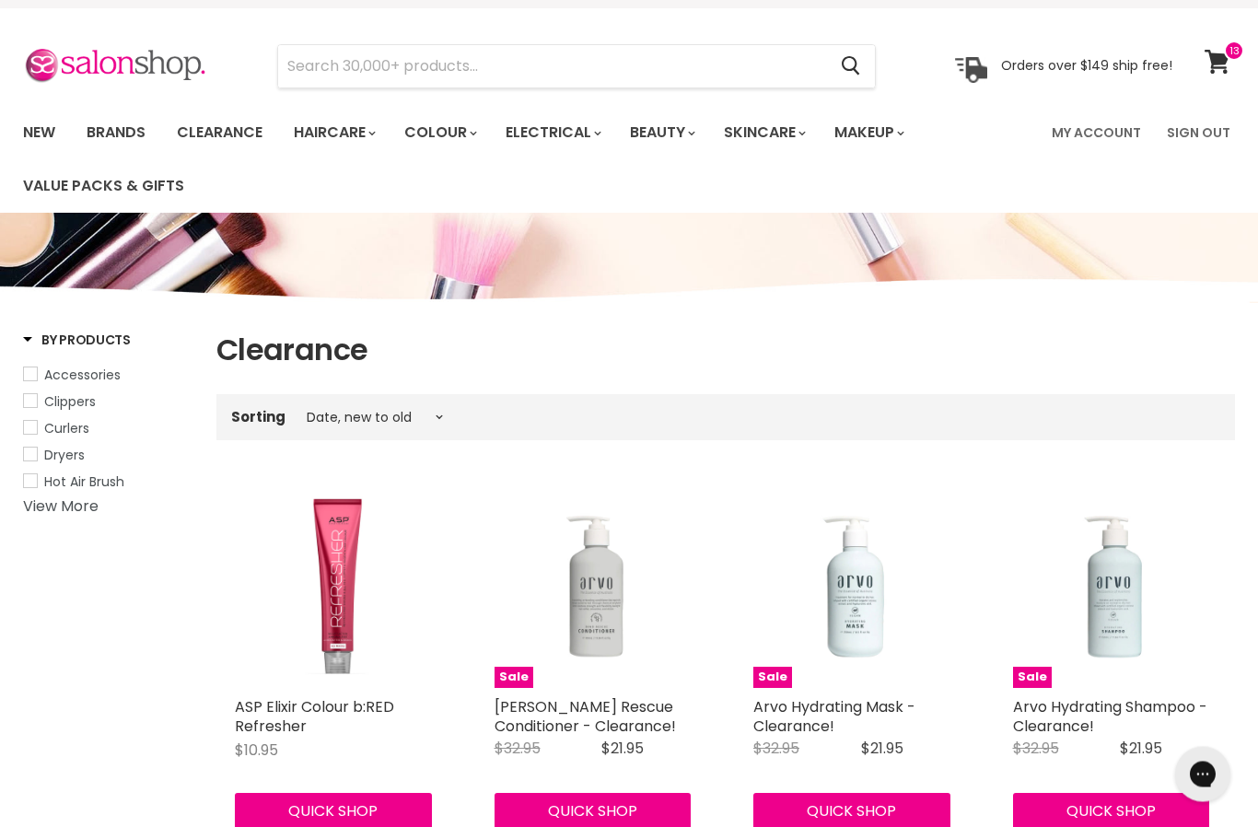
scroll to position [38, 0]
click at [1226, 55] on span at bounding box center [1234, 51] width 20 height 20
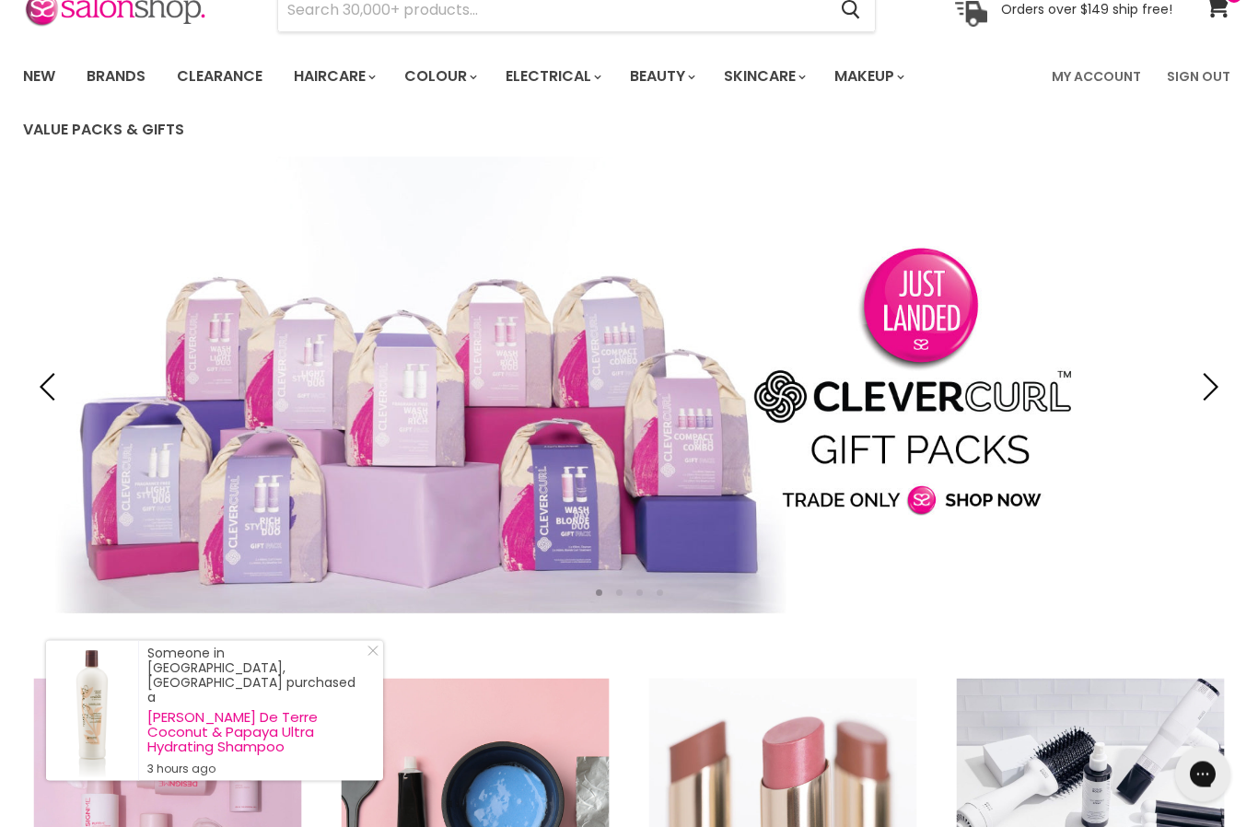
scroll to position [94, 0]
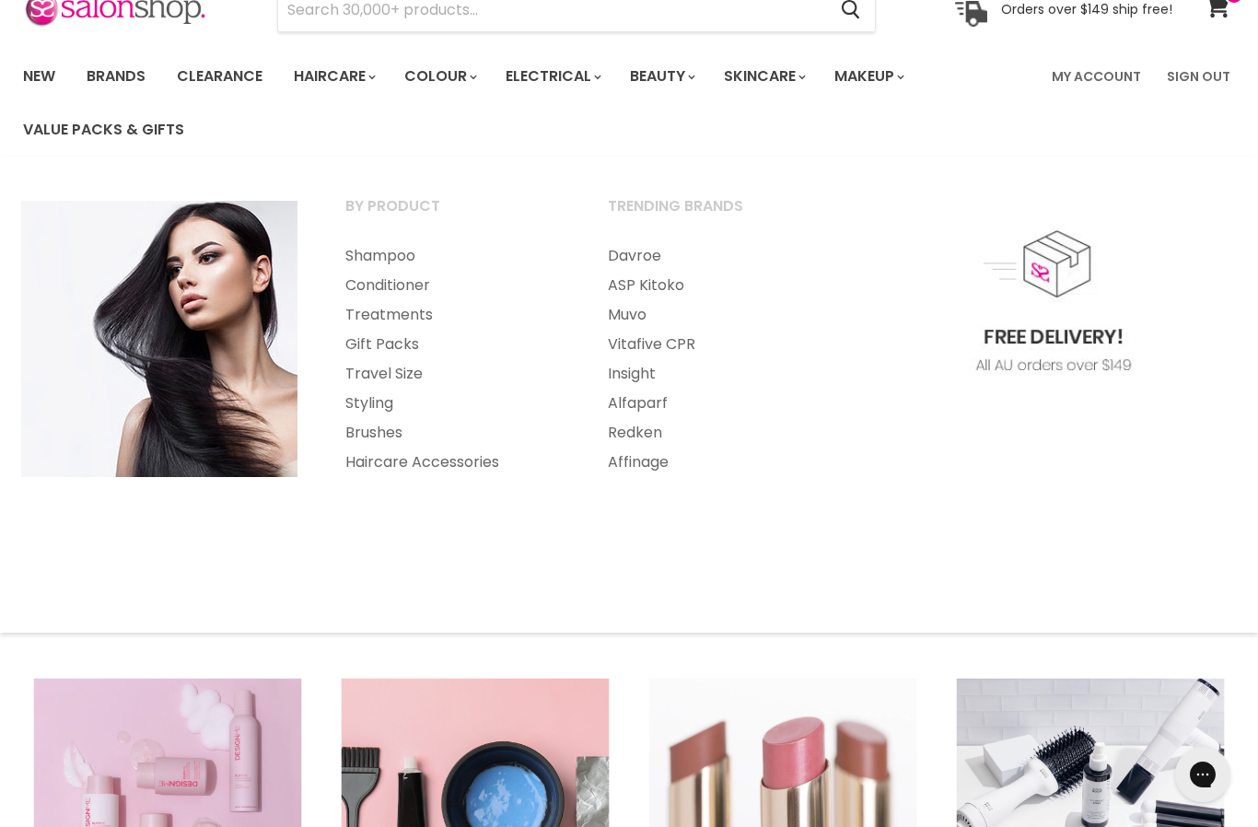
click at [377, 316] on link "Treatments" at bounding box center [451, 314] width 259 height 29
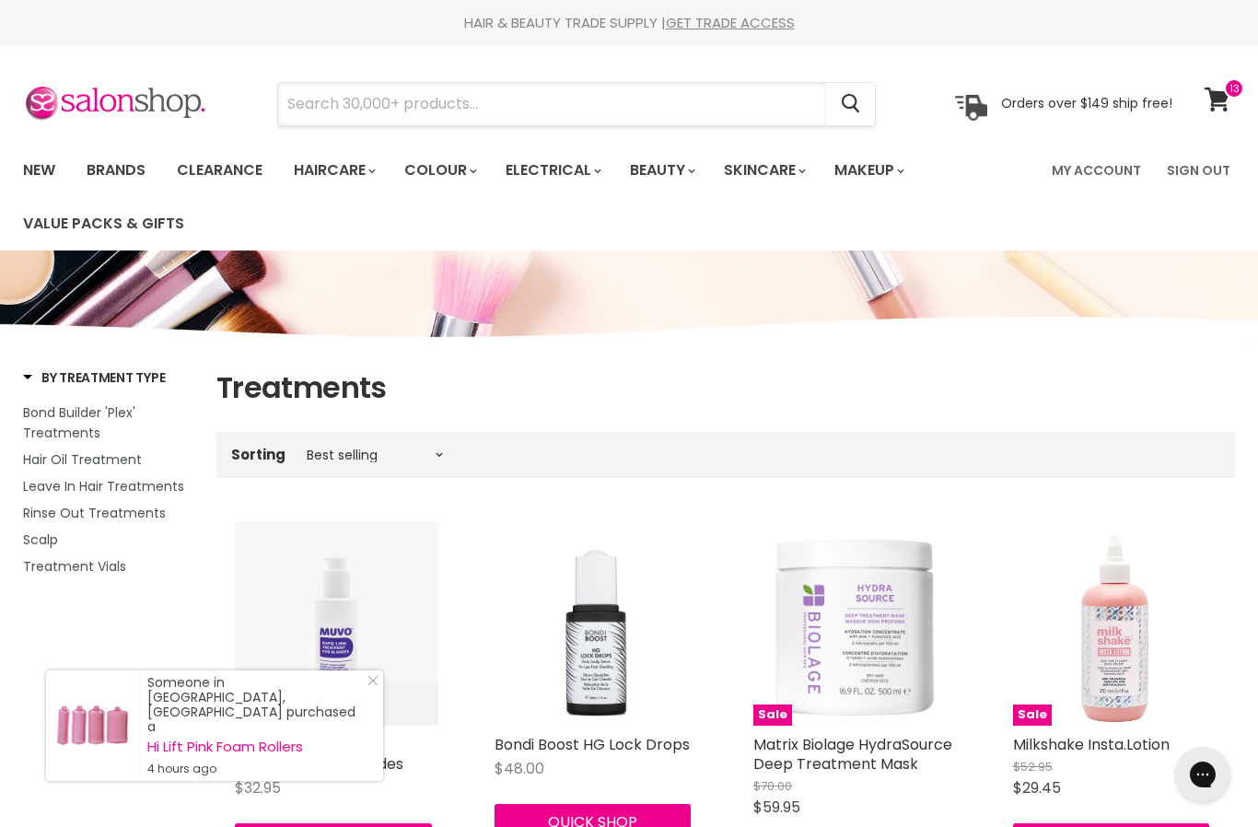
click at [340, 96] on input "Search" at bounding box center [552, 104] width 548 height 42
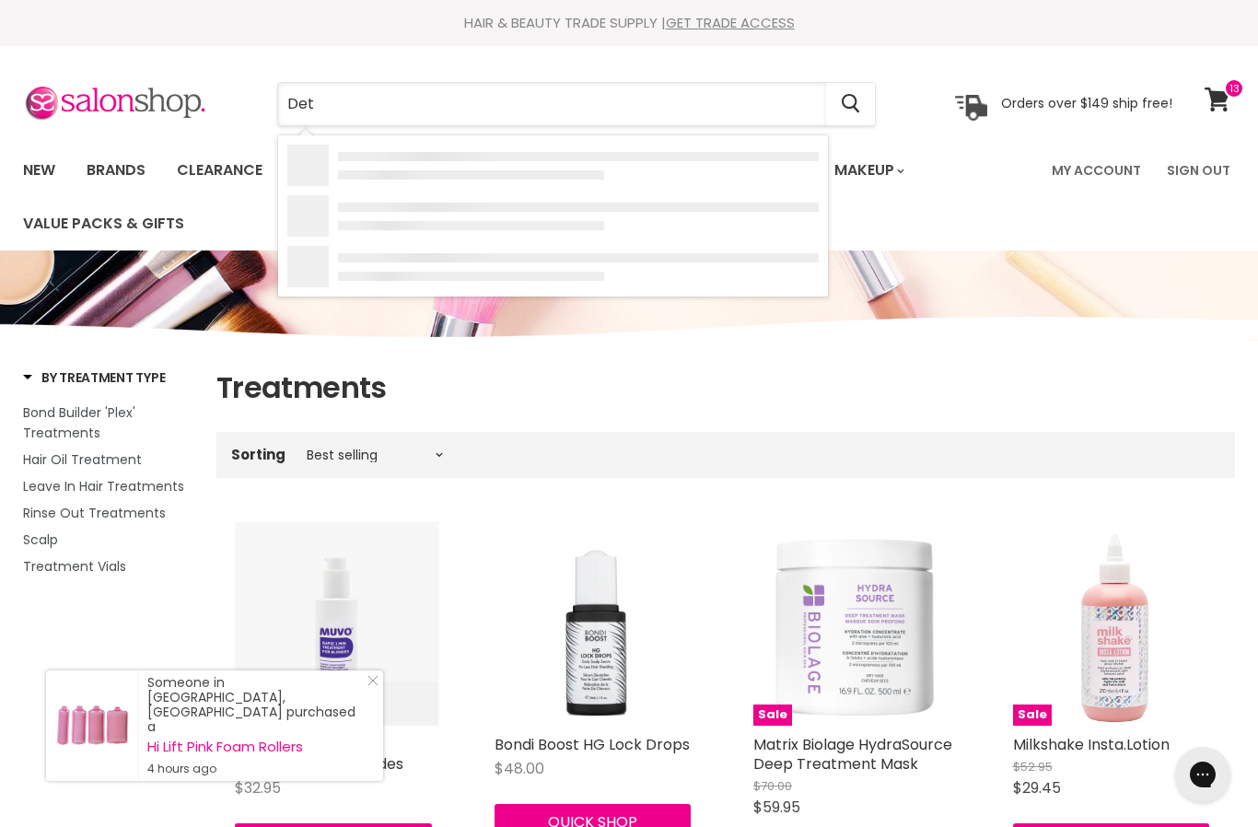
type input "Deta"
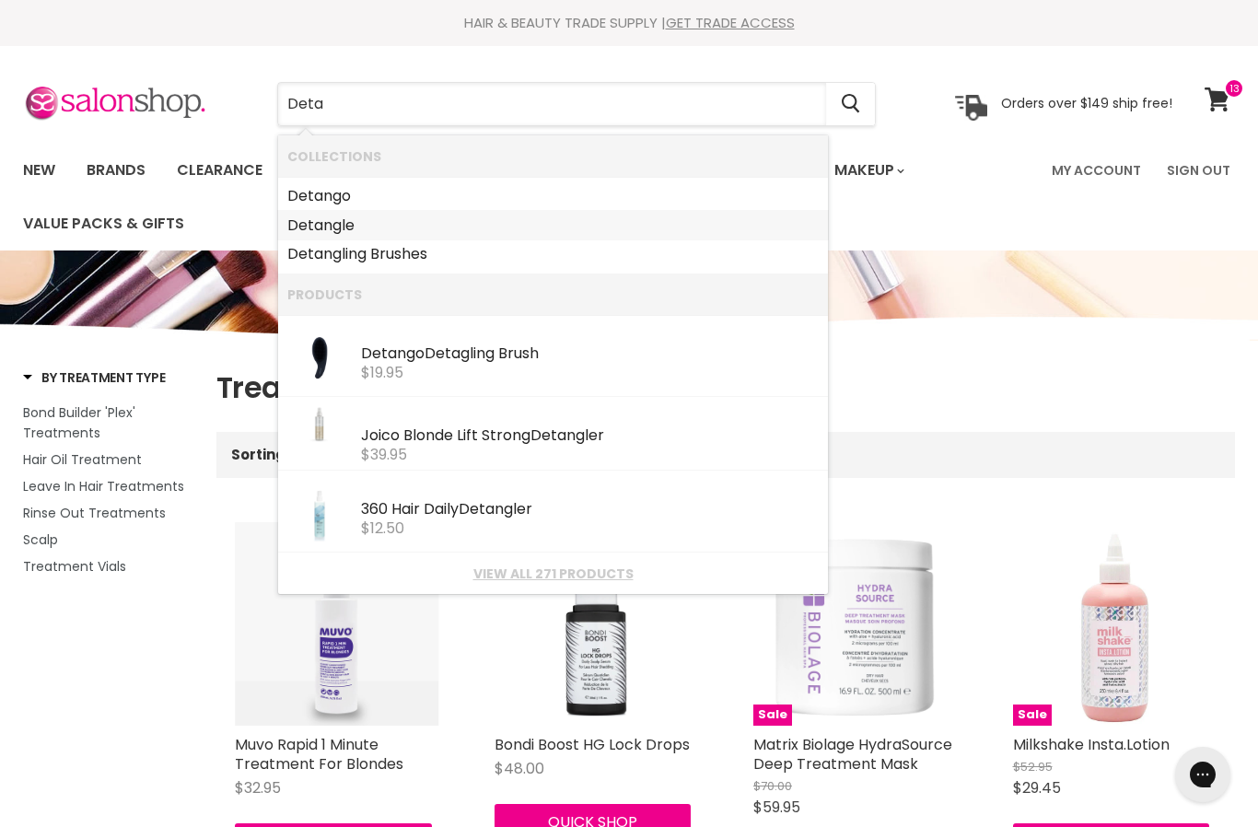
click at [317, 230] on b "Deta" at bounding box center [305, 225] width 36 height 21
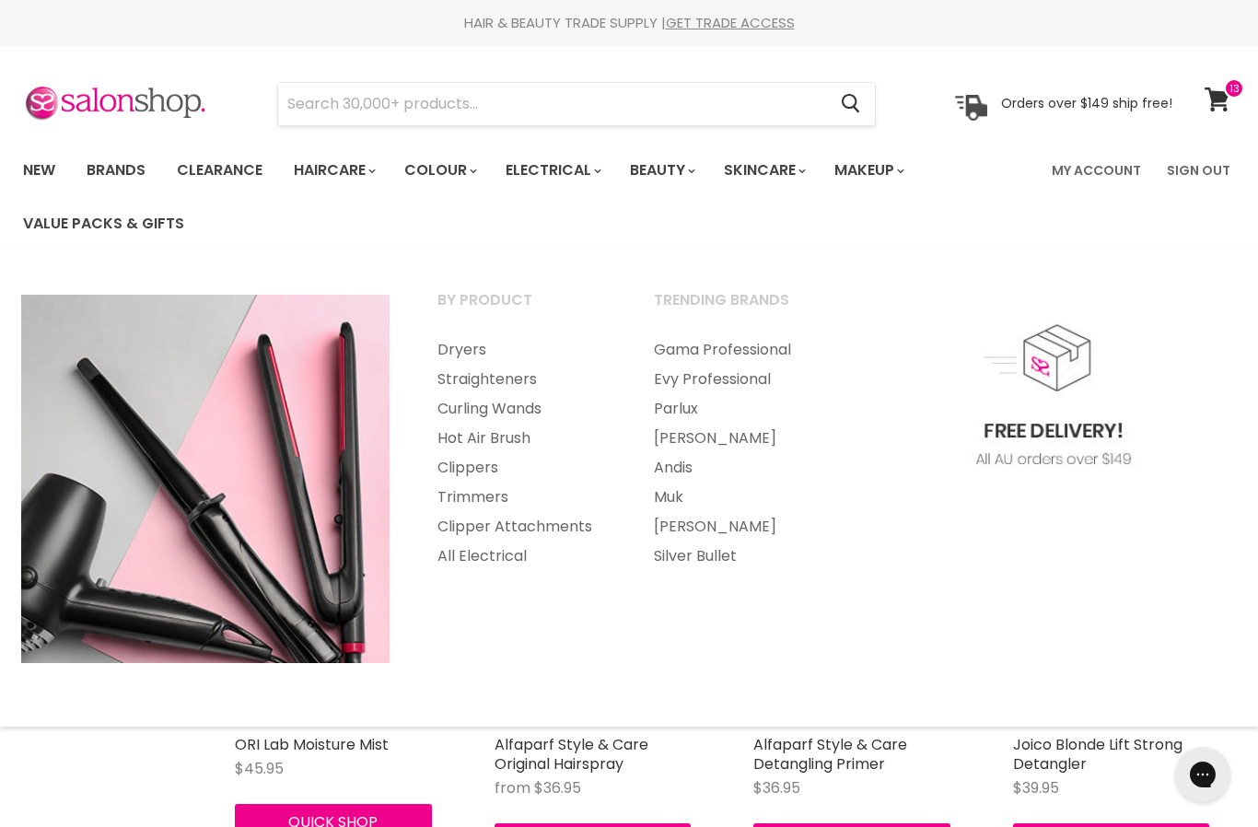
click at [480, 424] on link "Hot Air Brush" at bounding box center [521, 438] width 213 height 29
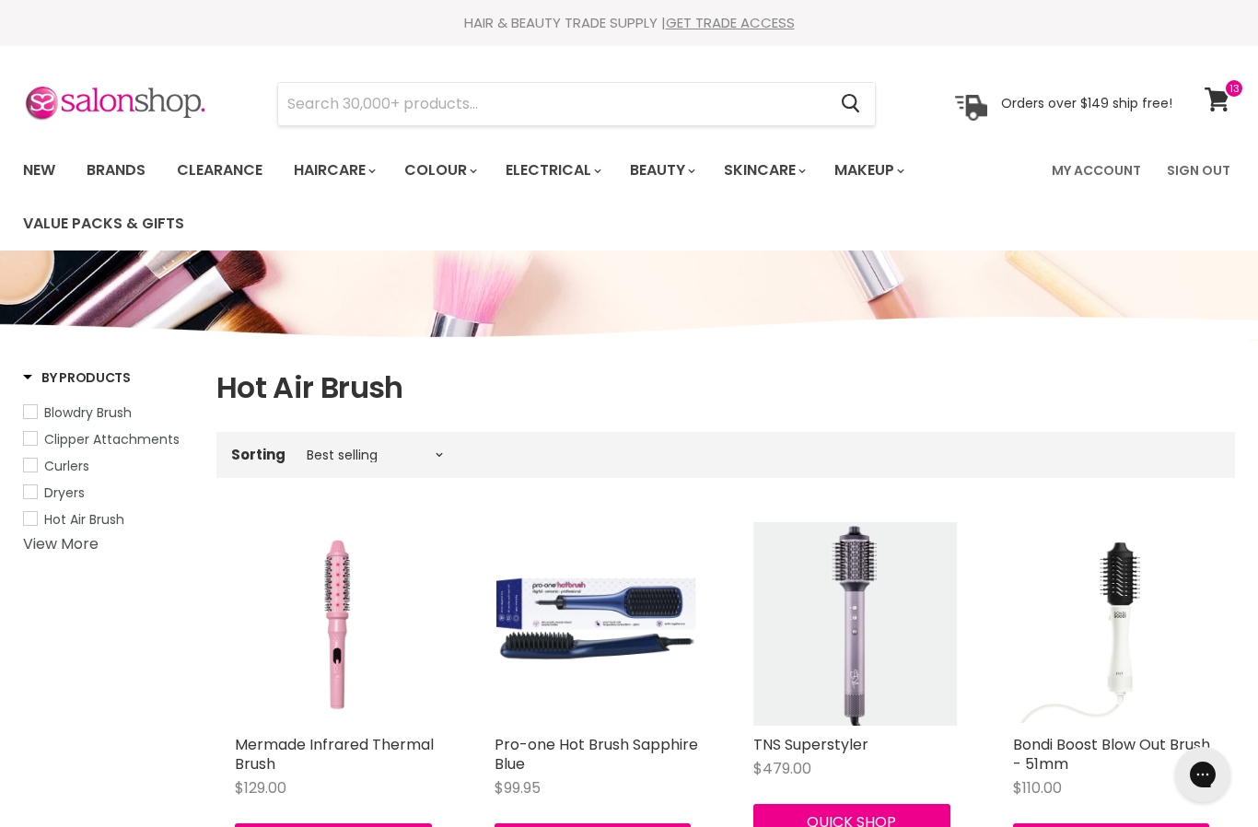
click at [1226, 85] on span at bounding box center [1234, 88] width 20 height 20
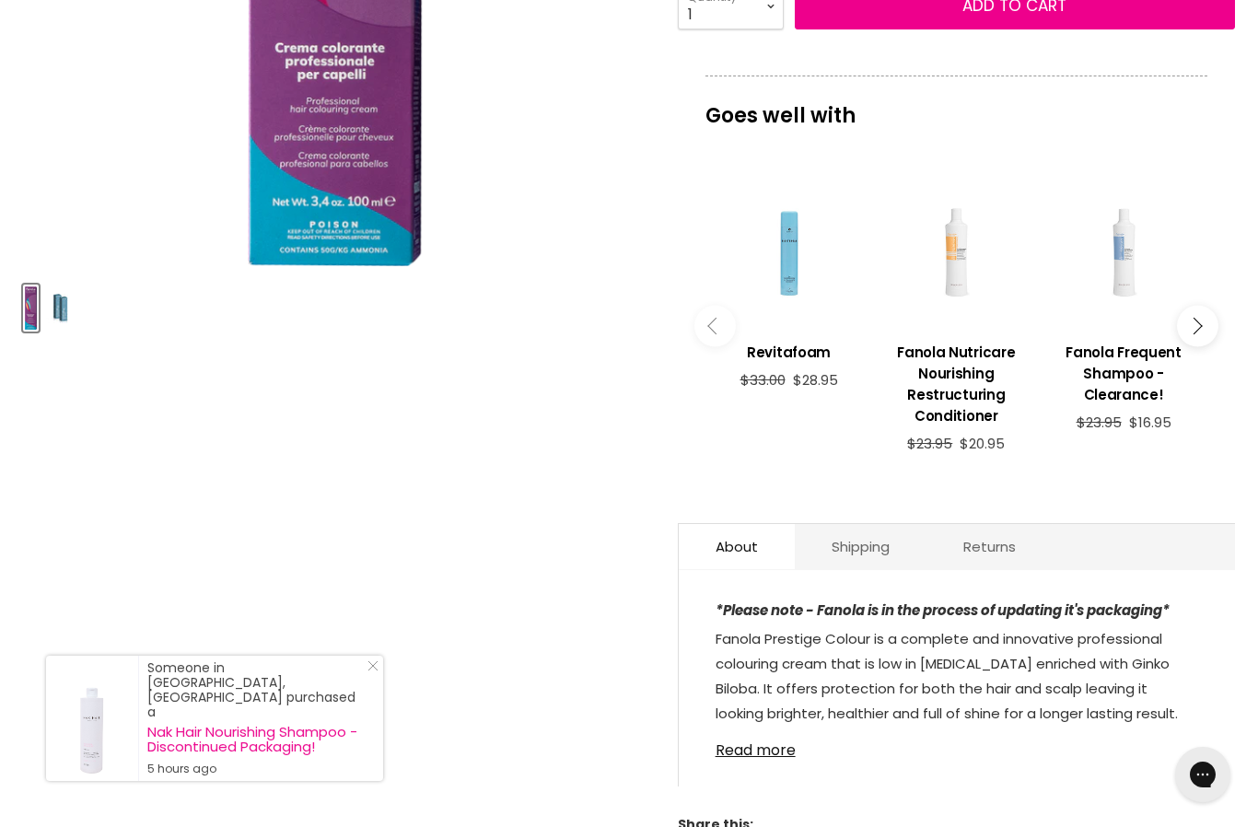
scroll to position [635, 0]
click at [1207, 334] on button "Main content" at bounding box center [1197, 325] width 41 height 41
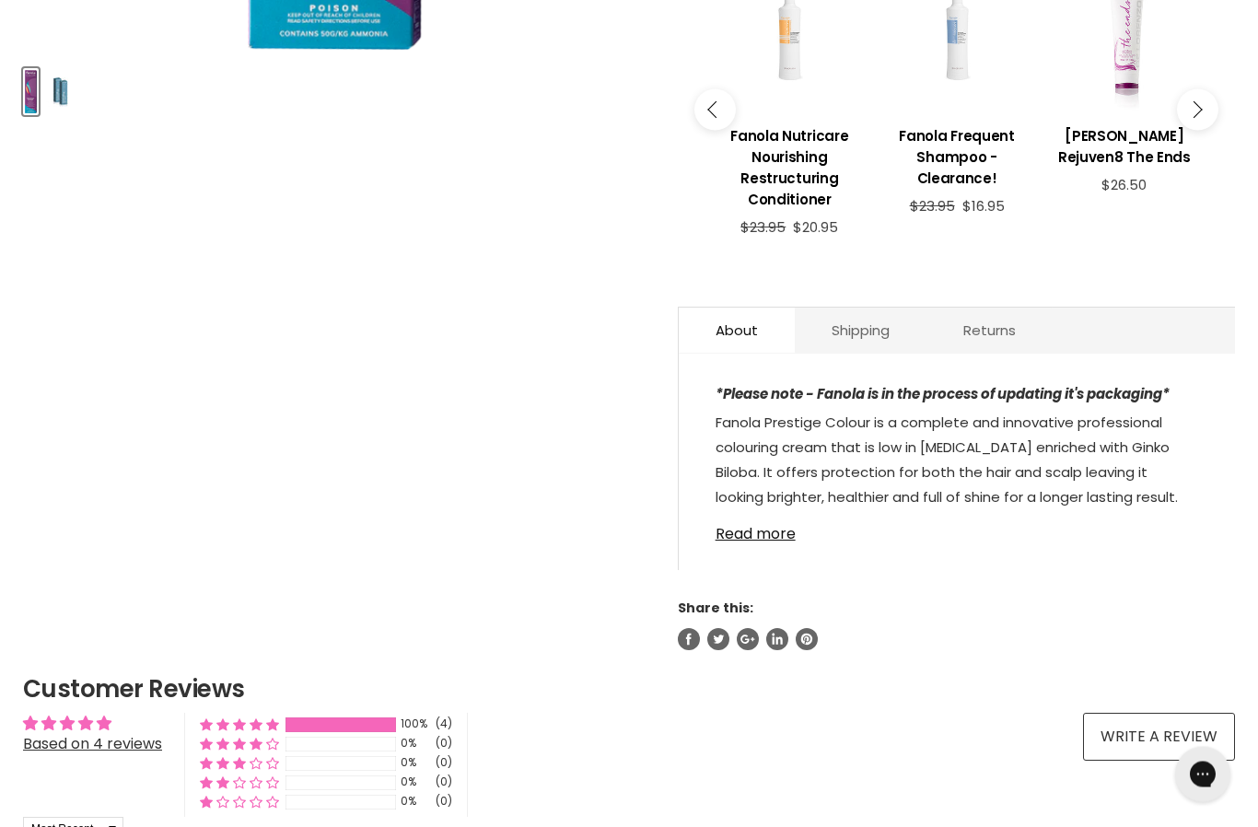
scroll to position [850, 0]
click at [743, 543] on link "Read more" at bounding box center [957, 529] width 483 height 28
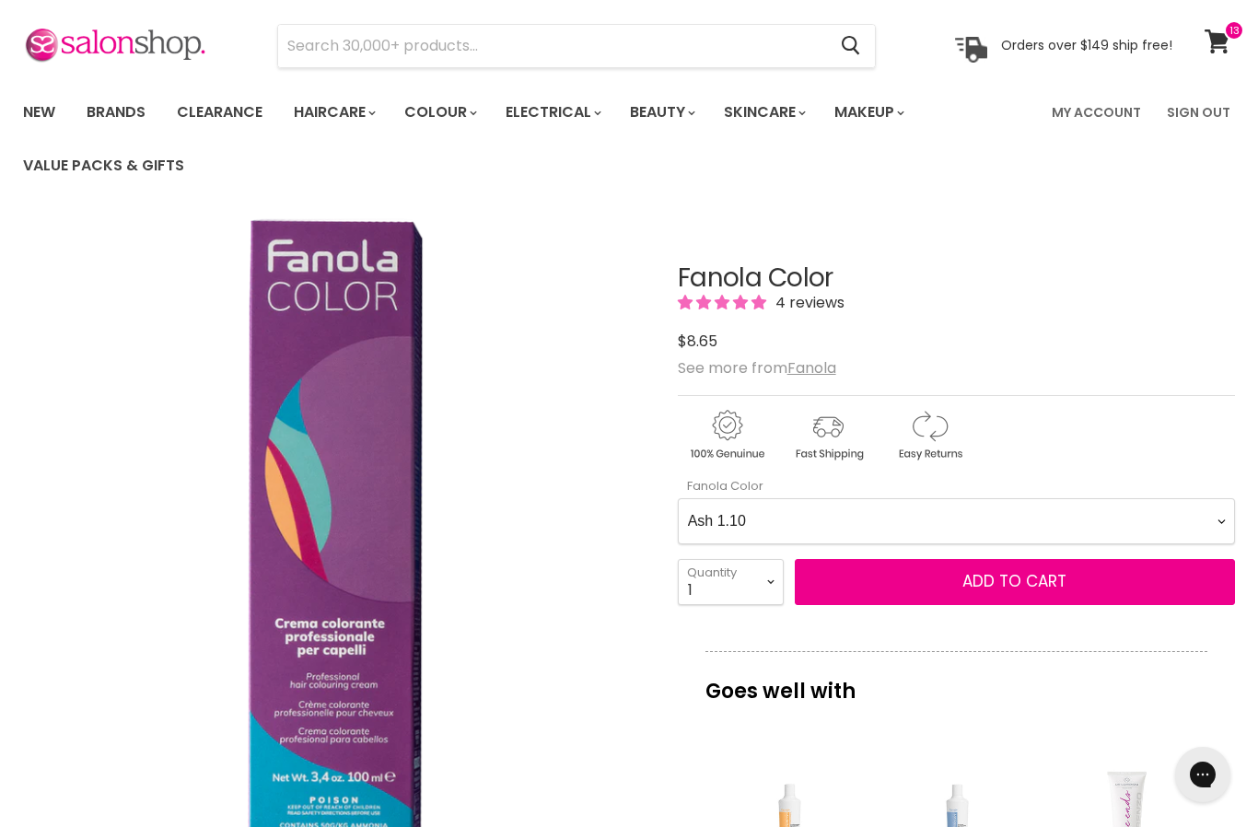
scroll to position [31, 0]
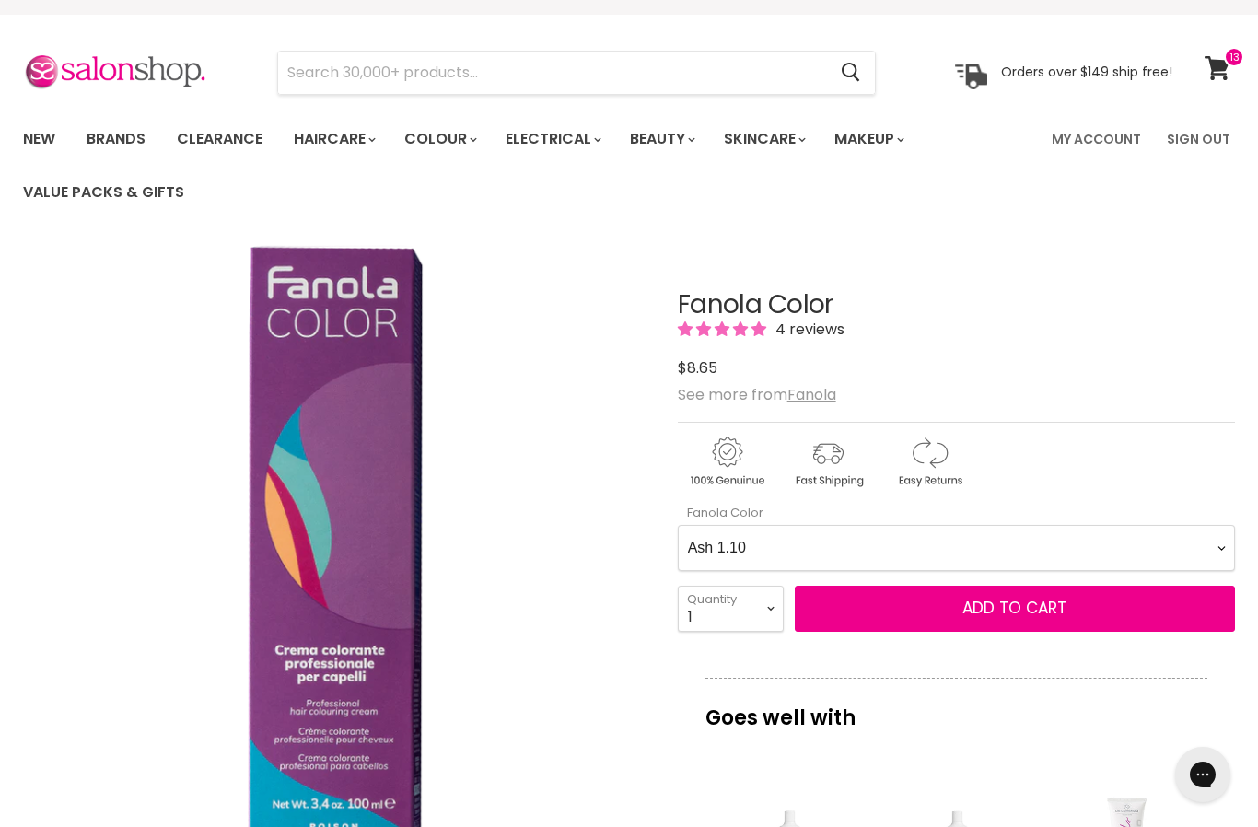
click at [1212, 64] on icon at bounding box center [1217, 68] width 25 height 24
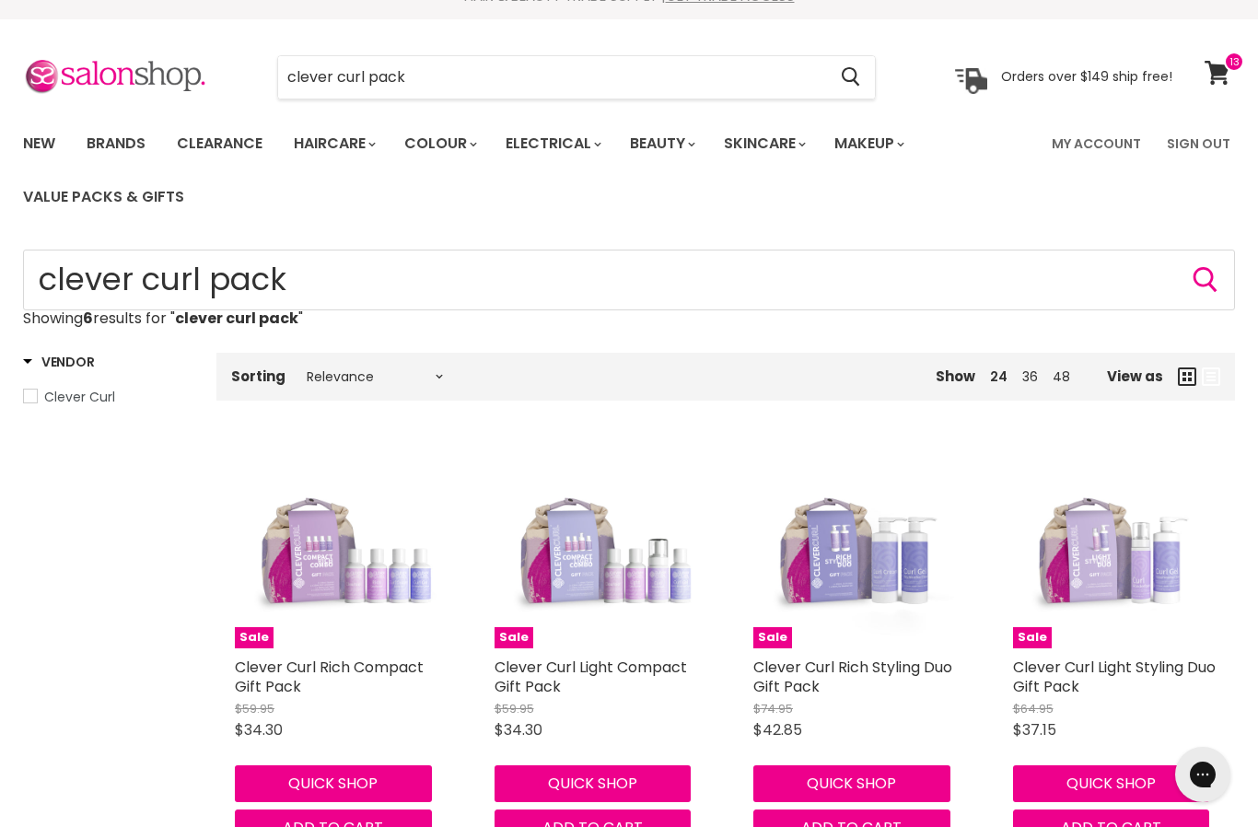
scroll to position [21, 0]
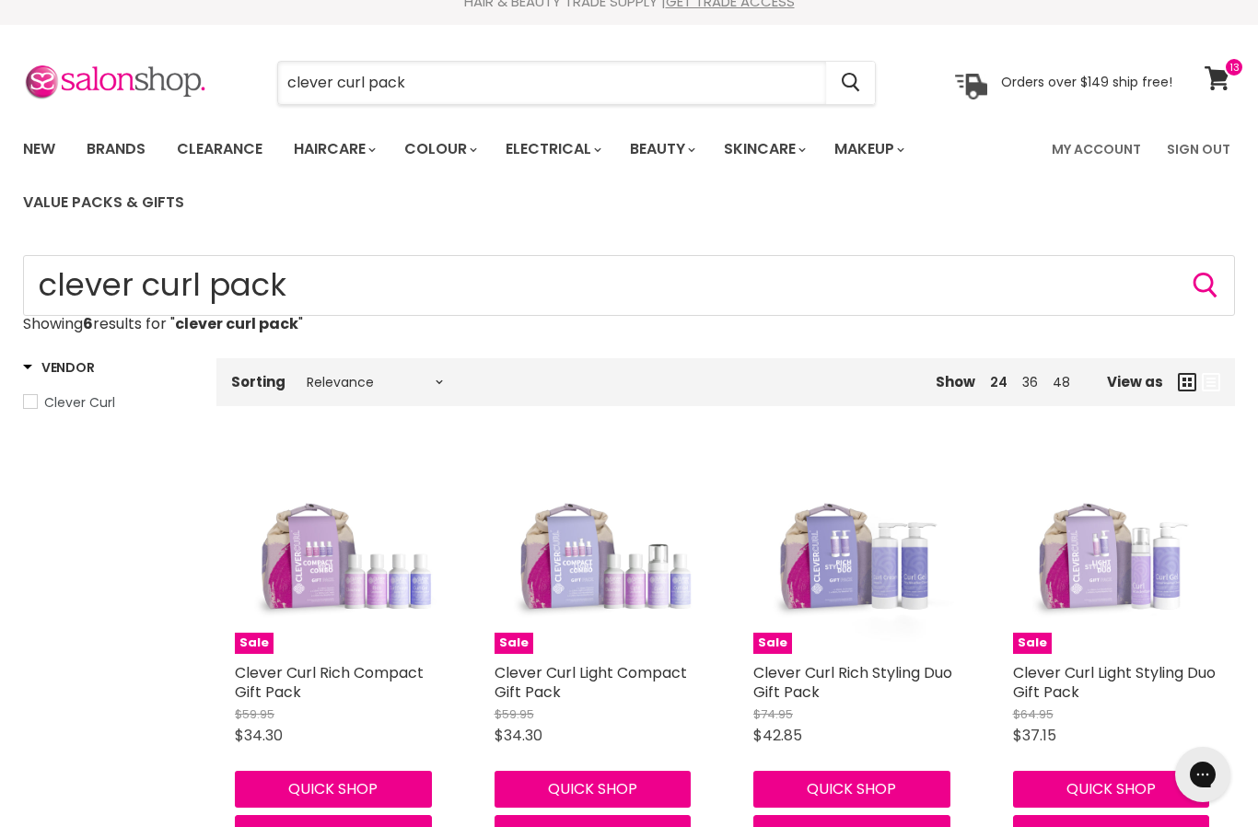
click at [455, 82] on input "clever curl pack" at bounding box center [552, 83] width 548 height 42
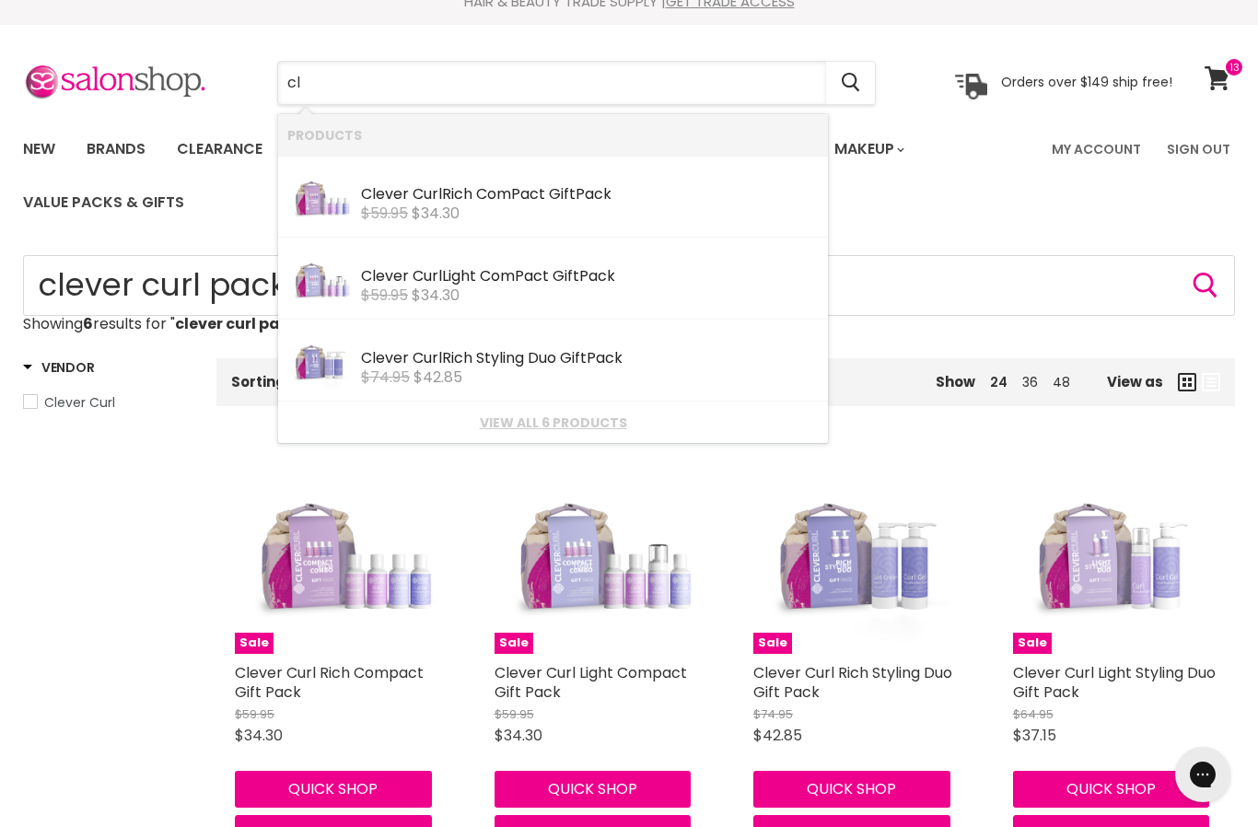
type input "c"
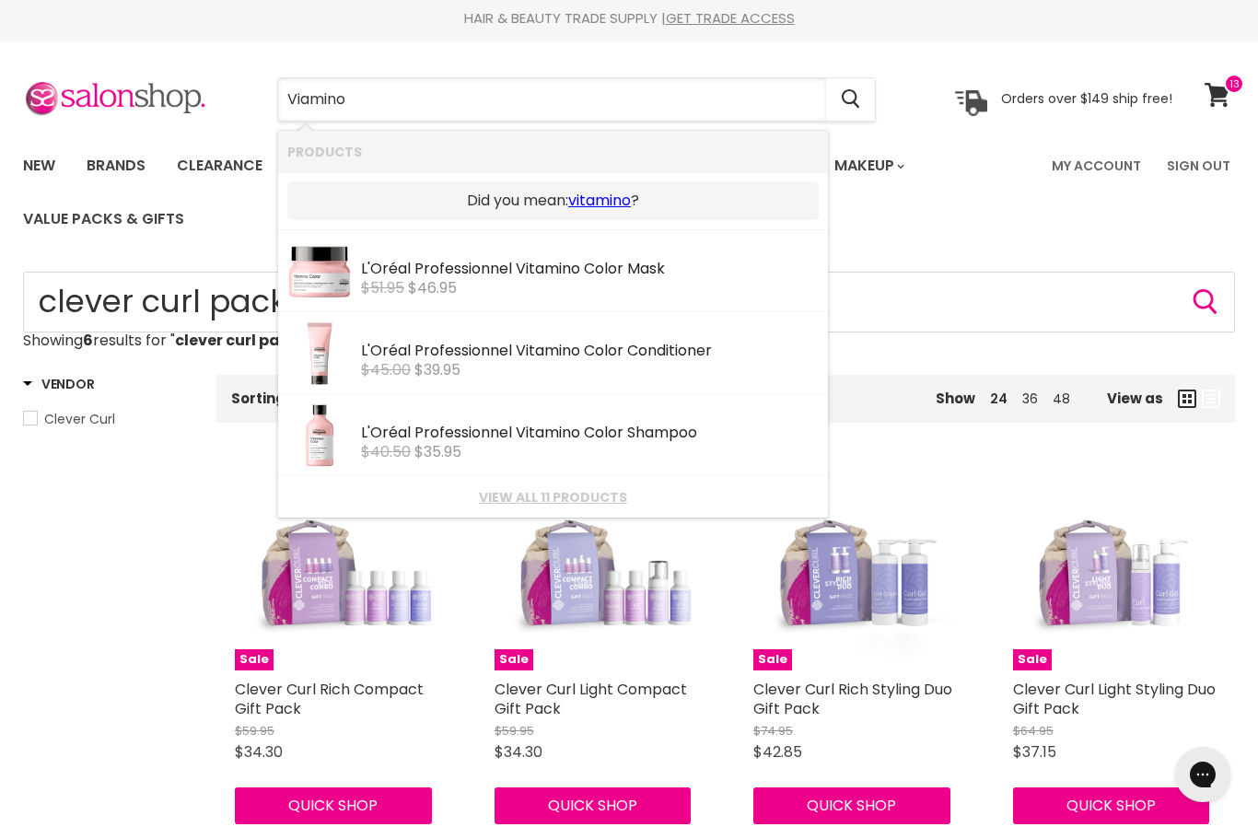
scroll to position [1, 0]
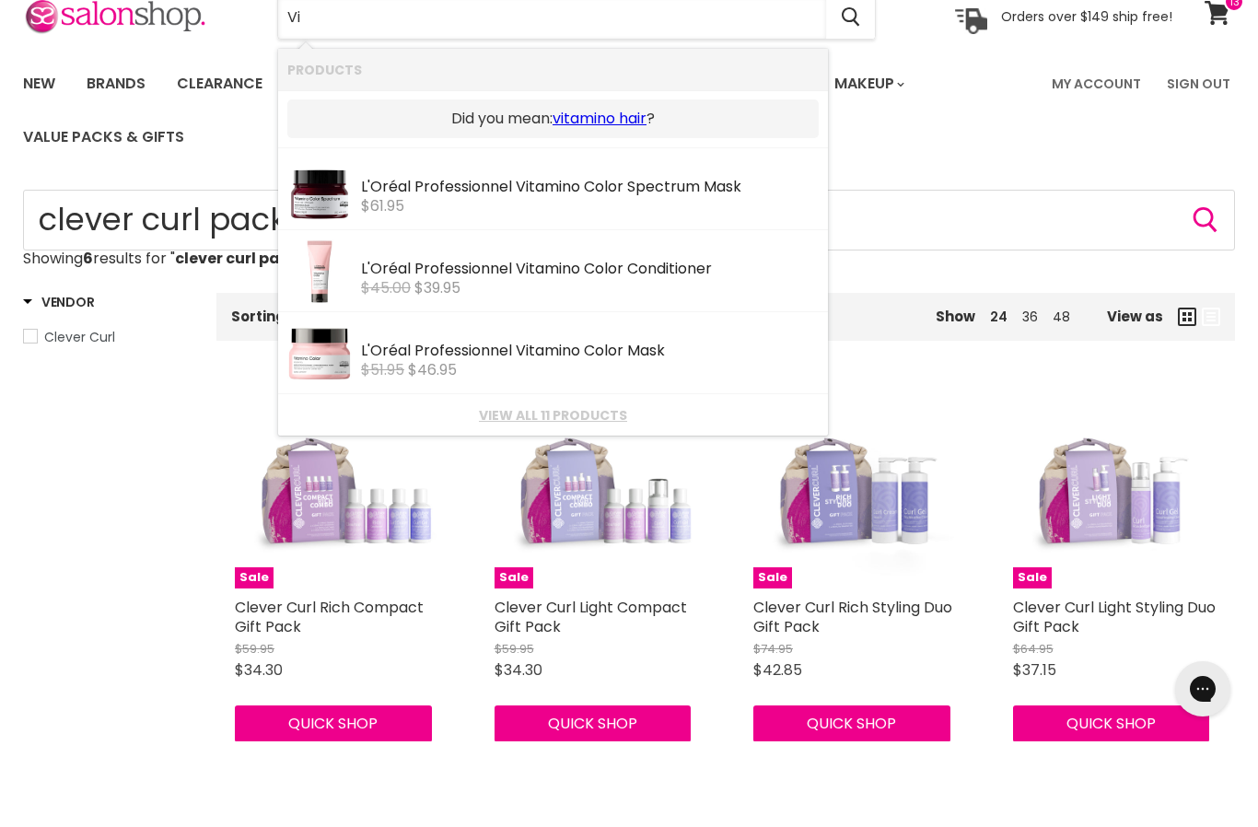
type input "V"
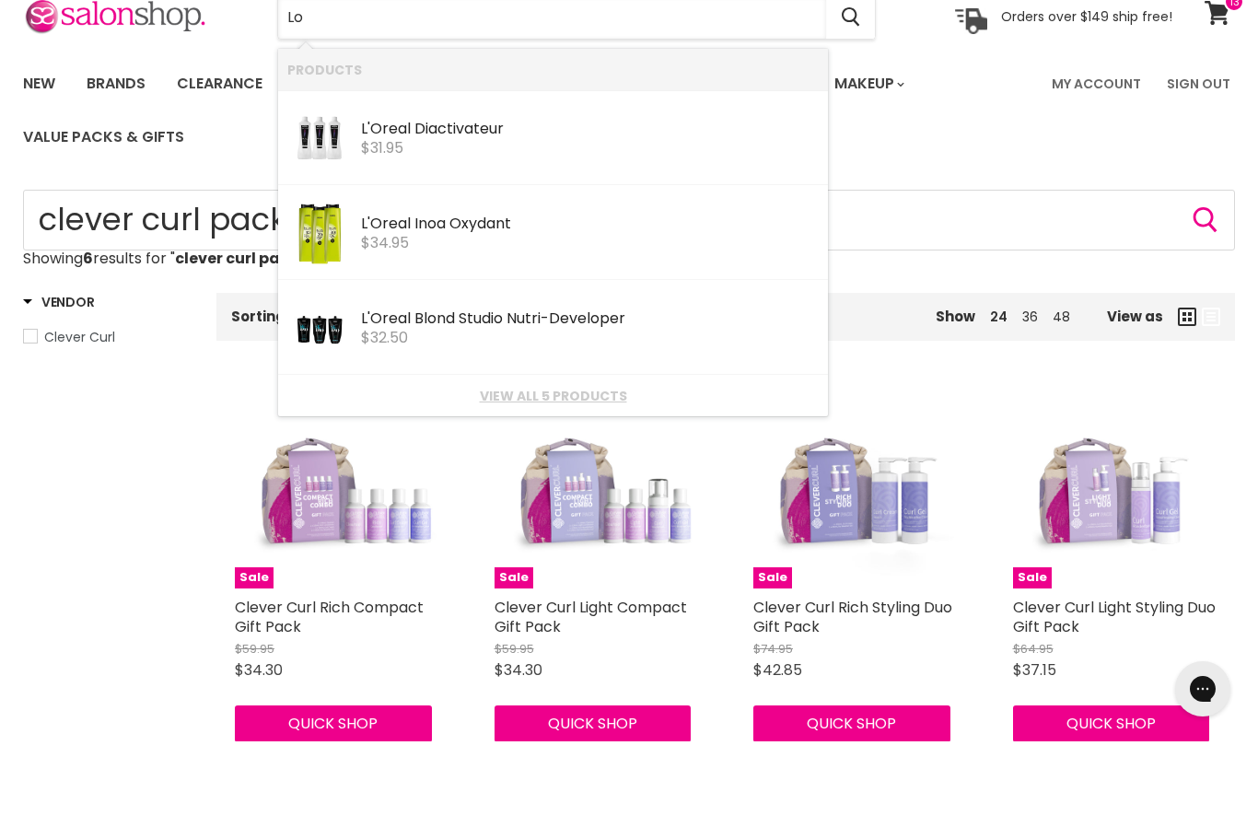
type input "L"
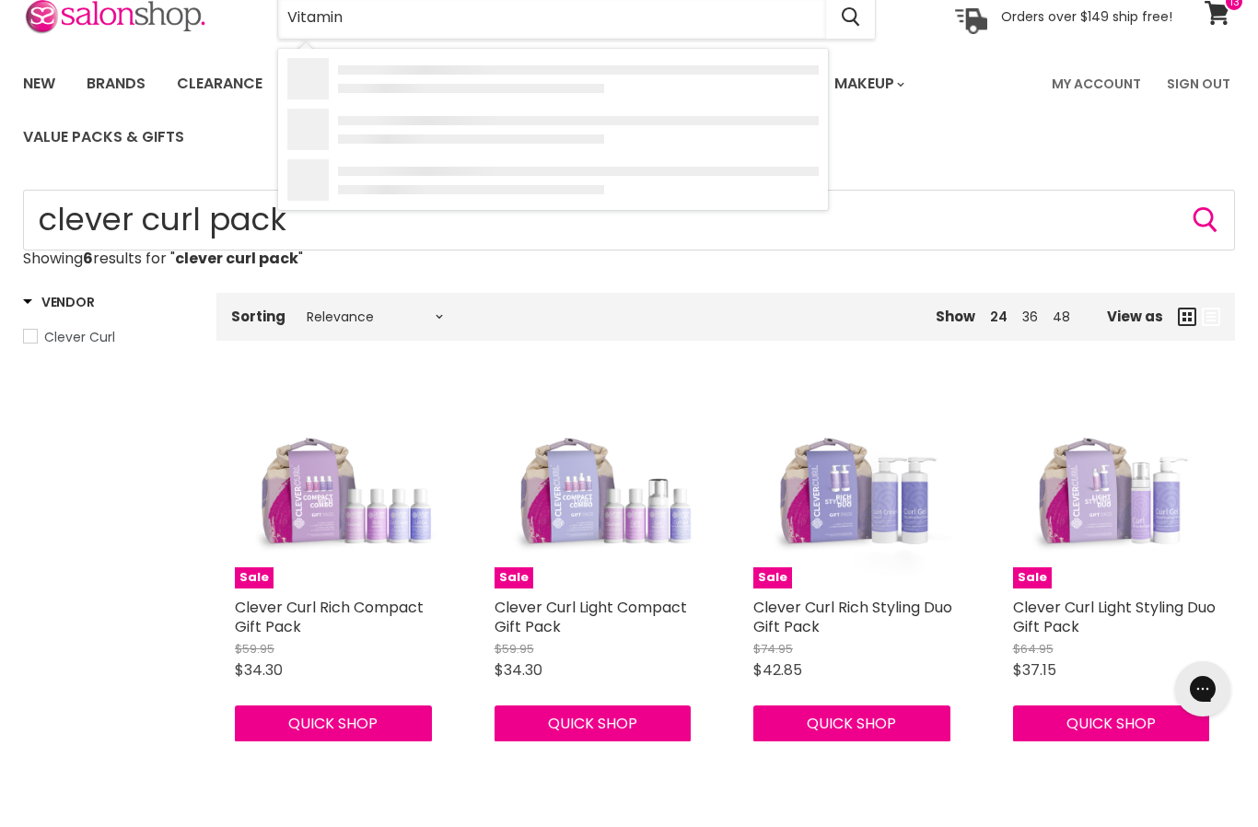
type input "Vitamino"
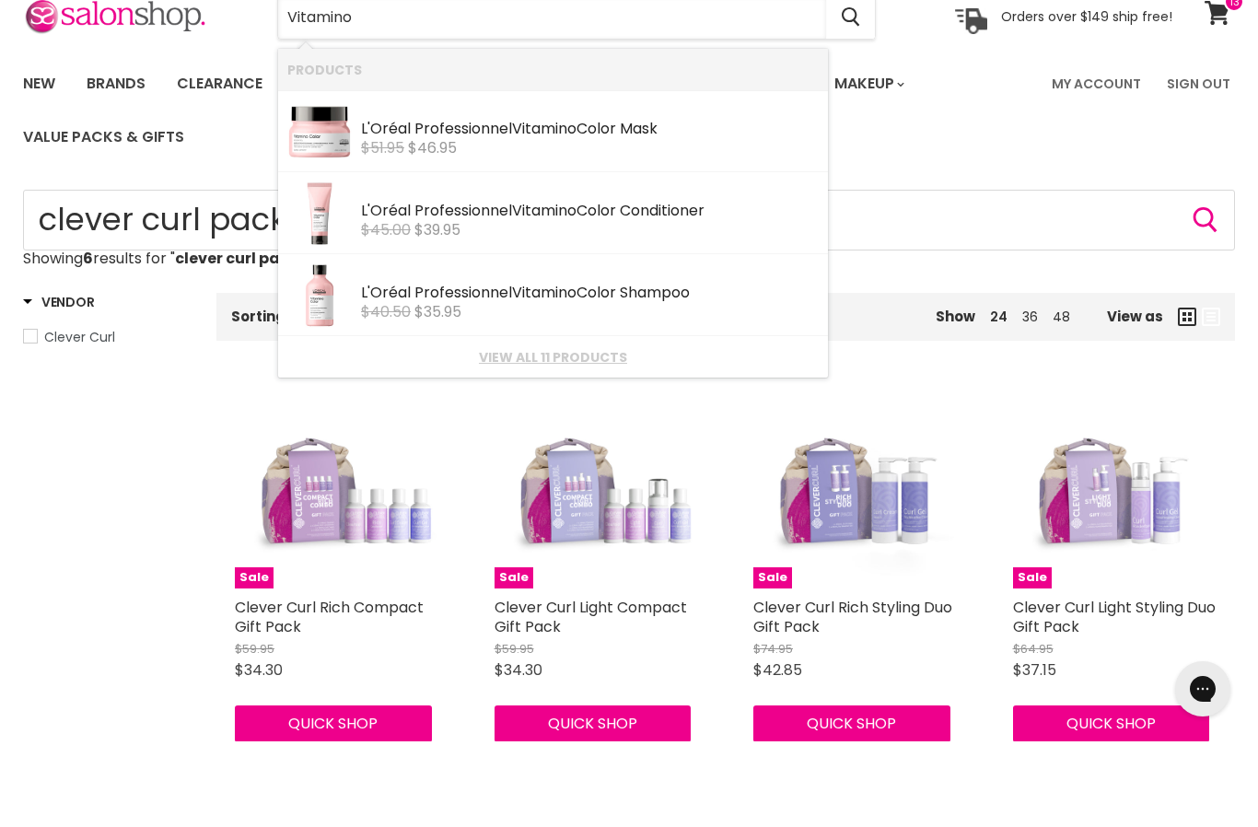
click at [495, 436] on link "View all 11 products" at bounding box center [553, 443] width 532 height 15
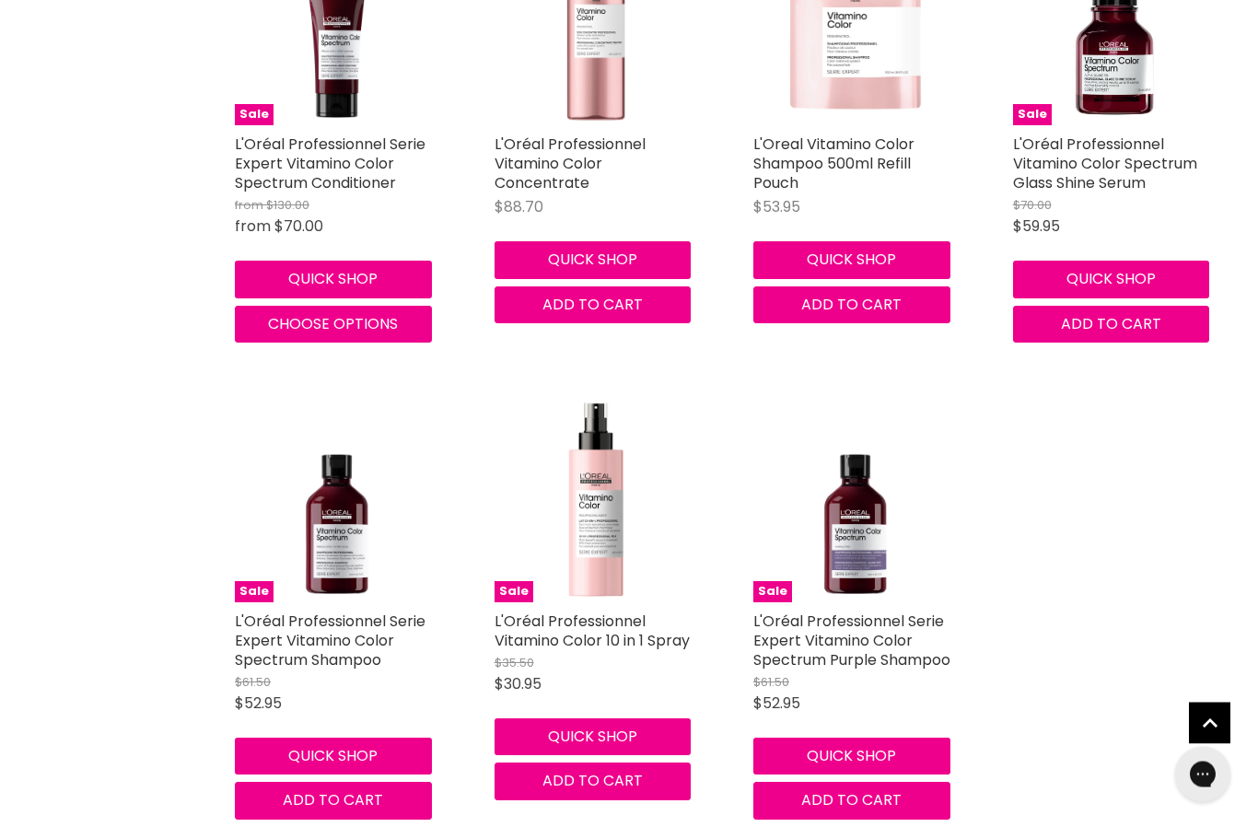
scroll to position [1010, 0]
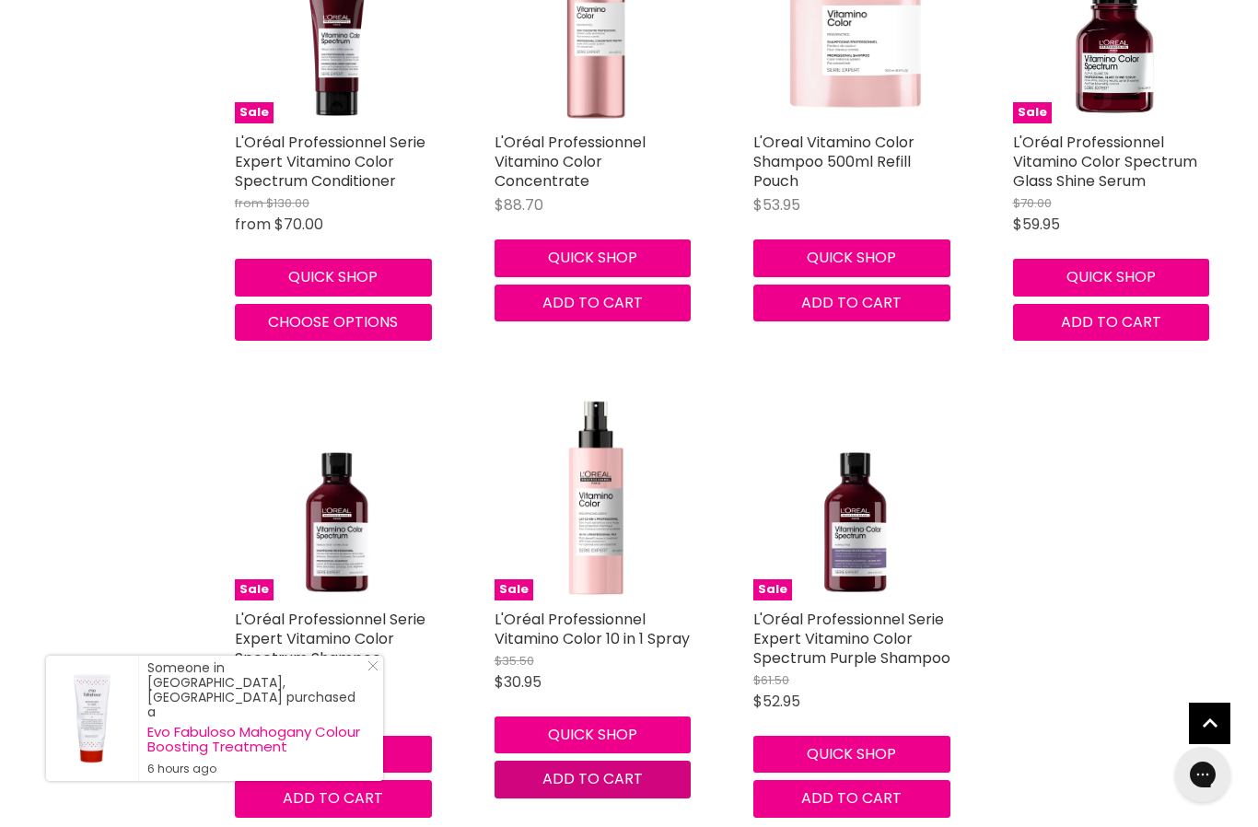
click at [563, 776] on span "Add to cart" at bounding box center [593, 778] width 100 height 21
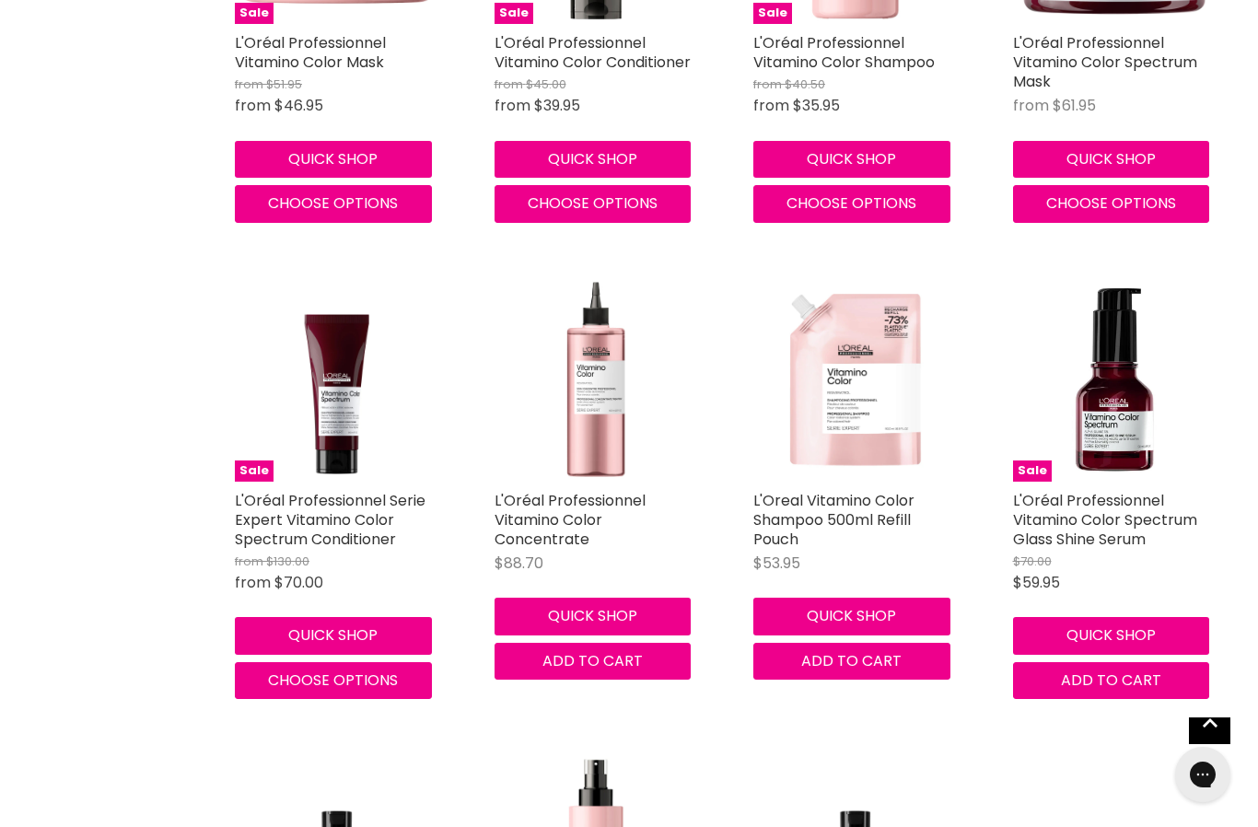
scroll to position [650, 0]
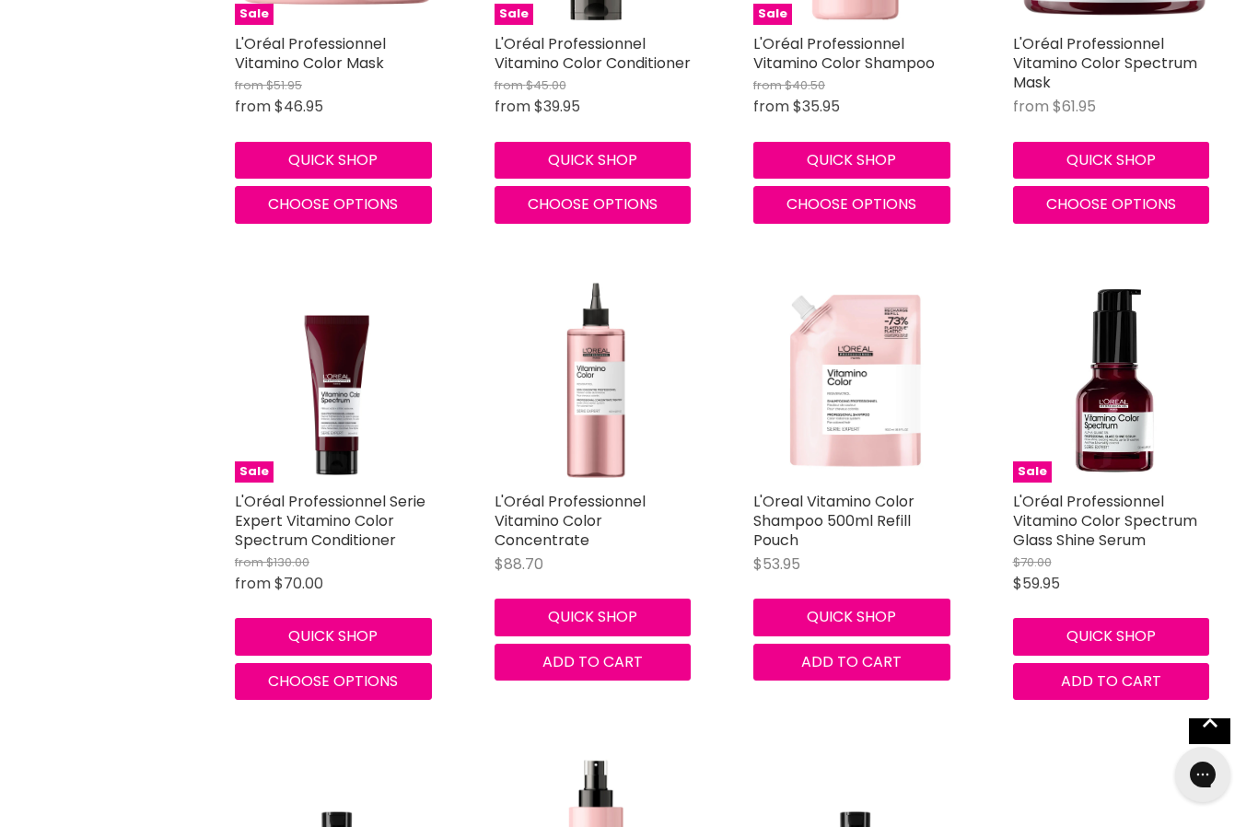
click at [583, 404] on img "Main content" at bounding box center [597, 381] width 205 height 205
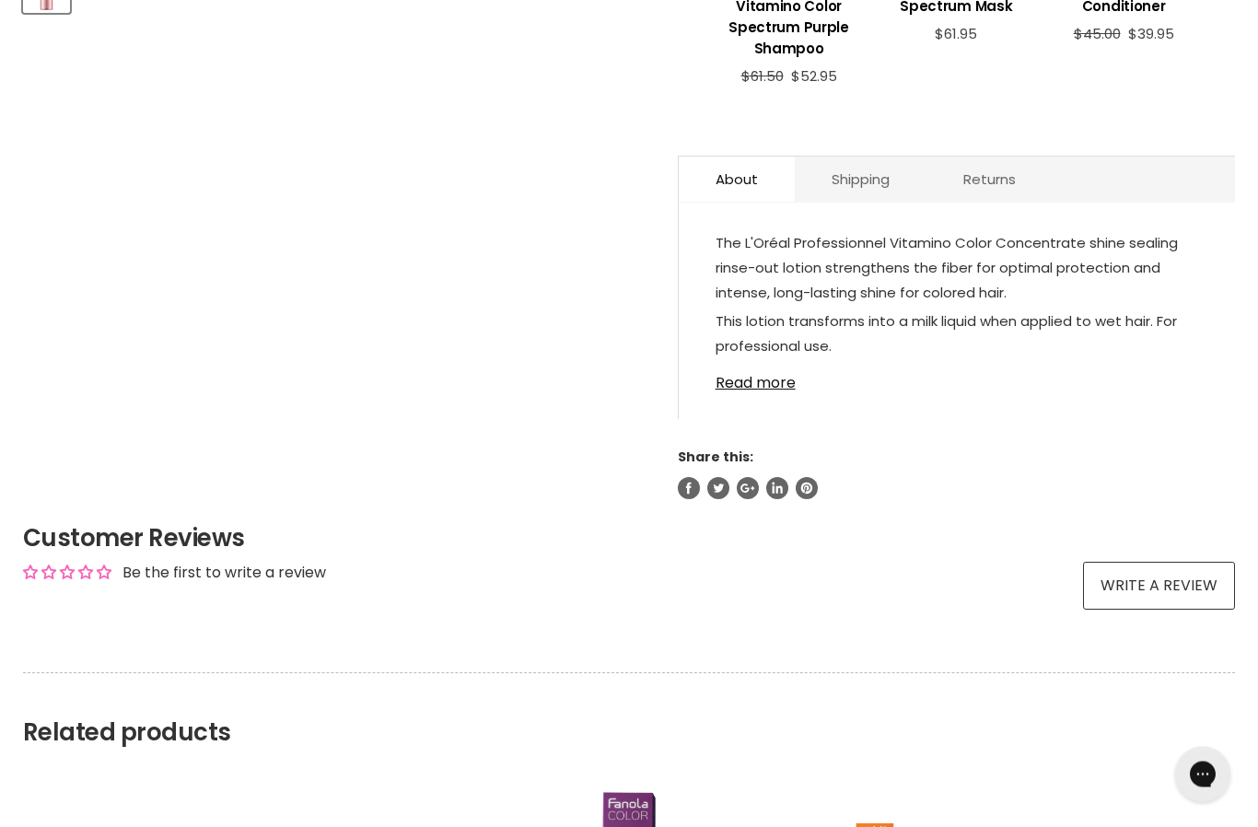
scroll to position [953, 0]
click at [723, 375] on link "Read more" at bounding box center [957, 378] width 483 height 28
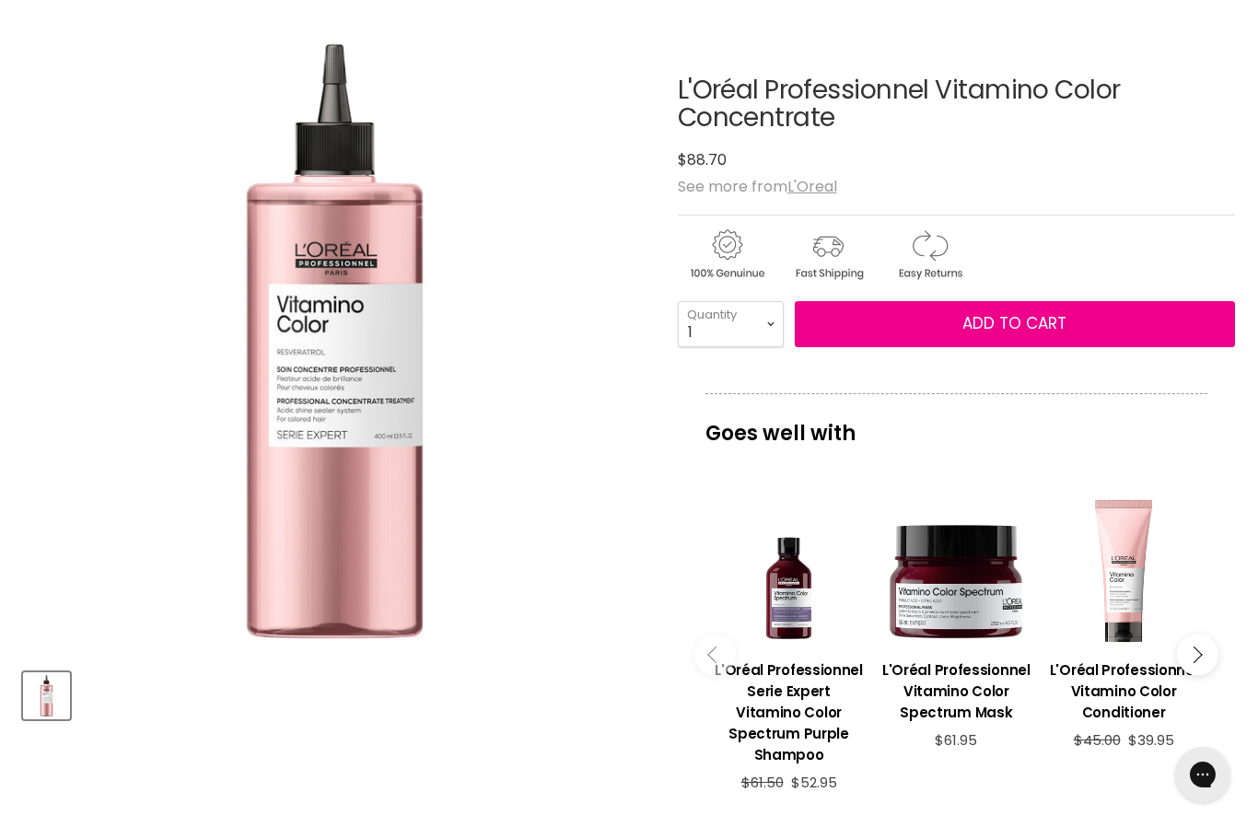
scroll to position [0, 0]
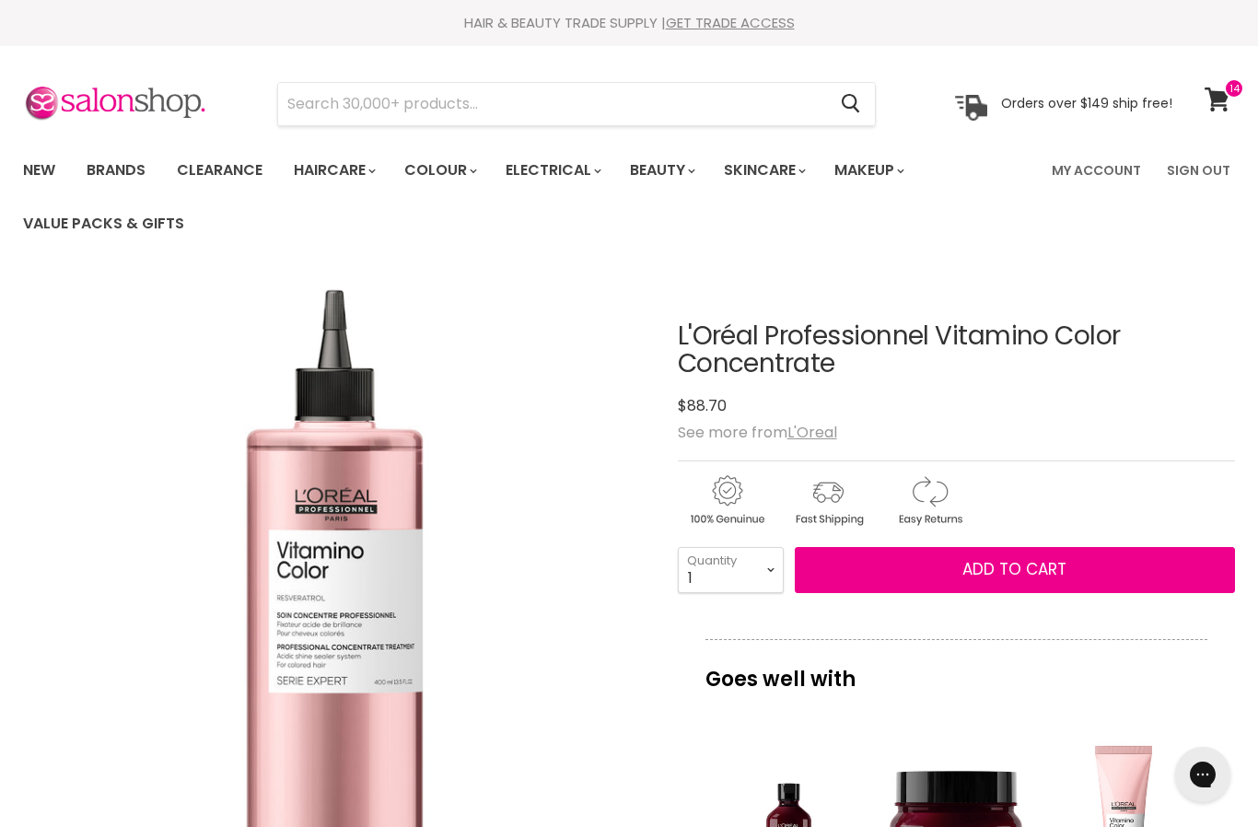
click at [1225, 101] on icon at bounding box center [1217, 100] width 25 height 24
